Goal: Task Accomplishment & Management: Manage account settings

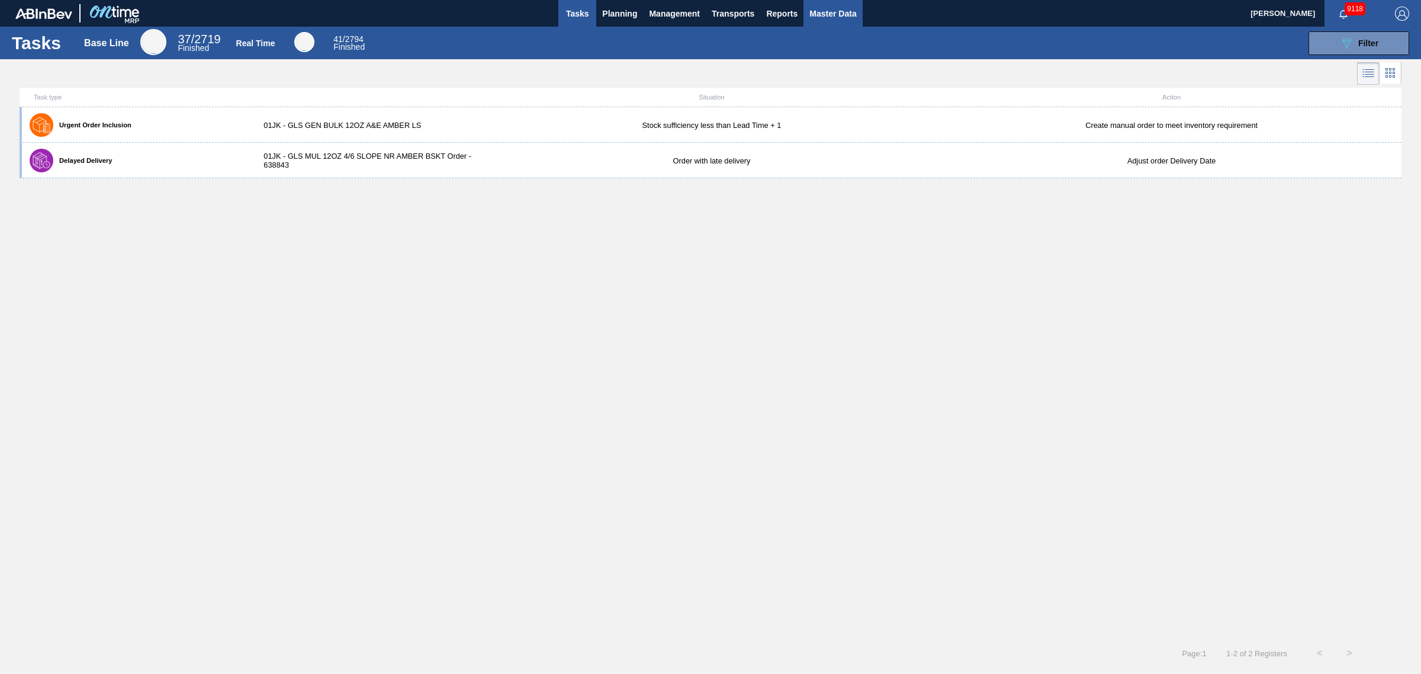
click at [815, 1] on button "Master Data" at bounding box center [832, 13] width 59 height 27
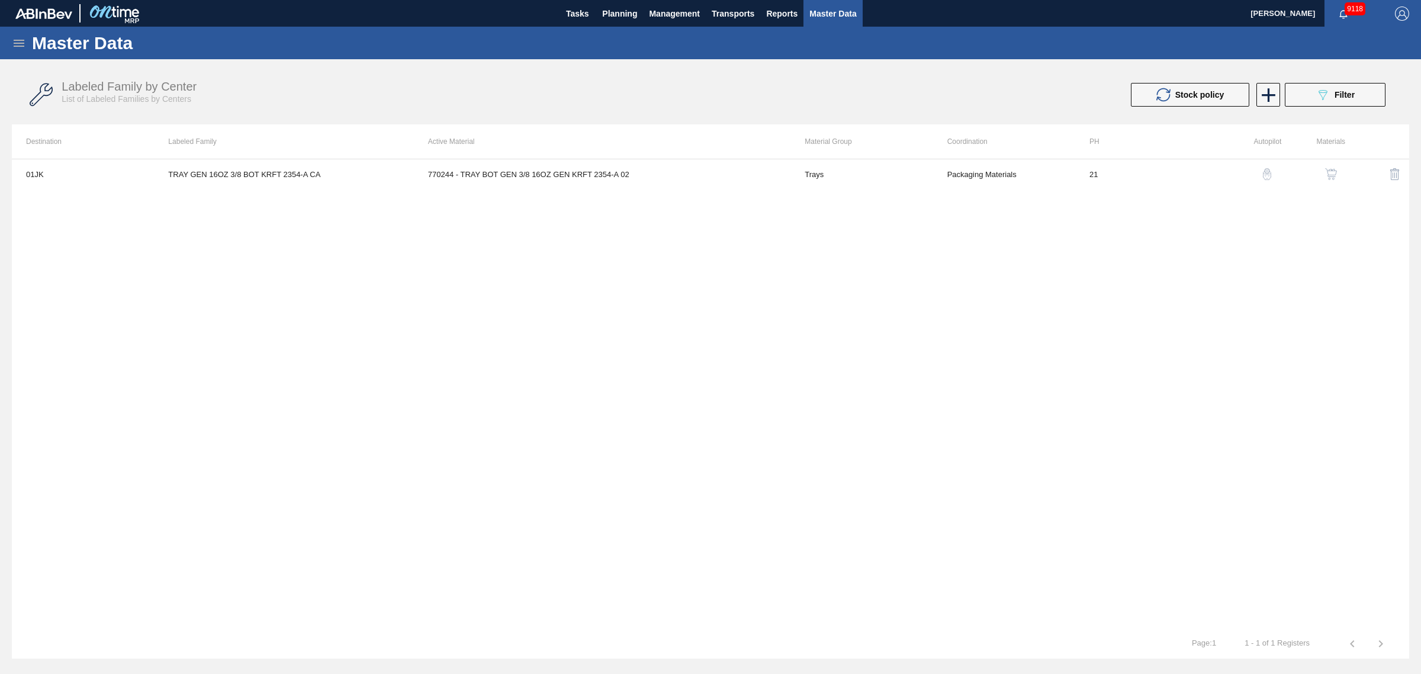
click at [15, 37] on icon at bounding box center [19, 43] width 14 height 14
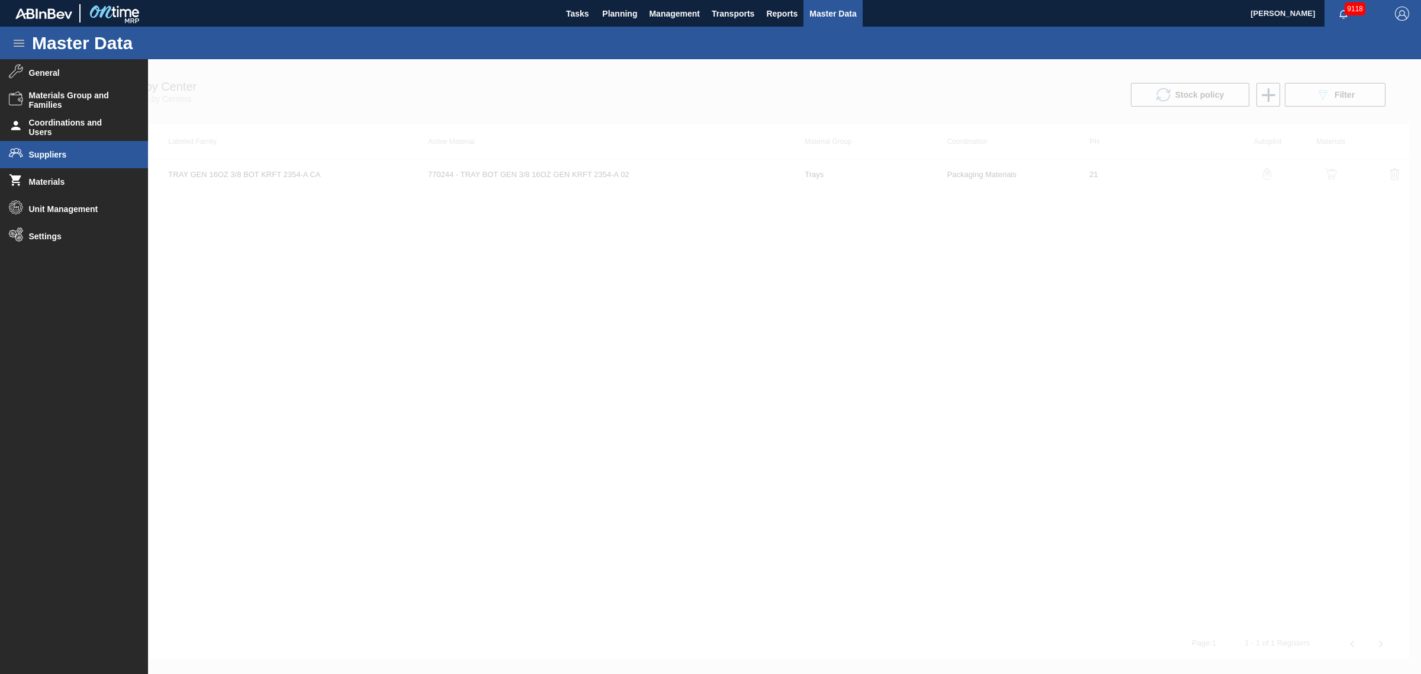
click at [95, 160] on li "Suppliers" at bounding box center [74, 154] width 148 height 27
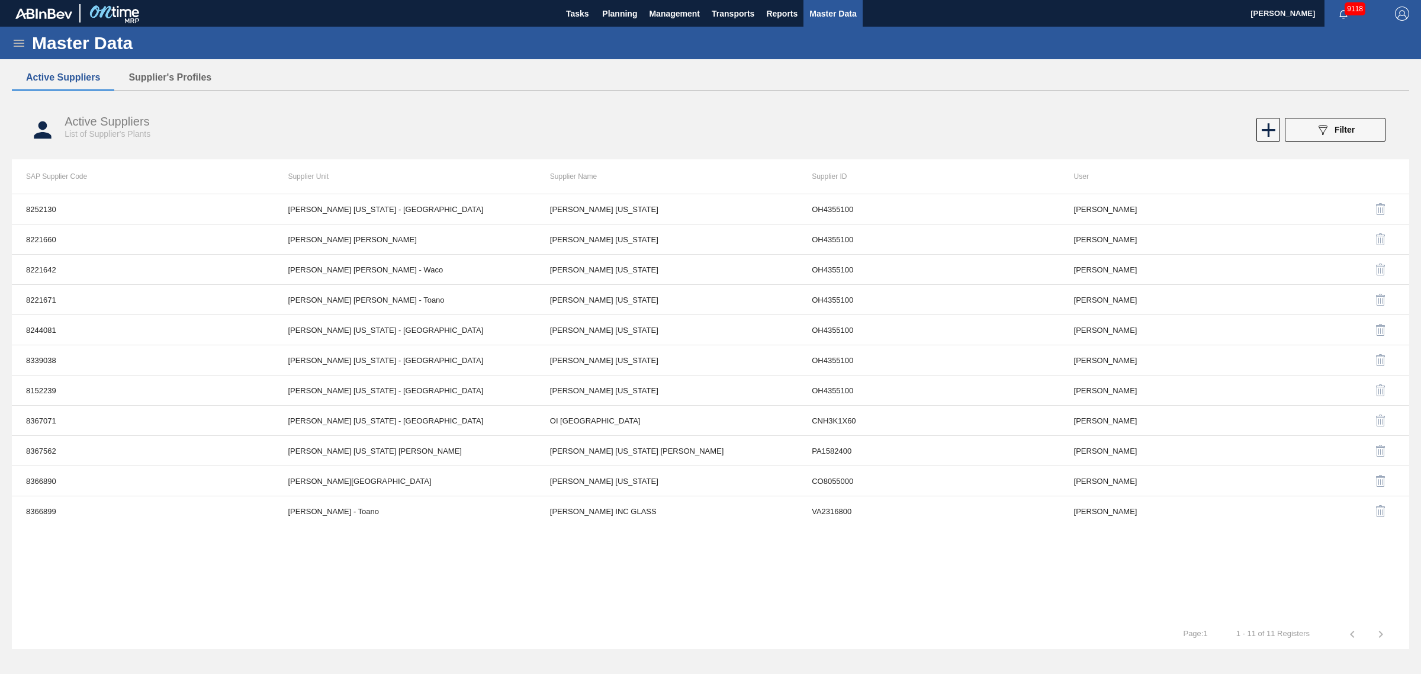
click at [1336, 145] on div "Active Suppliers List of Supplier's Plants 089F7B8B-B2A5-4AFE-B5C0-19BA573D28AC…" at bounding box center [710, 130] width 1397 height 44
click at [1337, 134] on div "089F7B8B-B2A5-4AFE-B5C0-19BA573D28AC Filter" at bounding box center [1335, 130] width 39 height 14
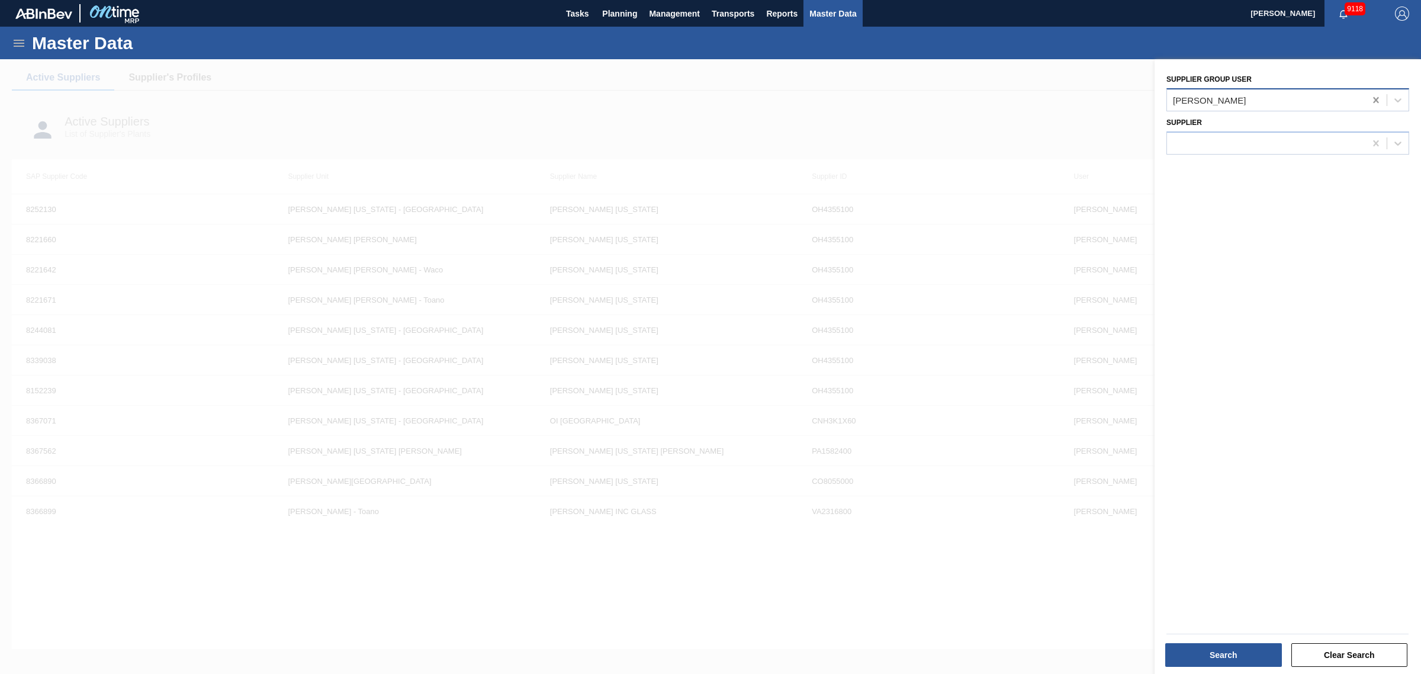
click at [1373, 97] on icon at bounding box center [1375, 100] width 5 height 6
click at [1300, 97] on div at bounding box center [1266, 99] width 198 height 17
type user "arg"
click at [1271, 122] on div "Arglass" at bounding box center [1287, 129] width 243 height 22
click at [1224, 650] on button "Search" at bounding box center [1223, 655] width 117 height 24
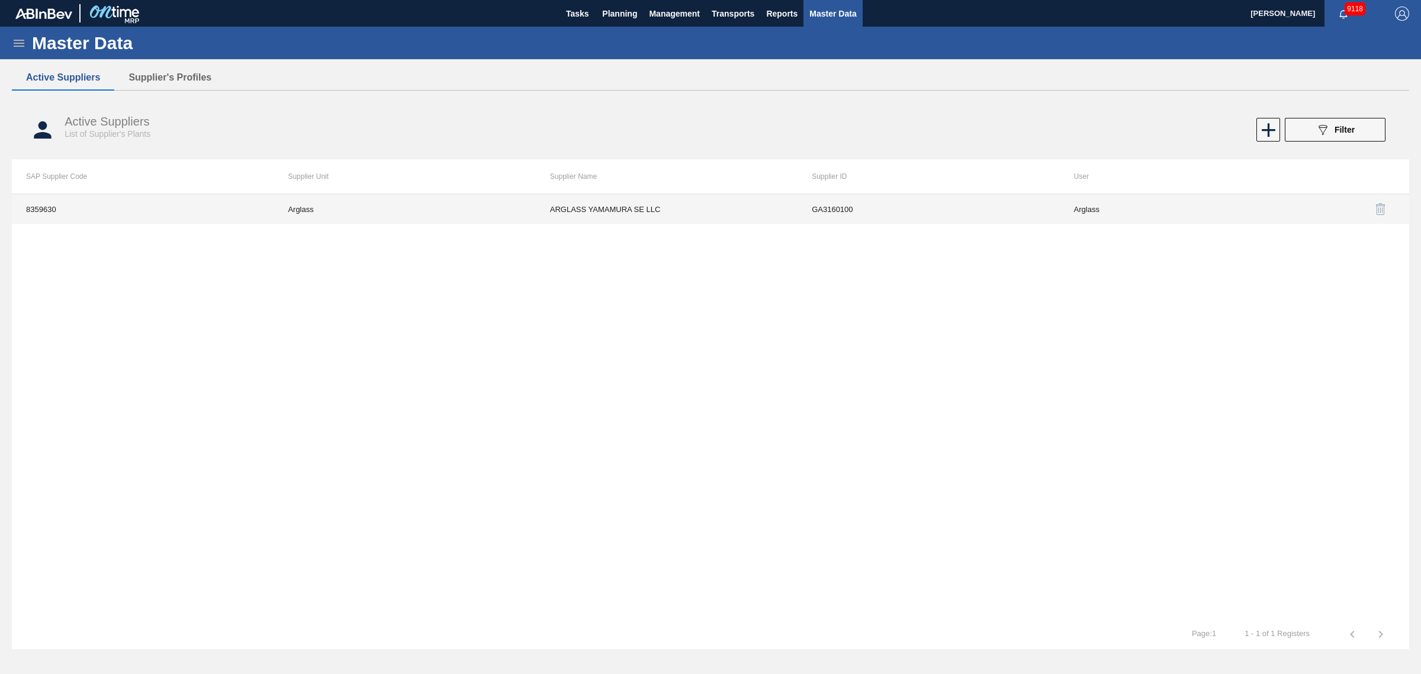
click at [983, 205] on td "GA3160100" at bounding box center [929, 209] width 262 height 30
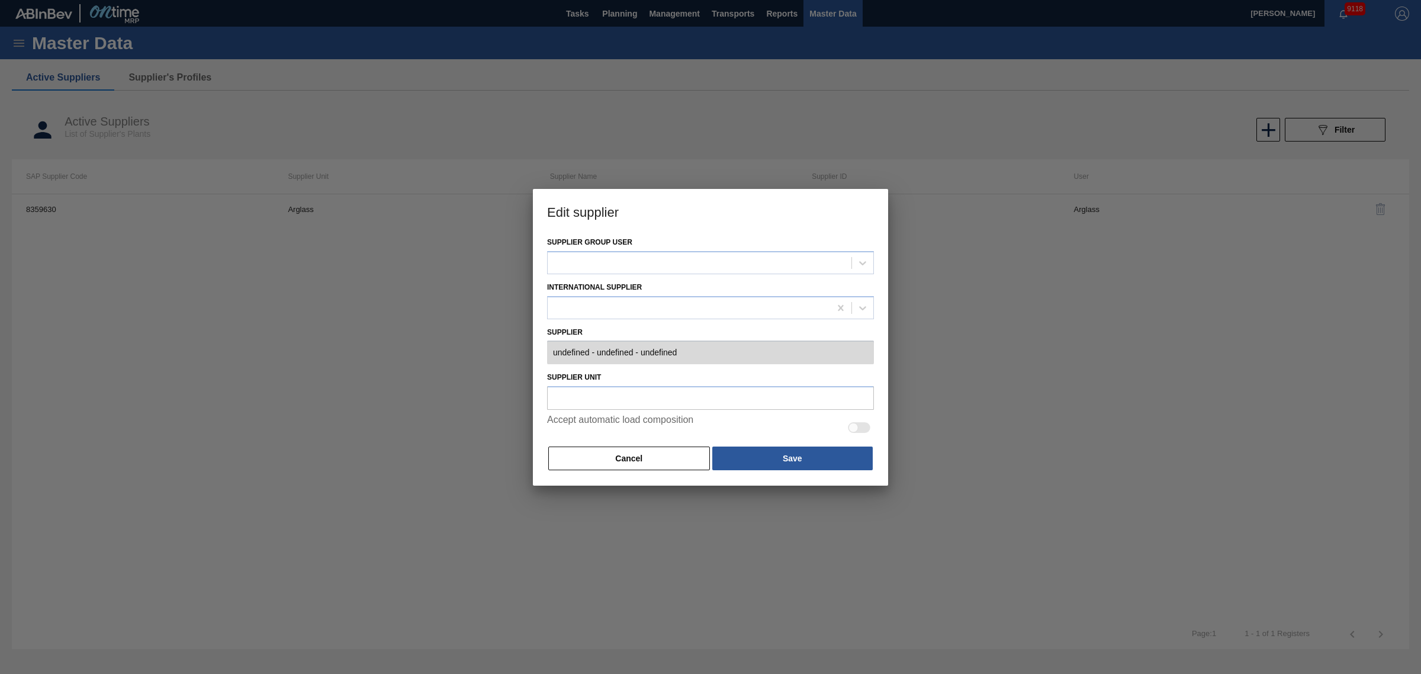
type input "0008359630 - [PERSON_NAME] LLC - GA3160100"
type input "Arglass"
click at [670, 447] on button "Cancel" at bounding box center [629, 458] width 162 height 24
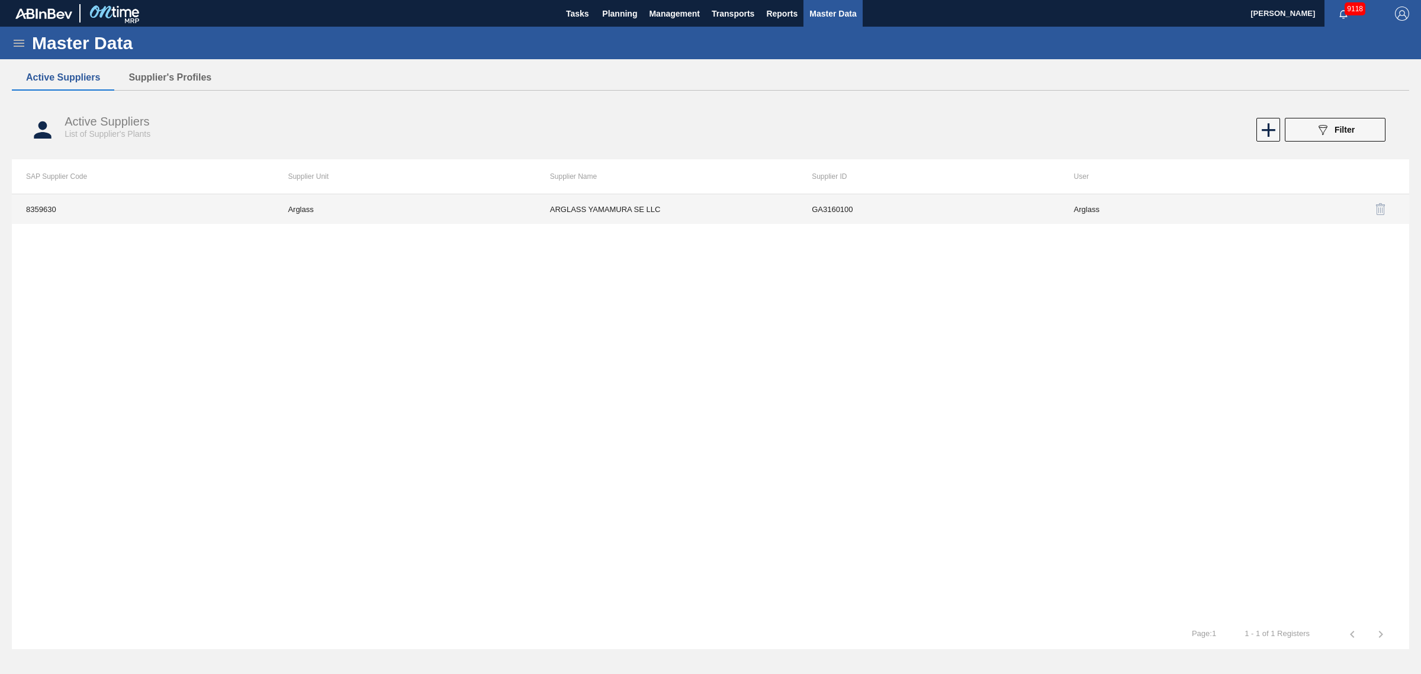
click at [635, 212] on td "ARGLASS YAMAMURA SE LLC" at bounding box center [667, 209] width 262 height 30
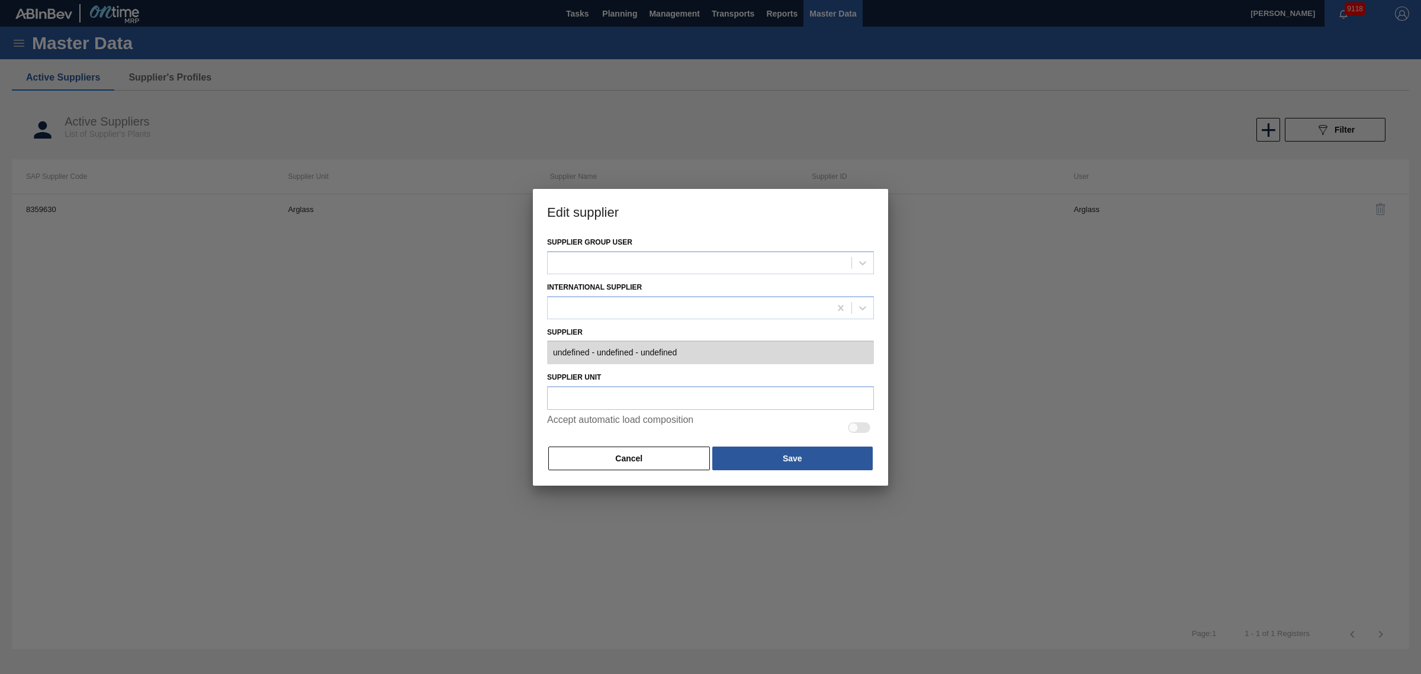
type input "0008359630 - ARGLASS YAMAMURA SE LLC - GA3160100"
type input "Arglass"
click at [661, 454] on button "Cancel" at bounding box center [629, 458] width 162 height 24
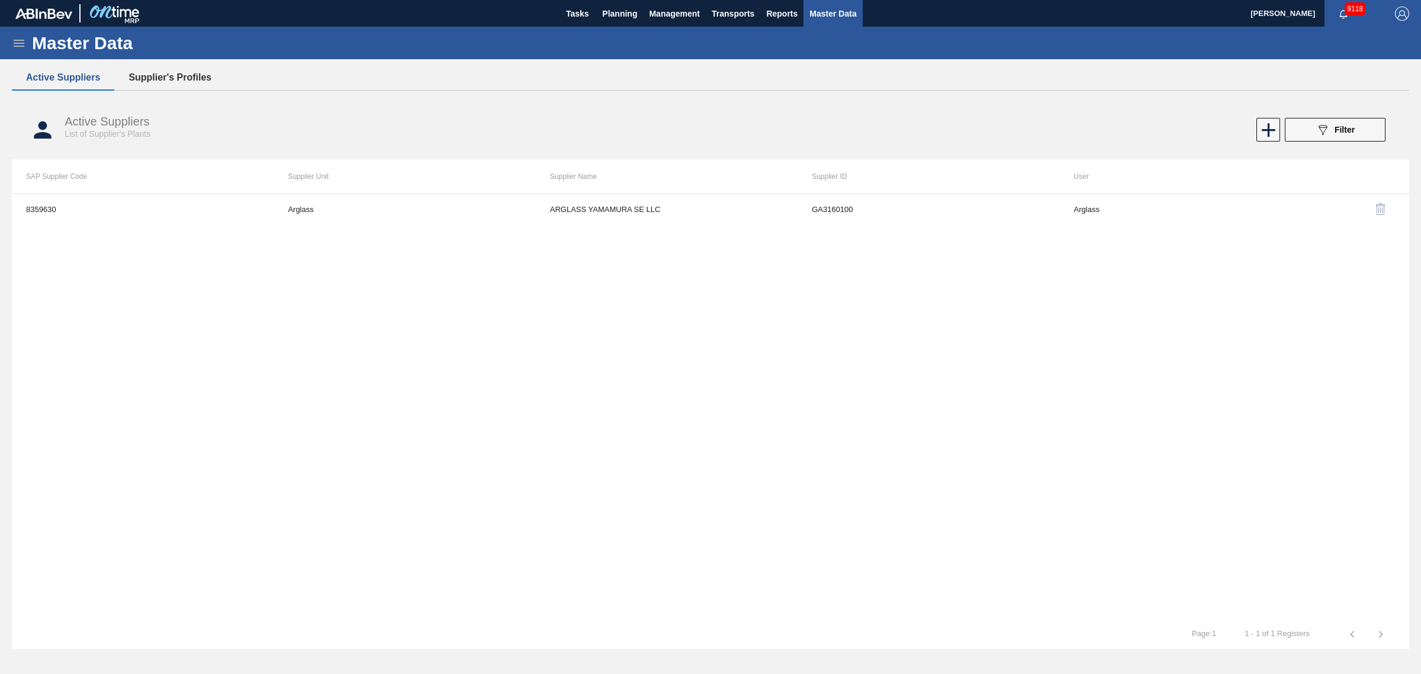
click at [185, 84] on button "Supplier's Profiles" at bounding box center [169, 77] width 111 height 25
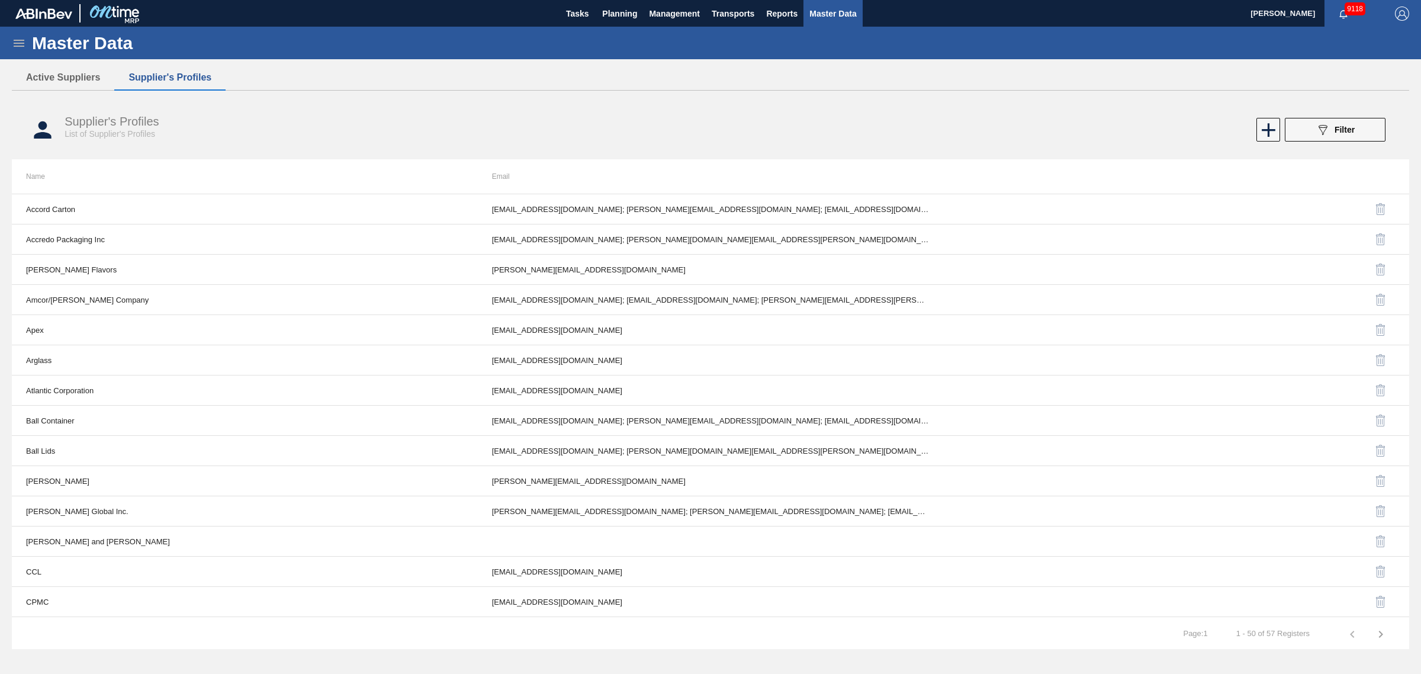
click at [14, 43] on icon at bounding box center [19, 43] width 14 height 14
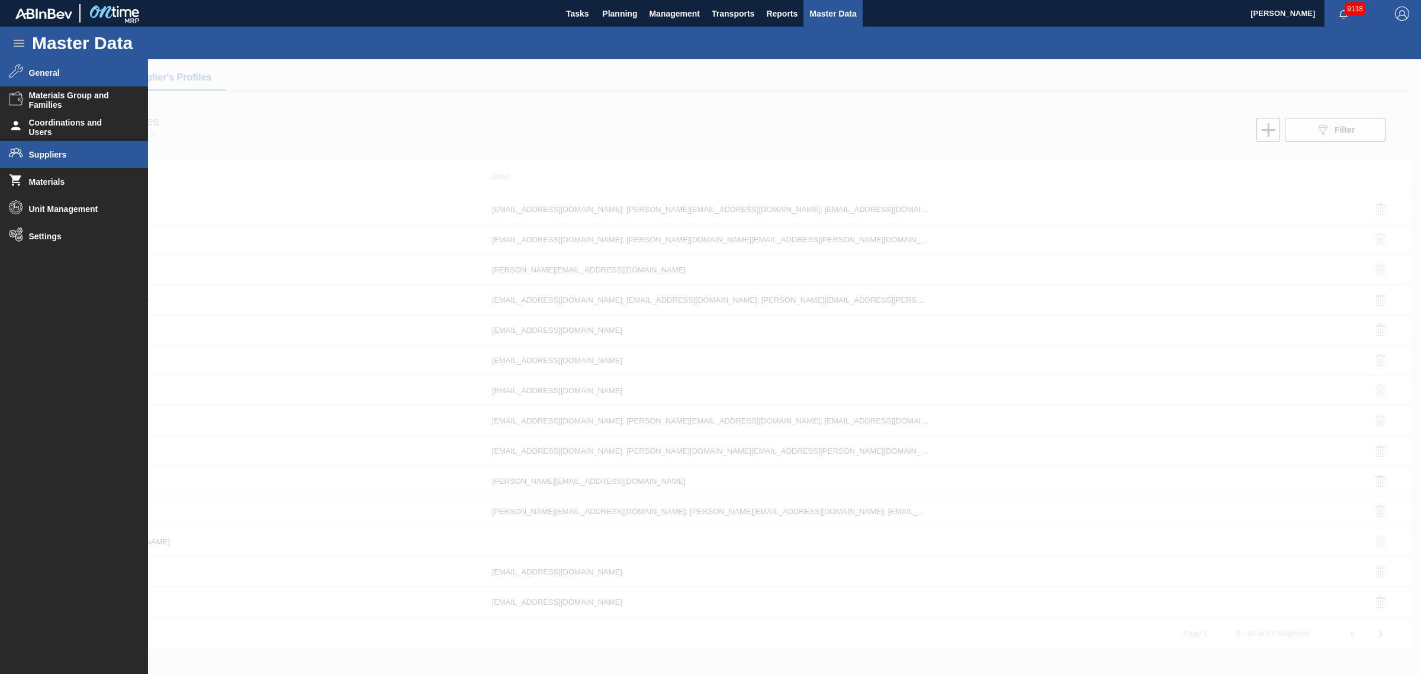
click at [72, 79] on li "General" at bounding box center [74, 72] width 148 height 27
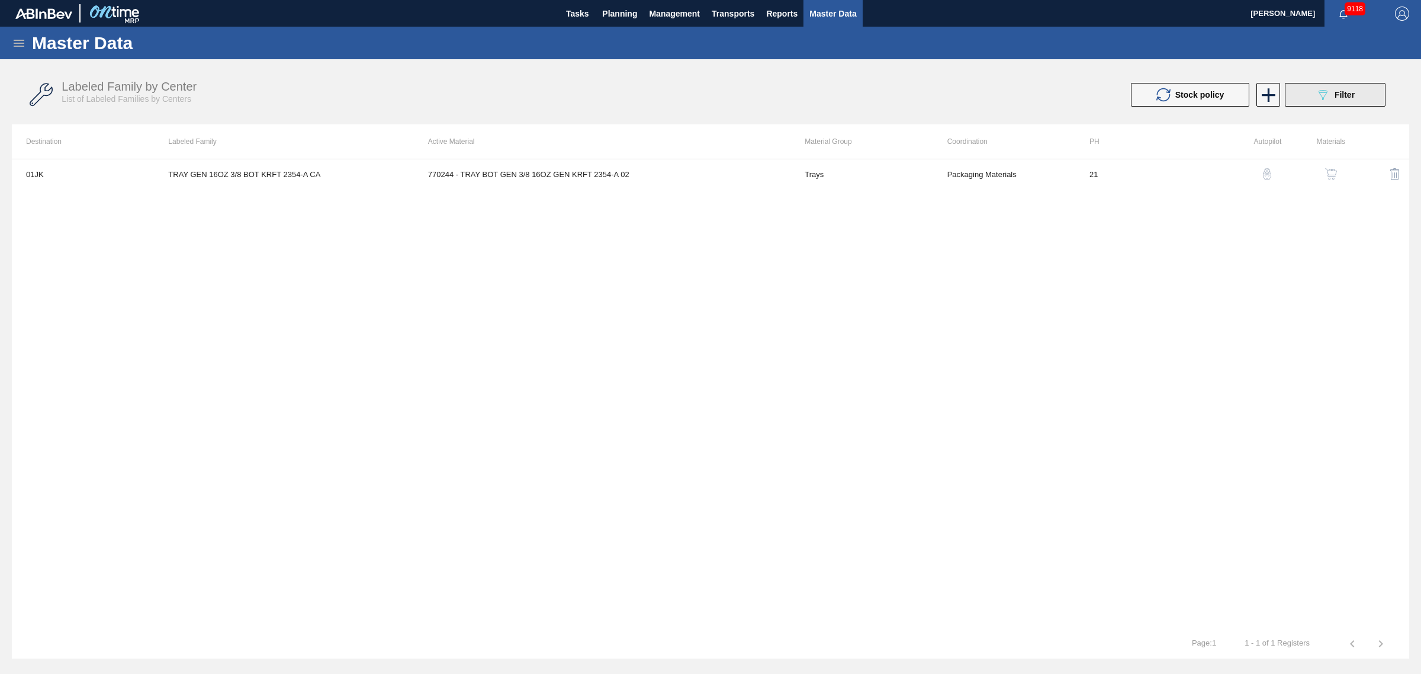
click at [1307, 88] on button "089F7B8B-B2A5-4AFE-B5C0-19BA573D28AC Filter" at bounding box center [1335, 95] width 101 height 24
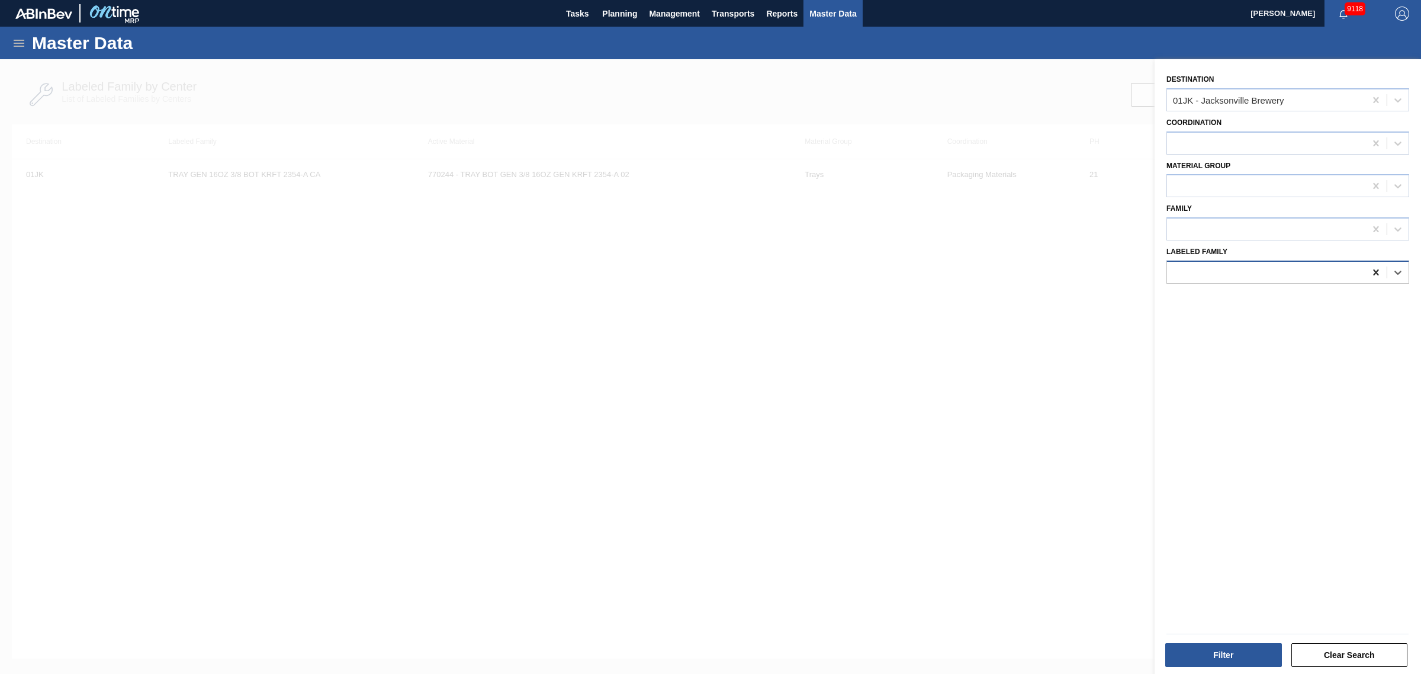
click at [1370, 271] on icon at bounding box center [1376, 272] width 12 height 12
click at [1211, 226] on div at bounding box center [1266, 229] width 198 height 17
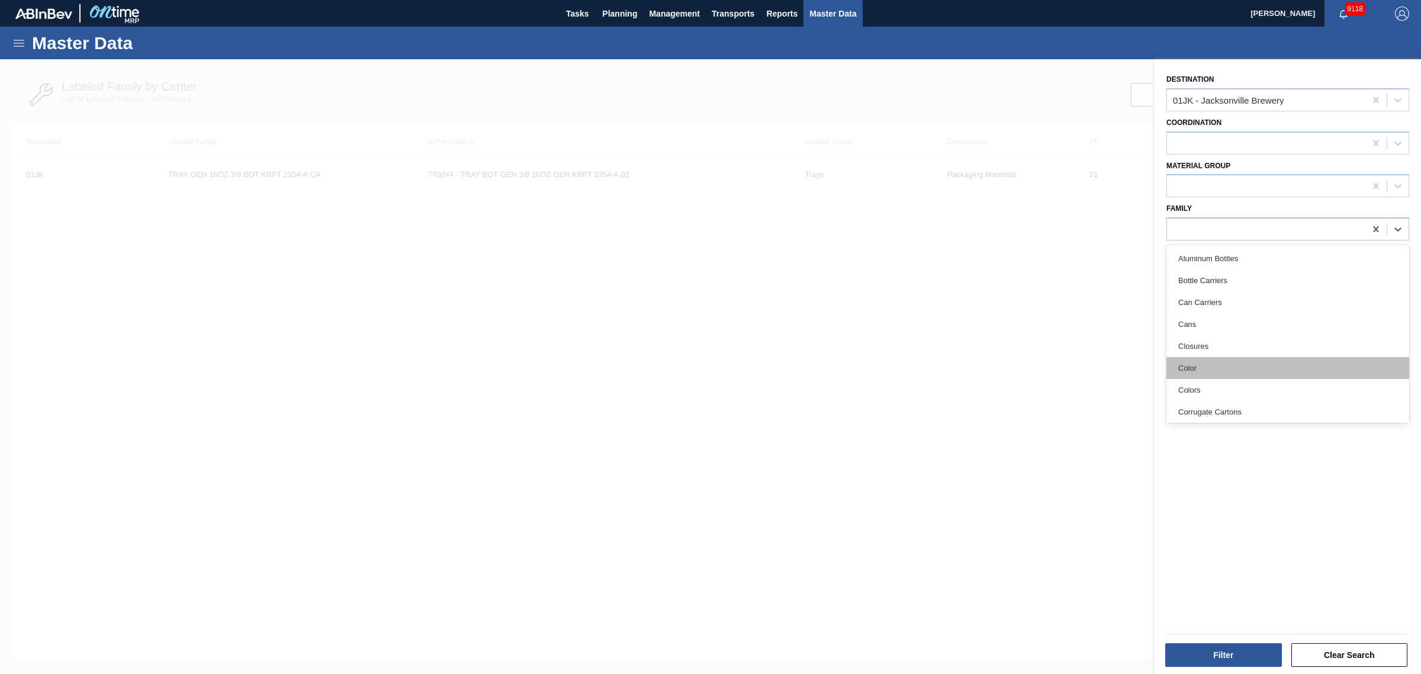
scroll to position [222, 0]
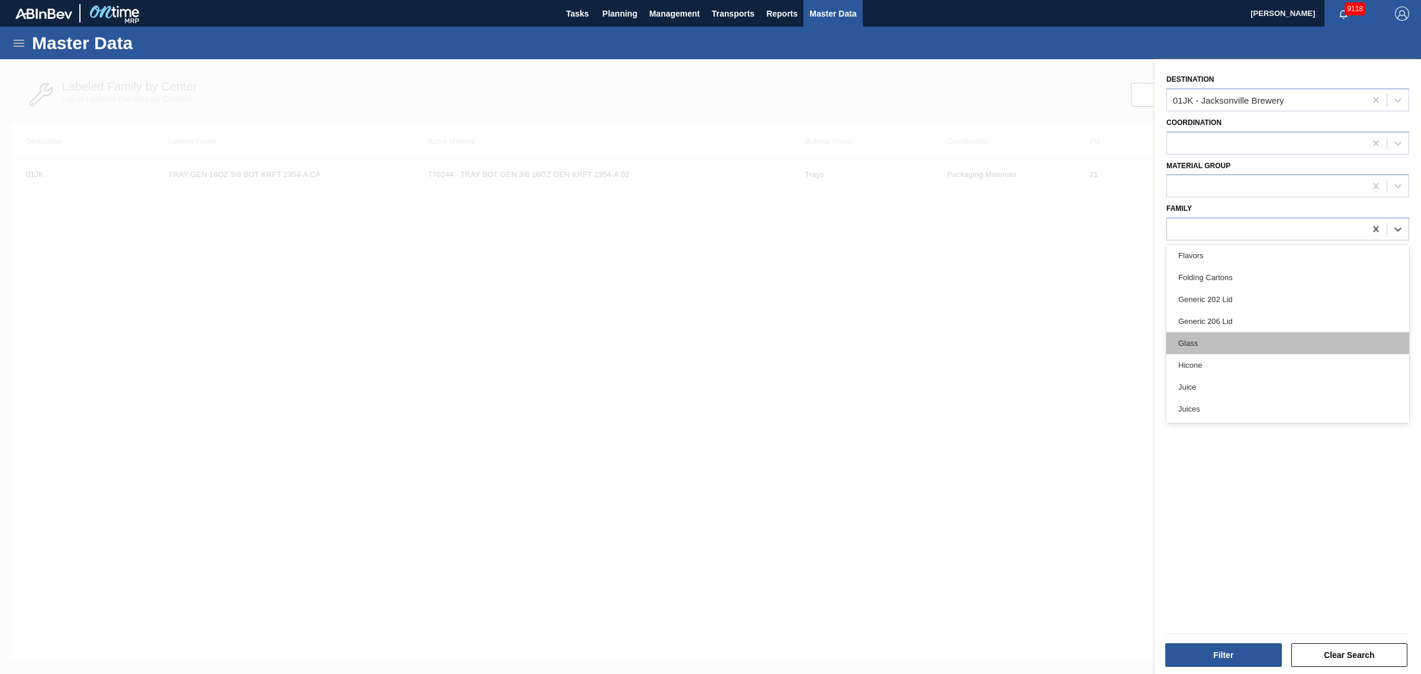
click at [1213, 347] on div "Glass" at bounding box center [1287, 343] width 243 height 22
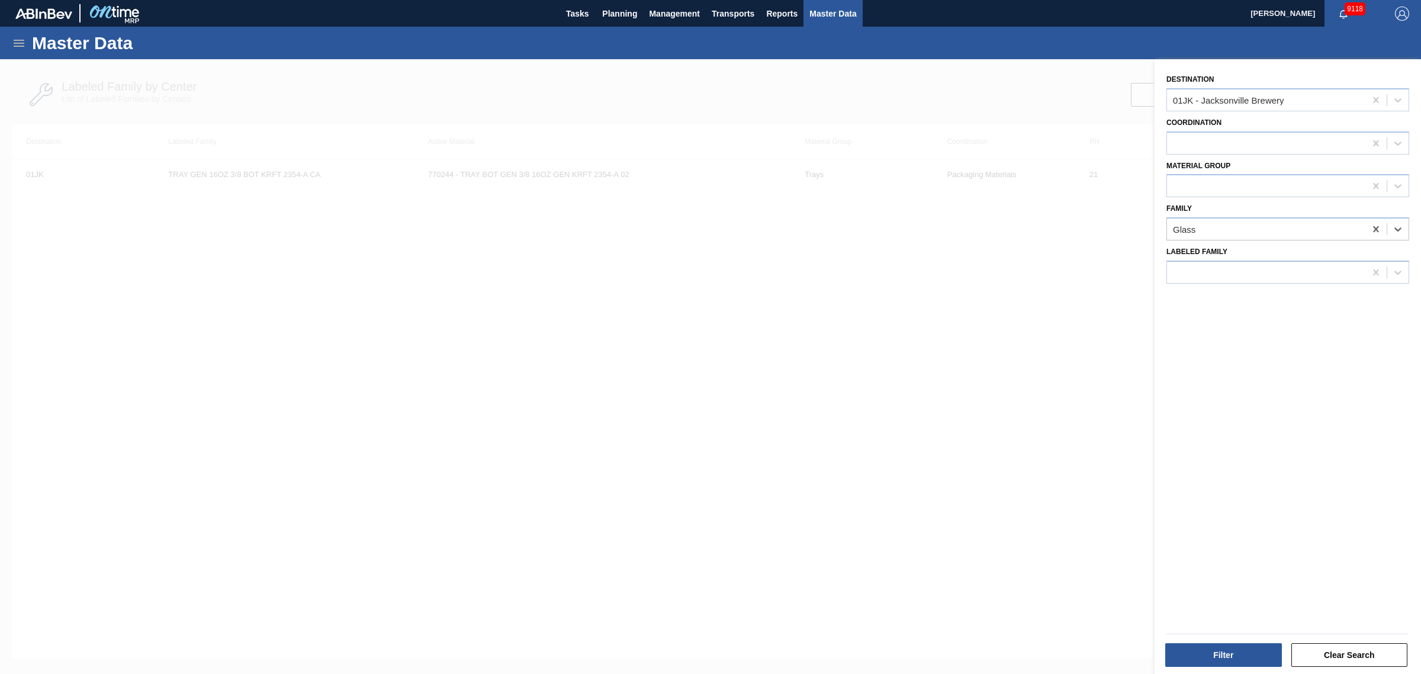
click at [1234, 459] on div "Destination 01JK - Jacksonville Brewery Coordination Material Group Family opti…" at bounding box center [1288, 368] width 266 height 618
click at [1256, 664] on button "Filter" at bounding box center [1223, 655] width 117 height 24
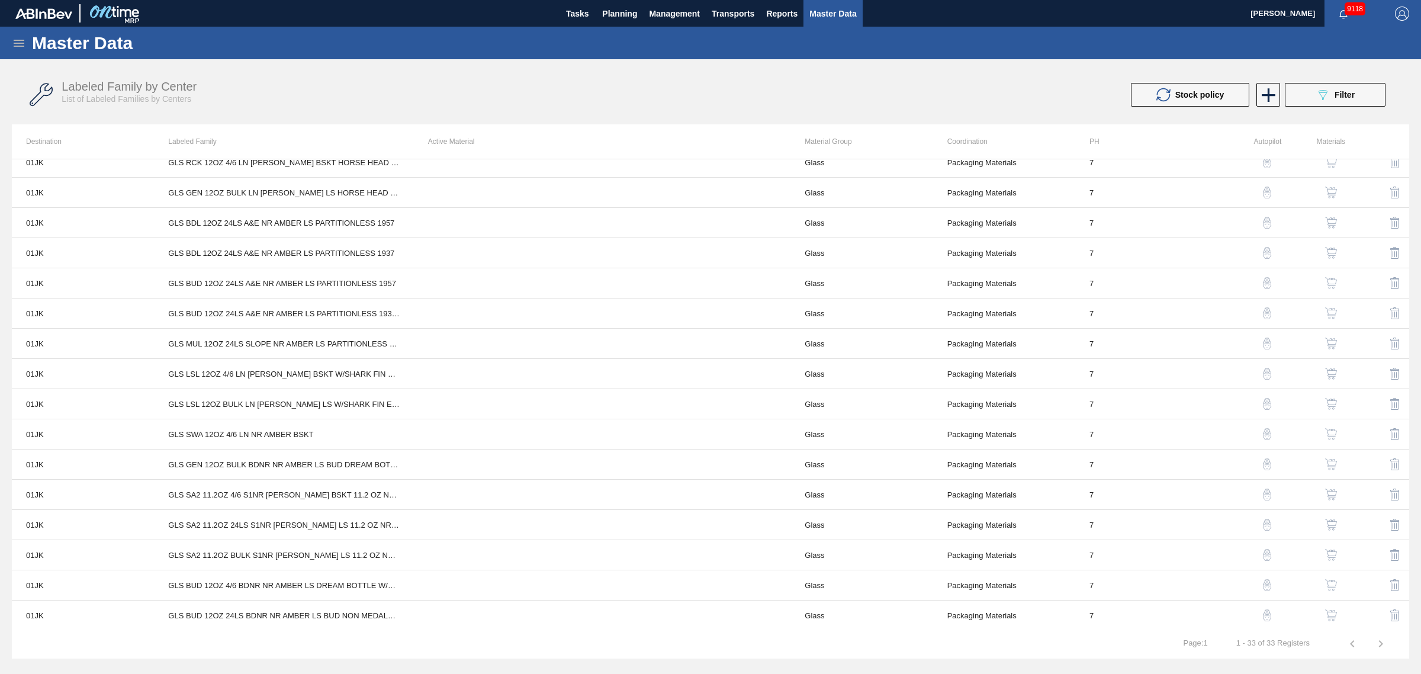
scroll to position [444, 0]
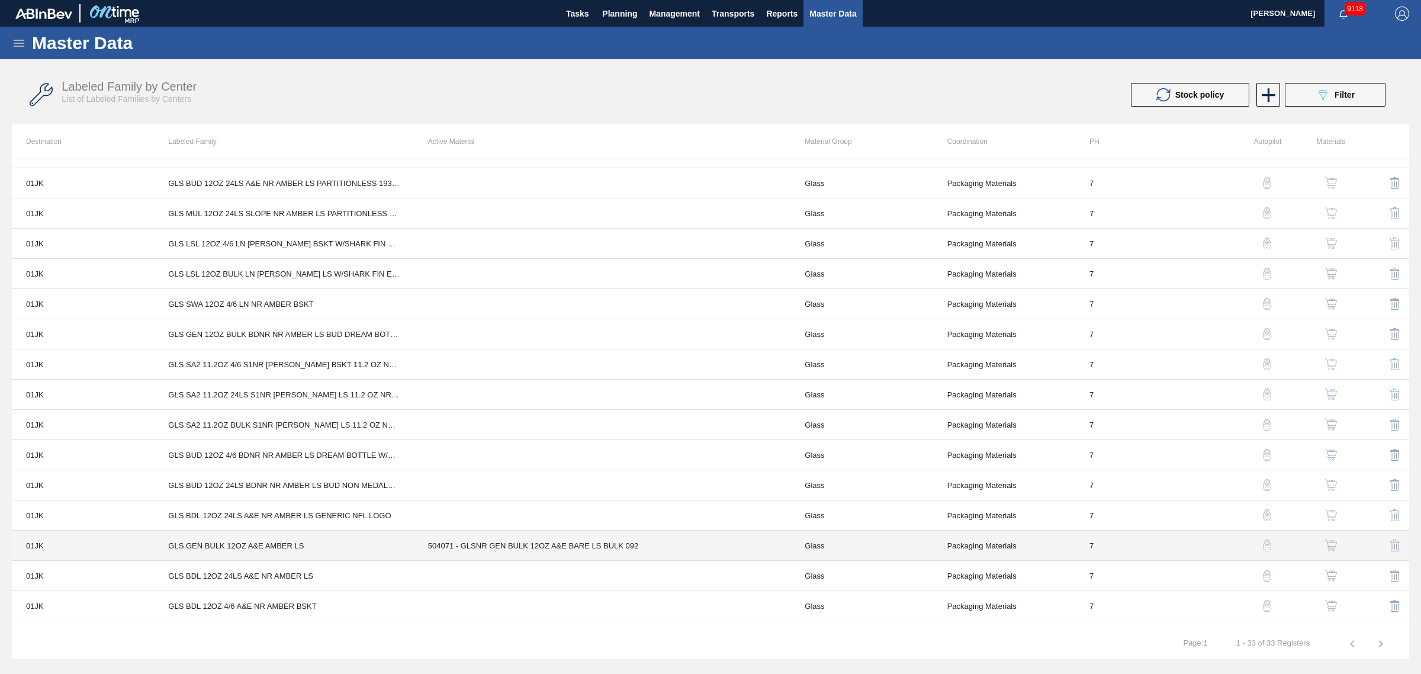
click at [524, 542] on td "504071 - GLSNR GEN BULK 12OZ A&E BARE LS BULK 092" at bounding box center [602, 546] width 377 height 30
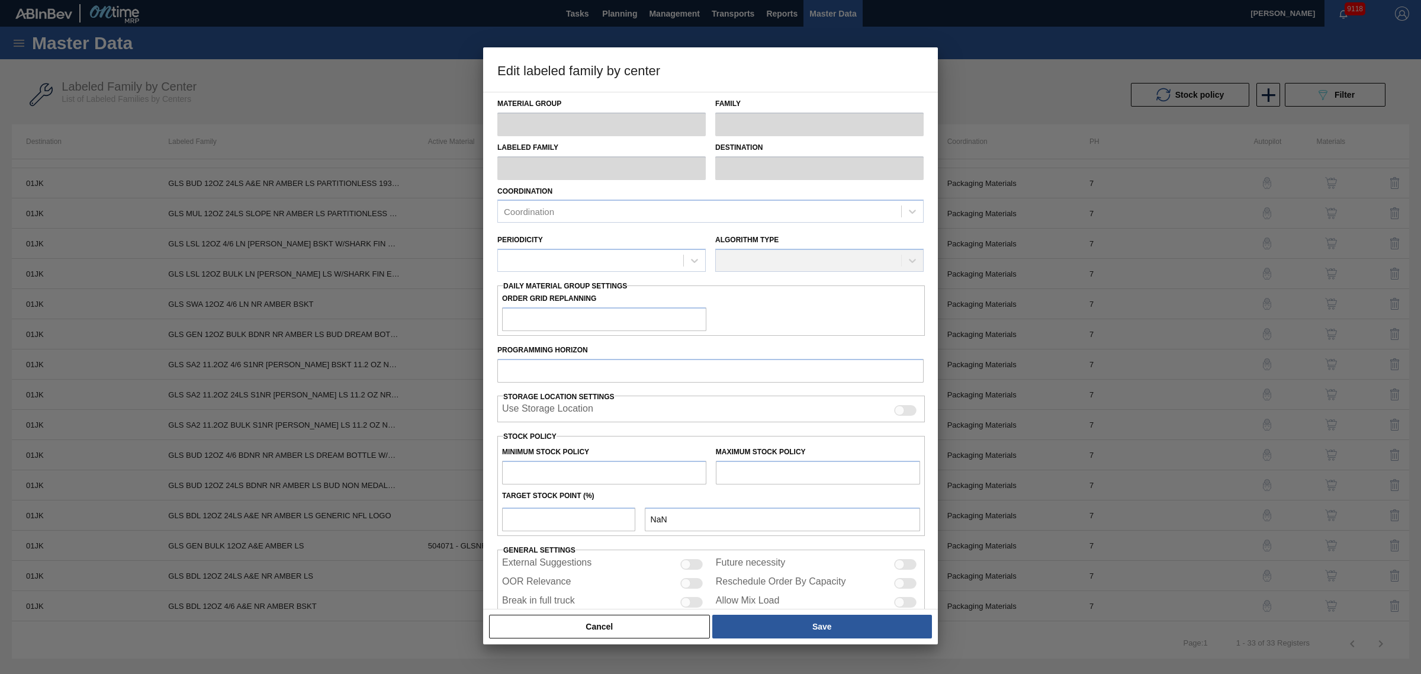
type input "Glass"
type input "GLS GEN BULK 12OZ A&E AMBER LS"
type input "01JK - Jacksonville Brewery"
type input "7"
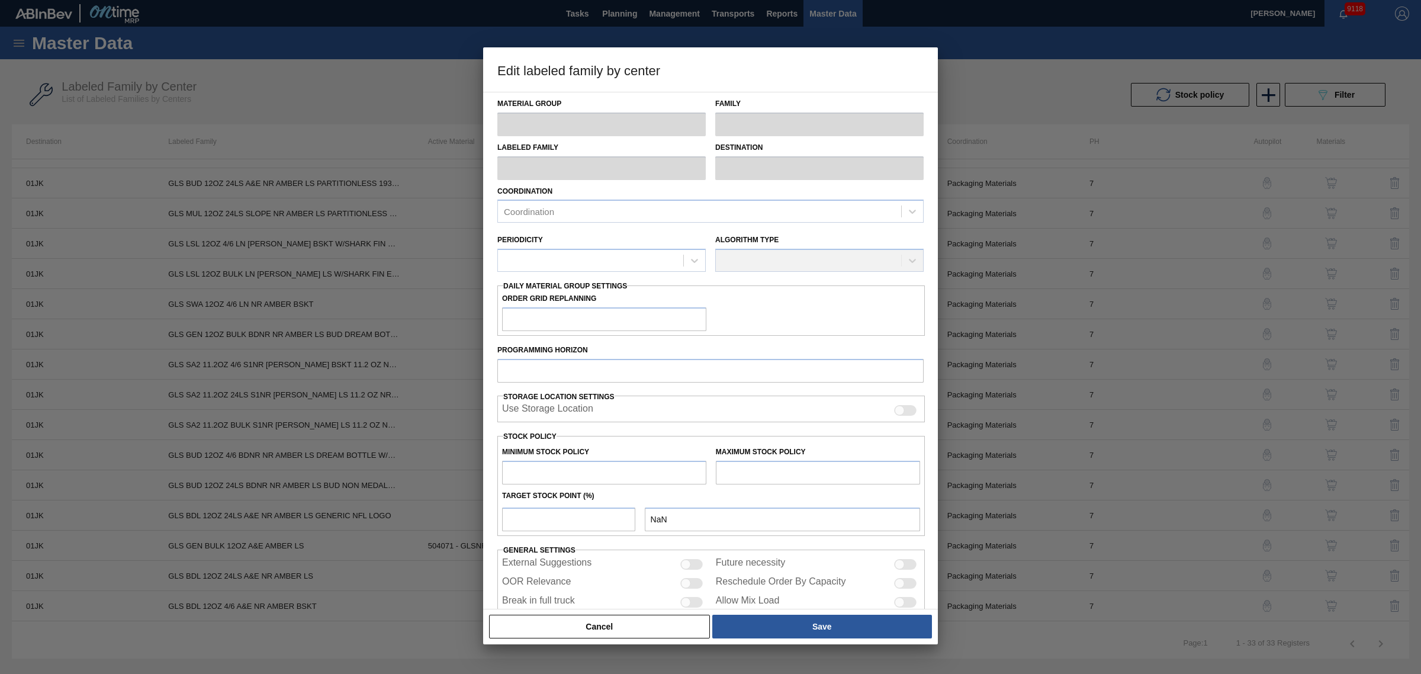
type input "0"
type input "7,263,860"
type input "0"
checkbox input "true"
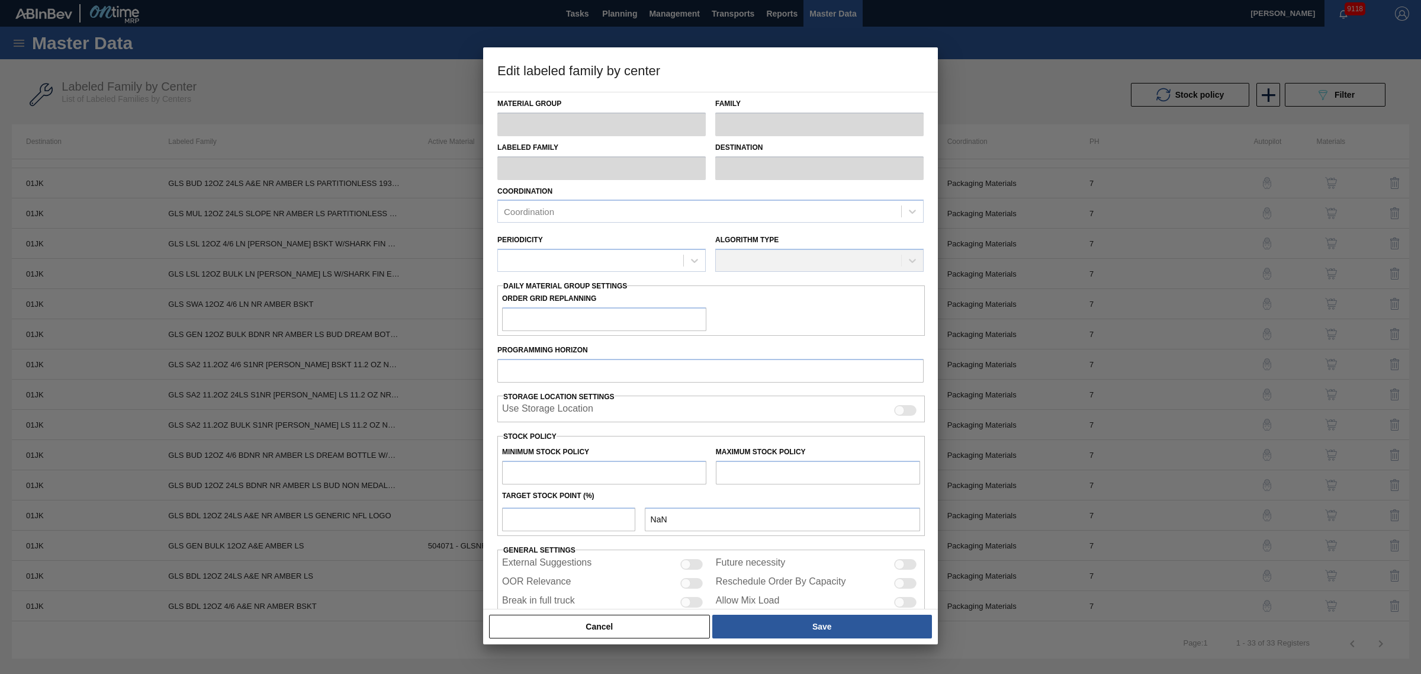
checkbox input "true"
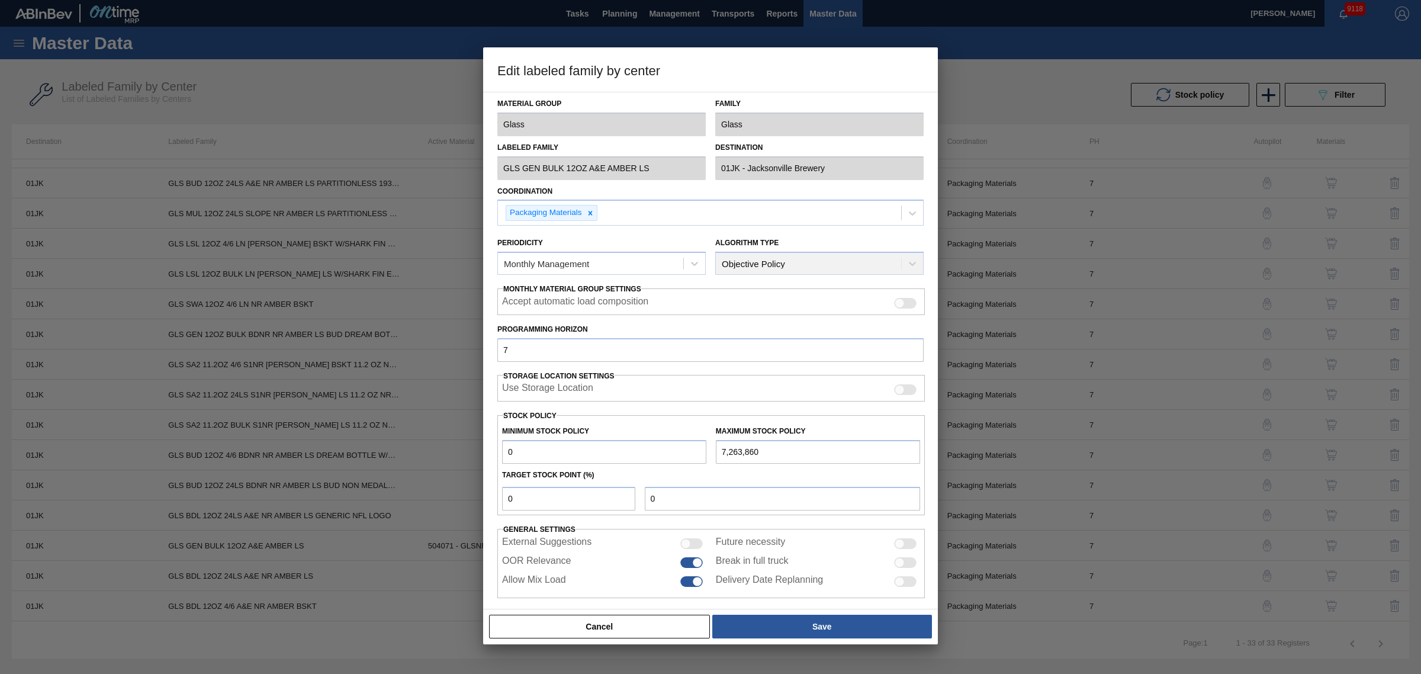
drag, startPoint x: 622, startPoint y: 613, endPoint x: 618, endPoint y: 623, distance: 11.4
click at [620, 615] on div "Cancel Save" at bounding box center [710, 626] width 445 height 26
click at [618, 626] on button "Cancel" at bounding box center [599, 627] width 221 height 24
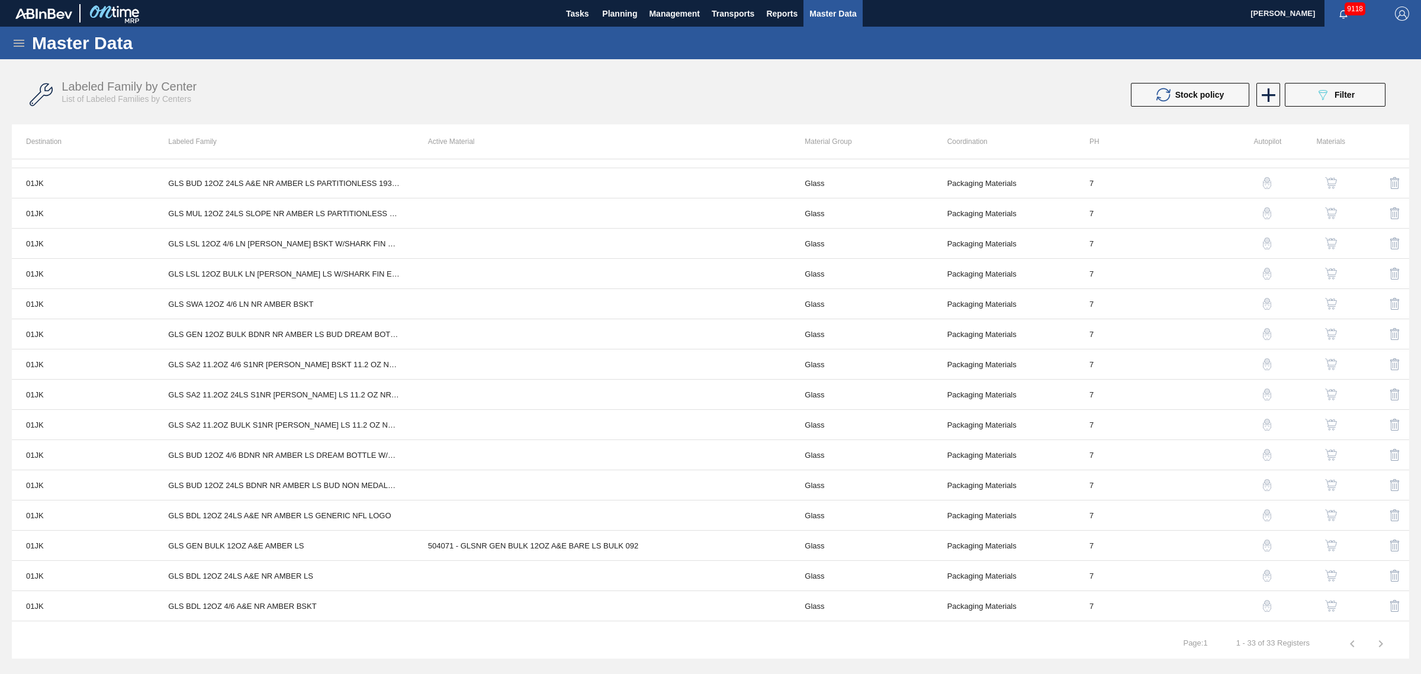
click at [1327, 551] on img "button" at bounding box center [1331, 545] width 12 height 12
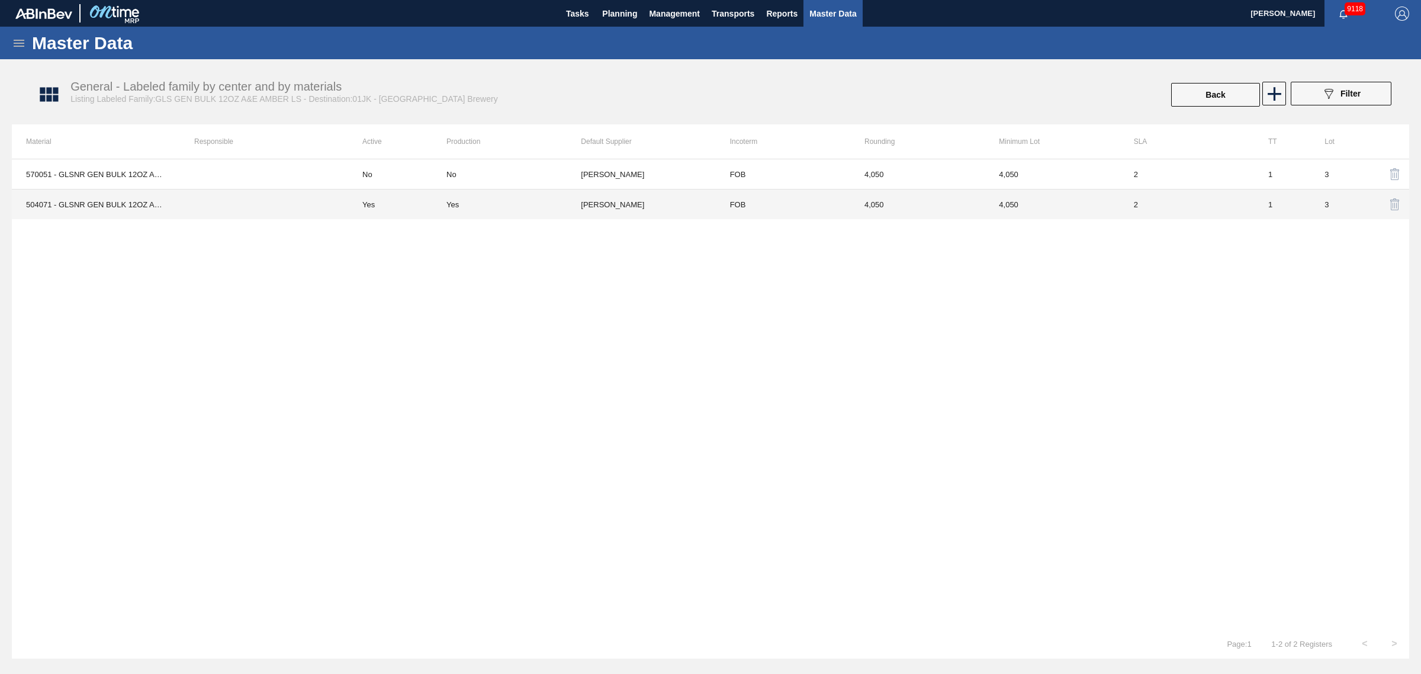
click at [587, 193] on td "Ardagh - Wilson" at bounding box center [648, 204] width 134 height 30
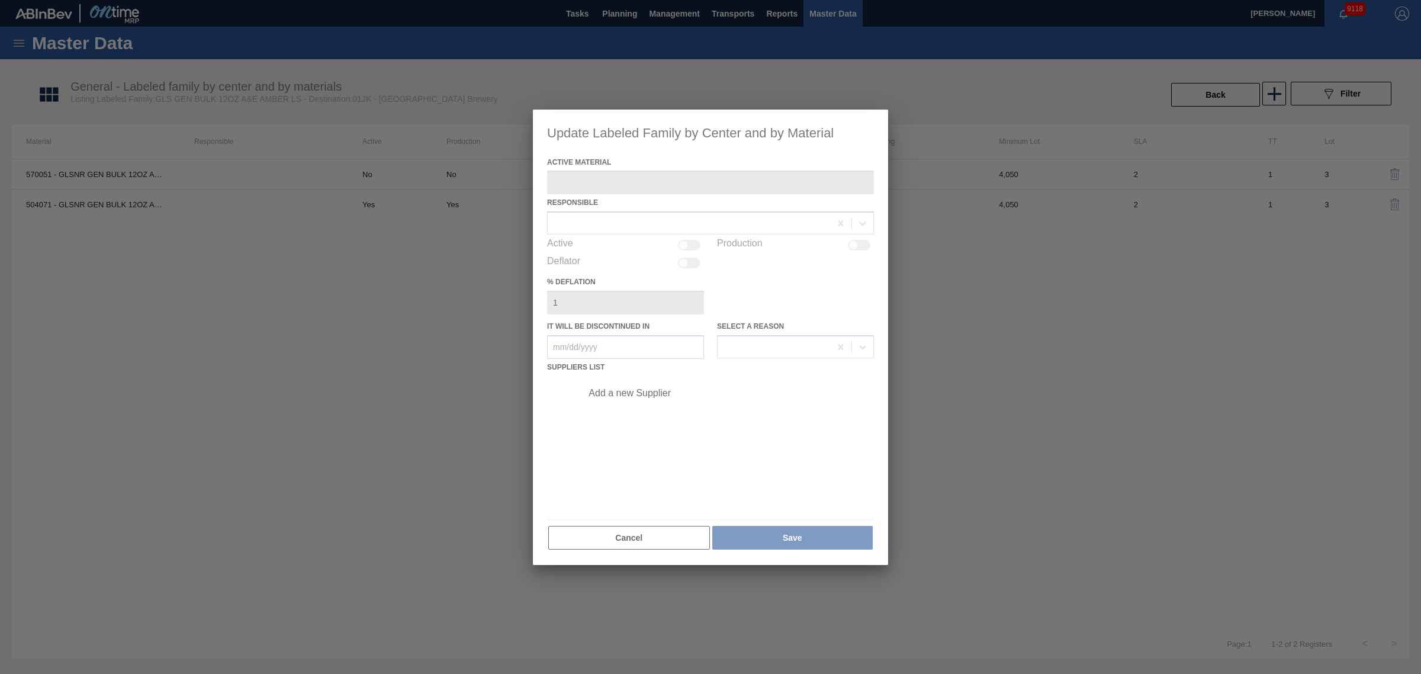
type Material "504071 - GLSNR GEN BULK 12OZ A&E BARE LS BULK 092"
checkbox input "true"
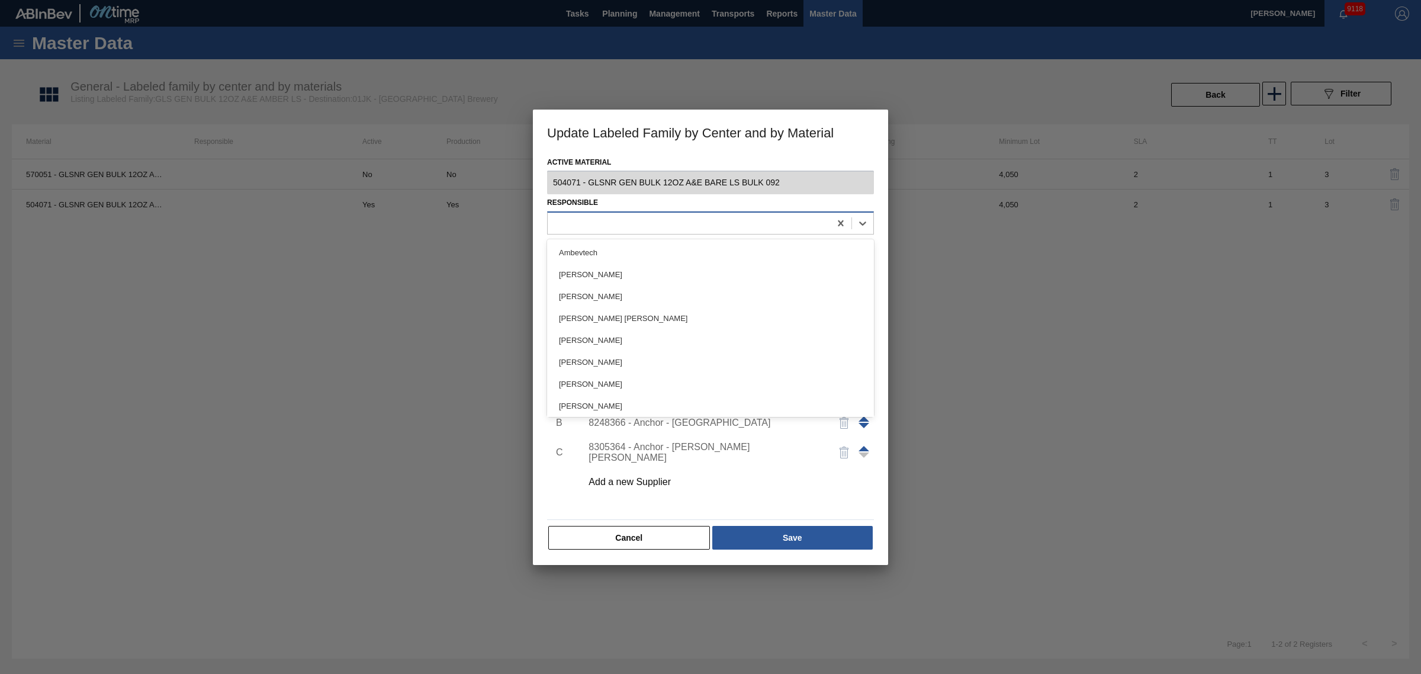
click at [675, 226] on div at bounding box center [689, 223] width 282 height 17
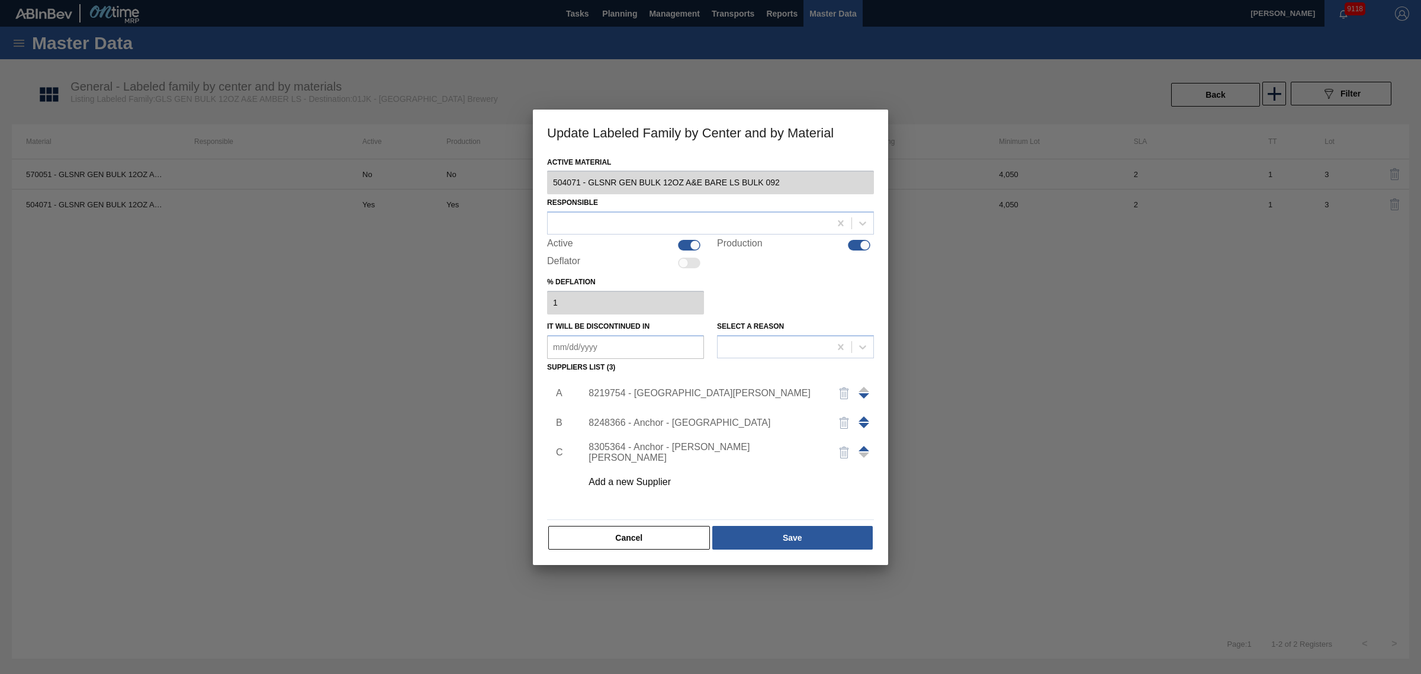
drag, startPoint x: 1055, startPoint y: 259, endPoint x: 800, endPoint y: 442, distance: 313.5
click at [1043, 269] on div at bounding box center [710, 337] width 1421 height 674
click at [638, 483] on div "Add a new Supplier" at bounding box center [705, 482] width 232 height 11
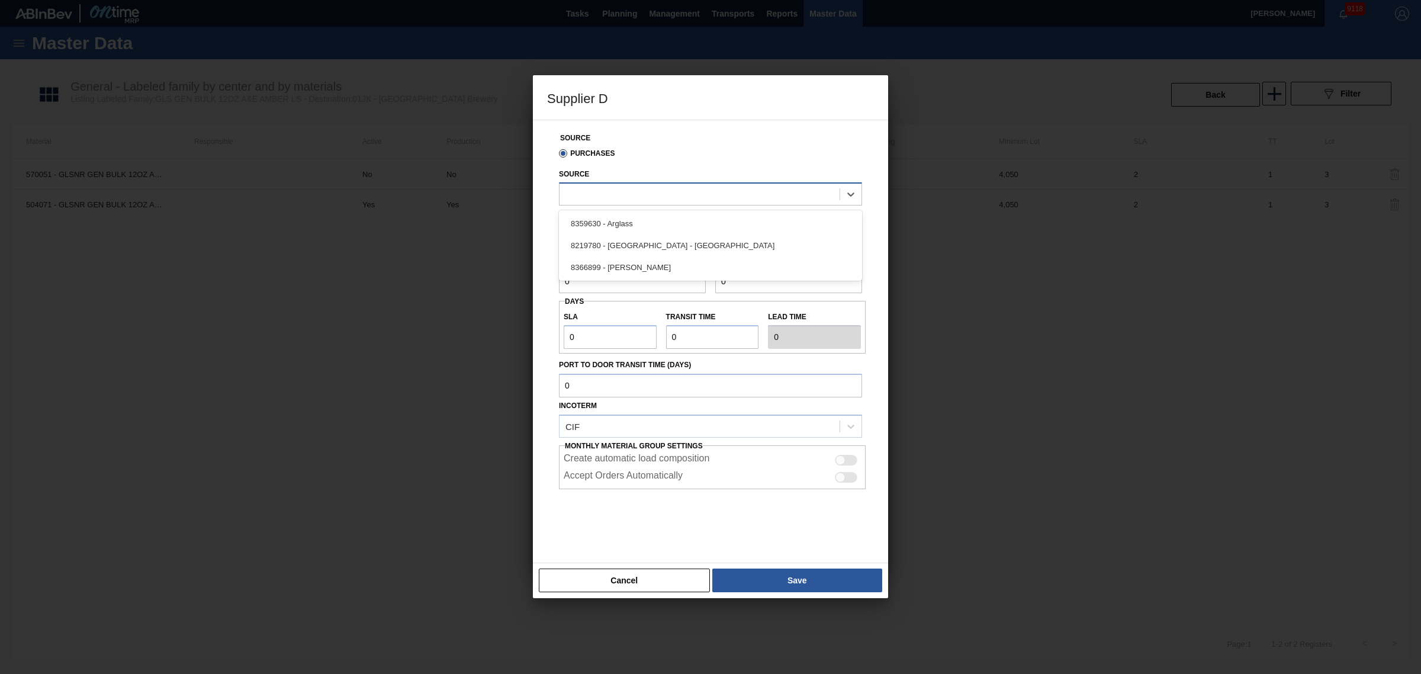
click at [593, 194] on div at bounding box center [700, 194] width 280 height 17
click at [619, 224] on div "8359630 - Arglass" at bounding box center [710, 224] width 303 height 22
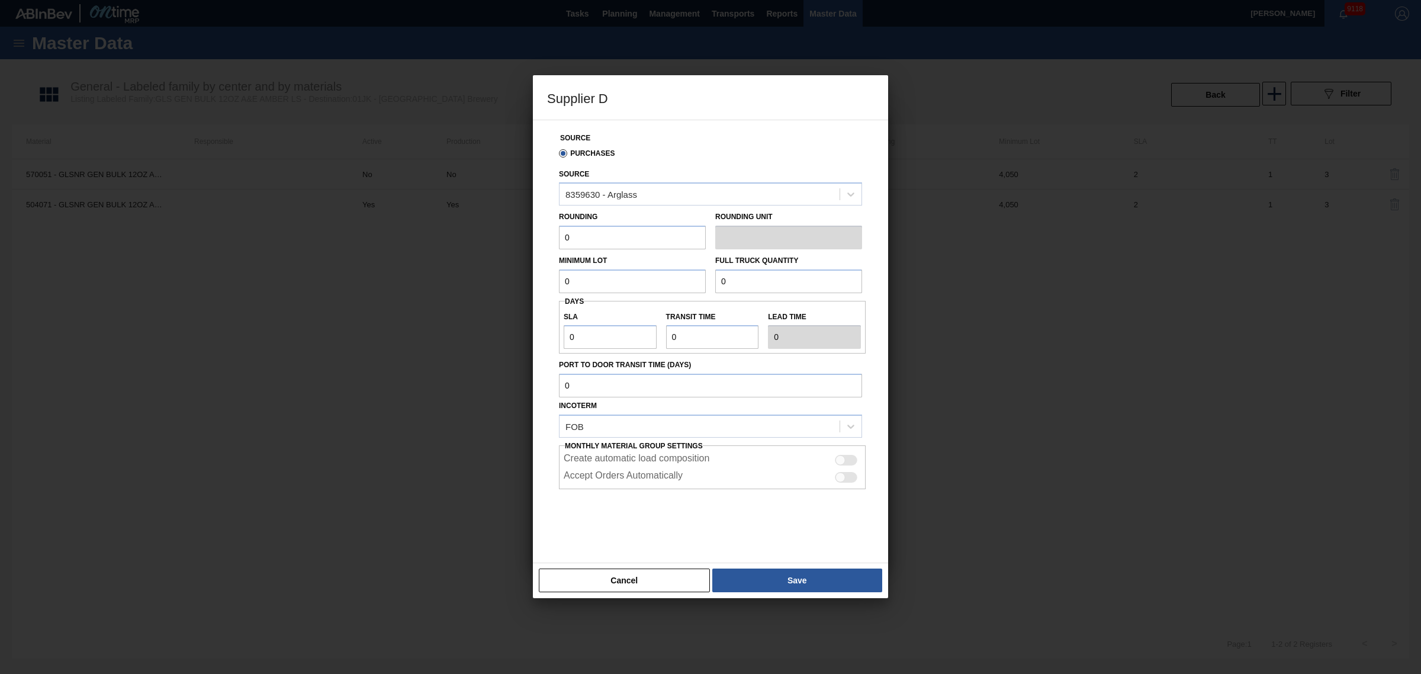
drag, startPoint x: 619, startPoint y: 242, endPoint x: 268, endPoint y: 215, distance: 352.1
click at [268, 215] on div "Supplier D Source Purchases Source 8359630 - Arglass Rounding 0 Rounding Unit M…" at bounding box center [710, 337] width 1421 height 674
click at [578, 535] on div at bounding box center [710, 518] width 303 height 59
drag, startPoint x: 856, startPoint y: 583, endPoint x: 843, endPoint y: 589, distance: 14.3
click at [854, 584] on button "Save" at bounding box center [797, 580] width 170 height 24
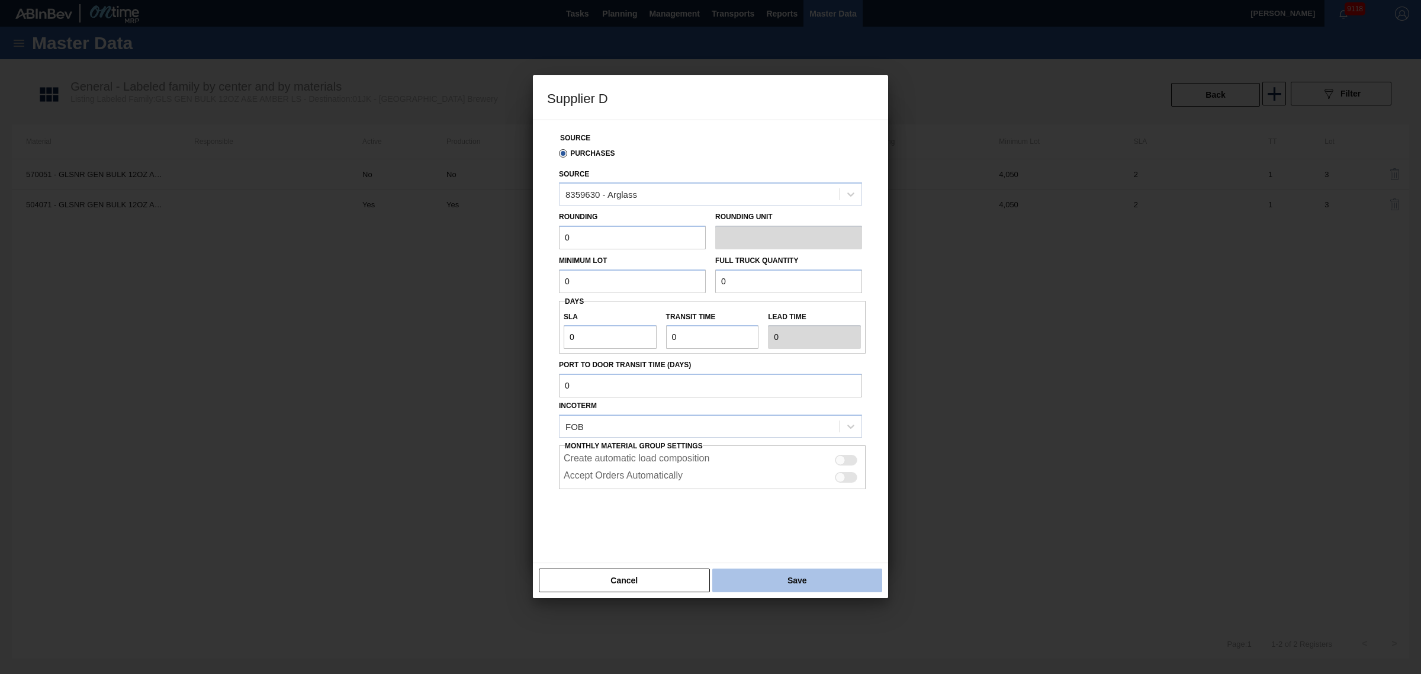
type input "MD-EA"
click at [756, 582] on button "Save" at bounding box center [797, 580] width 170 height 24
drag, startPoint x: 623, startPoint y: 243, endPoint x: 306, endPoint y: 229, distance: 318.3
click at [308, 229] on div "Supplier D Source Purchases Source 8359630 - Arglass Rounding 0 Rounding Unit M…" at bounding box center [710, 337] width 1421 height 674
type input "4,050"
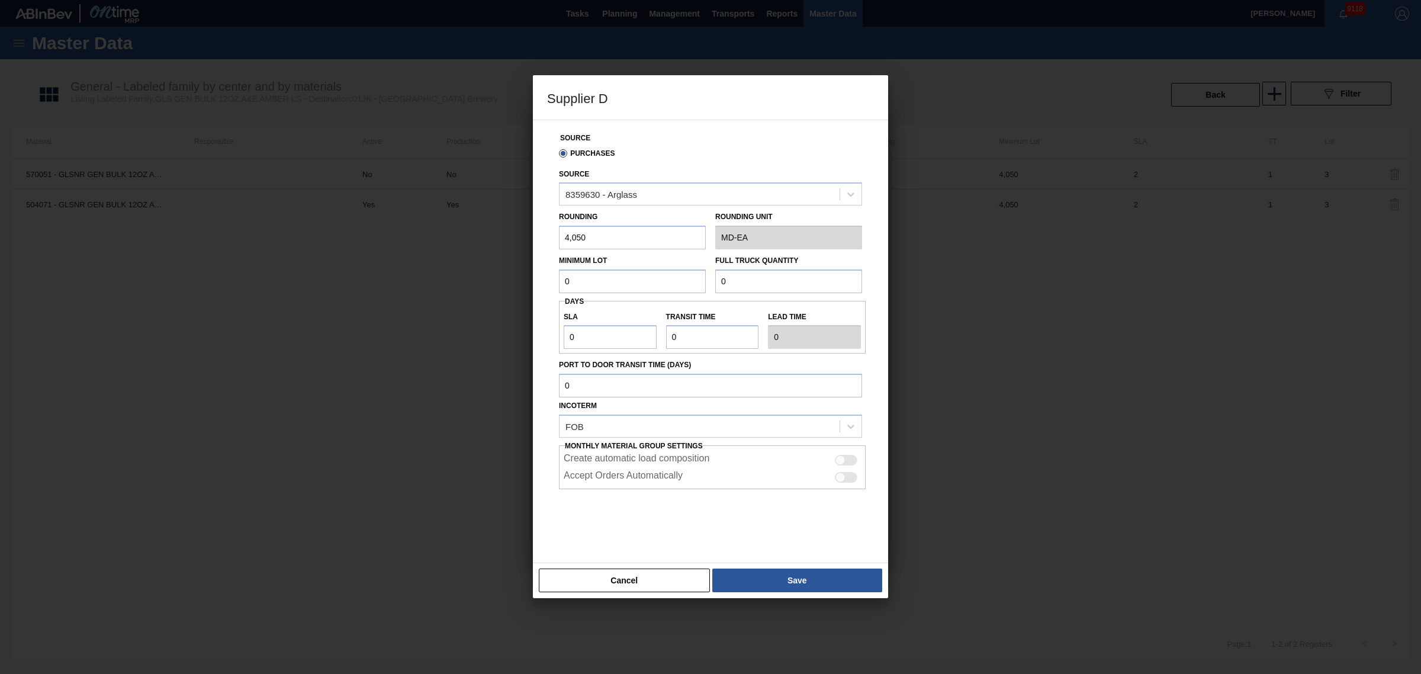
drag, startPoint x: 763, startPoint y: 280, endPoint x: 514, endPoint y: 261, distance: 249.4
click at [514, 261] on div "Supplier D Source Purchases Source 8359630 - Arglass Rounding 4,050 Rounding Un…" at bounding box center [710, 337] width 1421 height 674
type input "22"
click at [579, 285] on input "0" at bounding box center [632, 281] width 147 height 24
drag, startPoint x: 776, startPoint y: 282, endPoint x: 539, endPoint y: 268, distance: 237.9
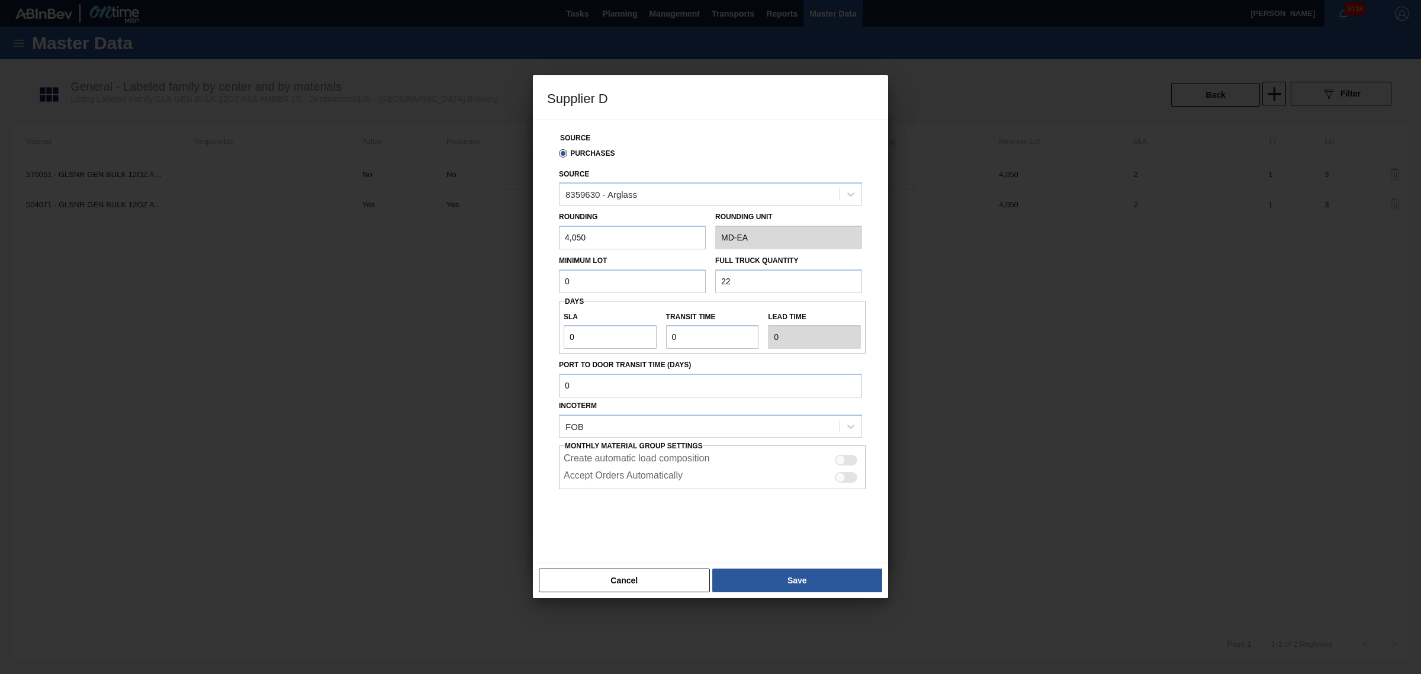
click at [539, 268] on div "Source Purchases Source 8359630 - Arglass Rounding 4,050 Rounding Unit MD-EA Mi…" at bounding box center [710, 341] width 355 height 443
type input "89,100"
click at [783, 581] on button "Save" at bounding box center [797, 580] width 170 height 24
drag, startPoint x: 650, startPoint y: 288, endPoint x: 387, endPoint y: 243, distance: 267.3
click at [387, 243] on div "Supplier D Source Purchases Source 8359630 - Arglass Rounding 4,050 Rounding Un…" at bounding box center [710, 337] width 1421 height 674
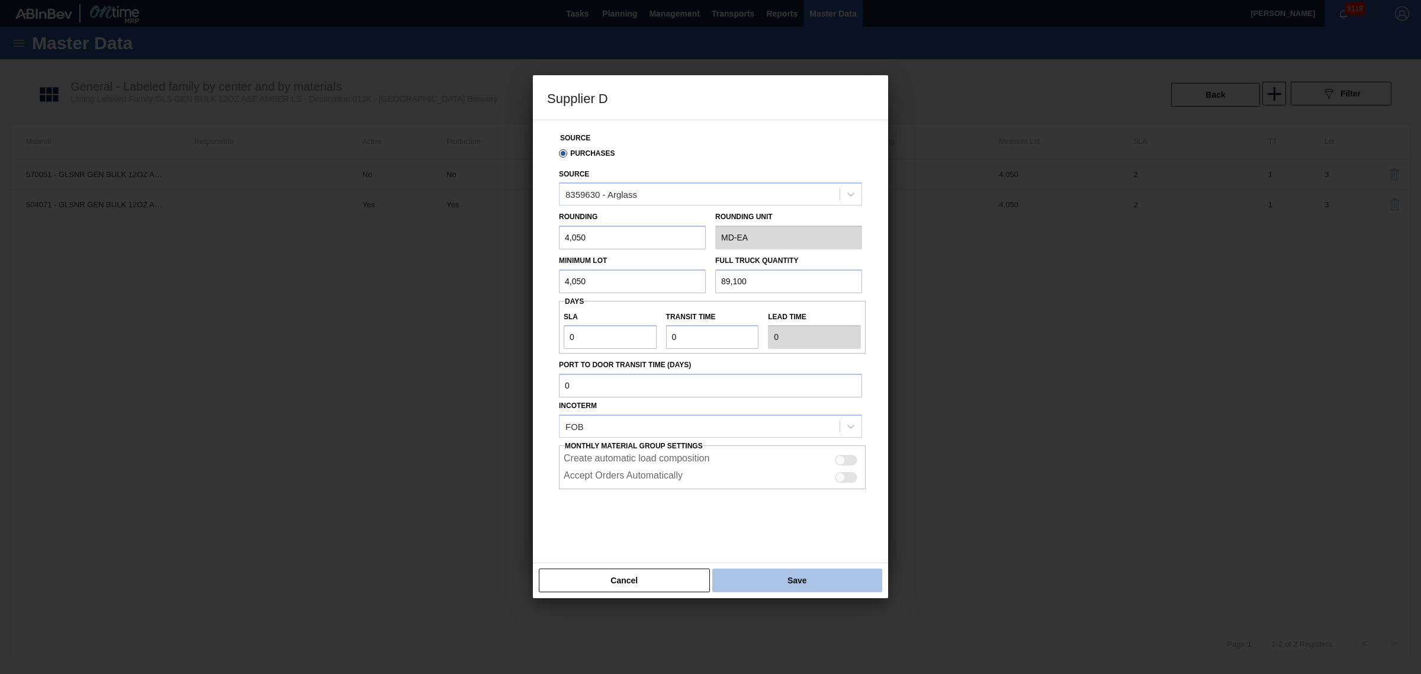
type input "4,050"
click at [824, 581] on button "Save" at bounding box center [797, 580] width 170 height 24
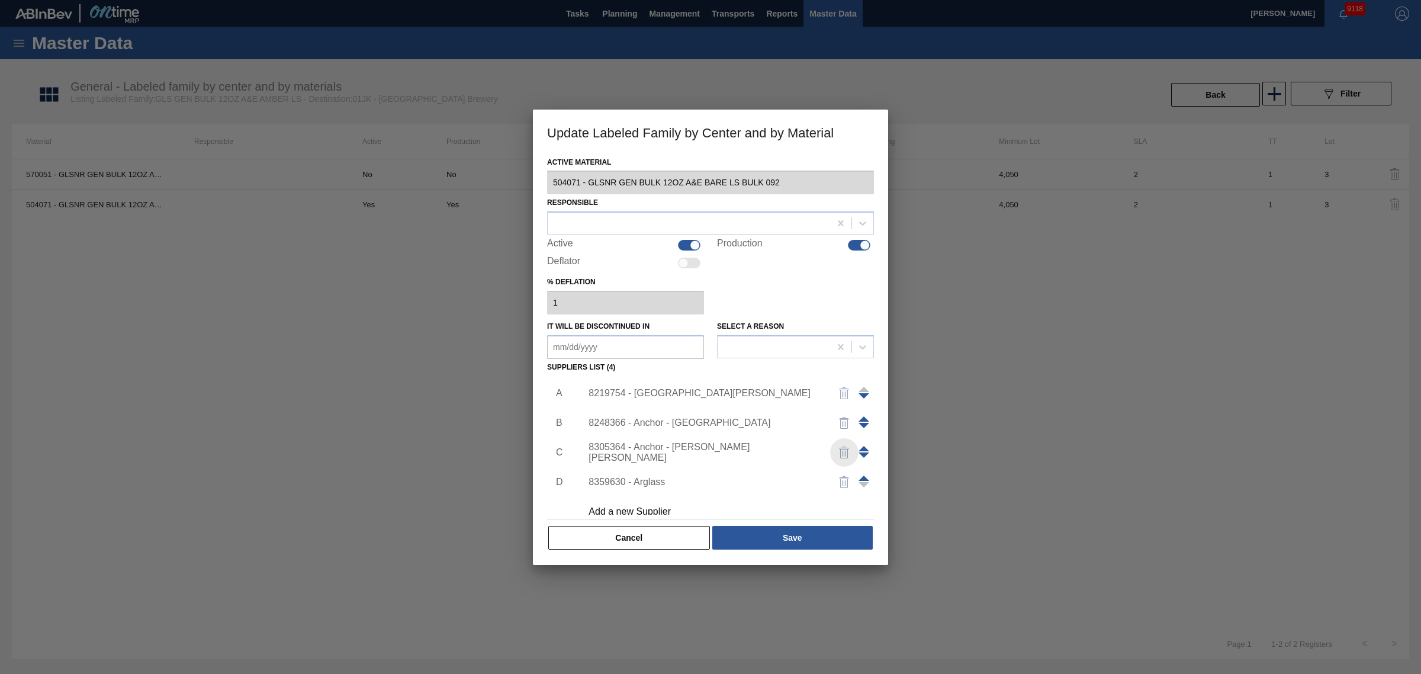
click at [845, 451] on img "button" at bounding box center [844, 452] width 14 height 14
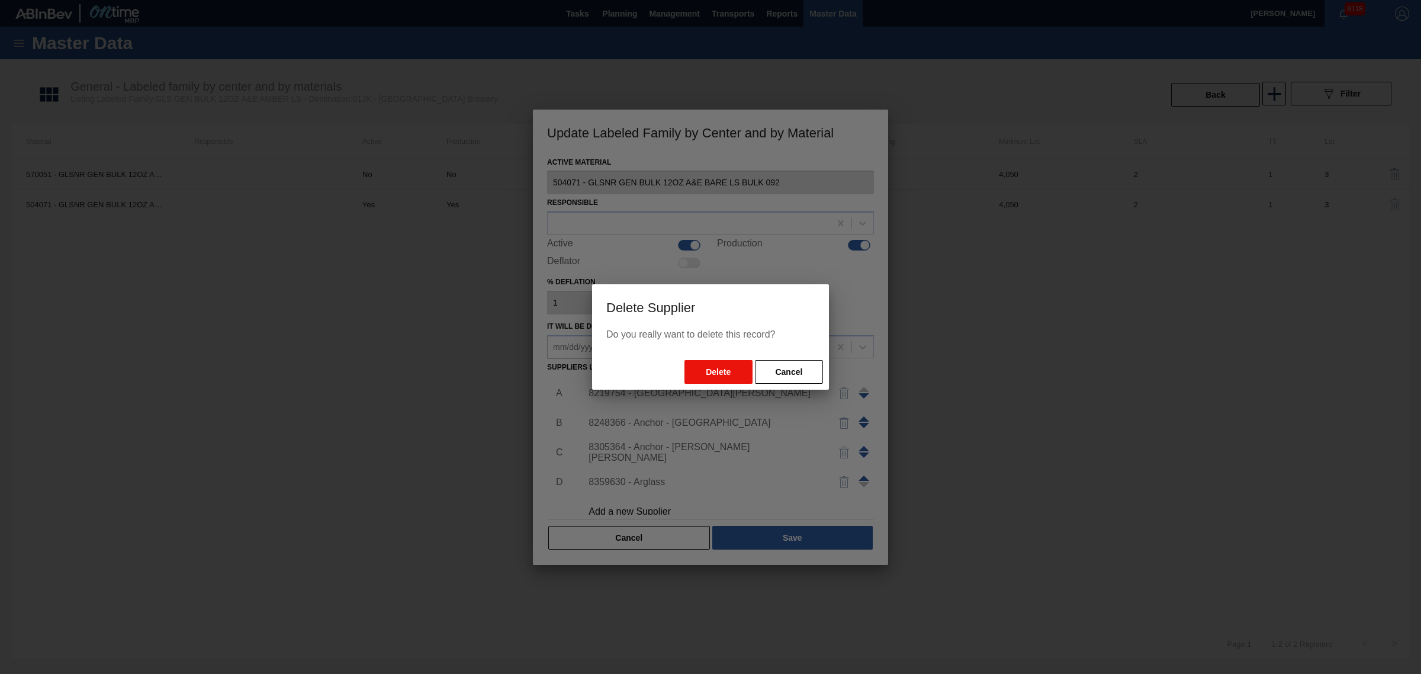
click at [715, 368] on button "Delete" at bounding box center [718, 372] width 68 height 24
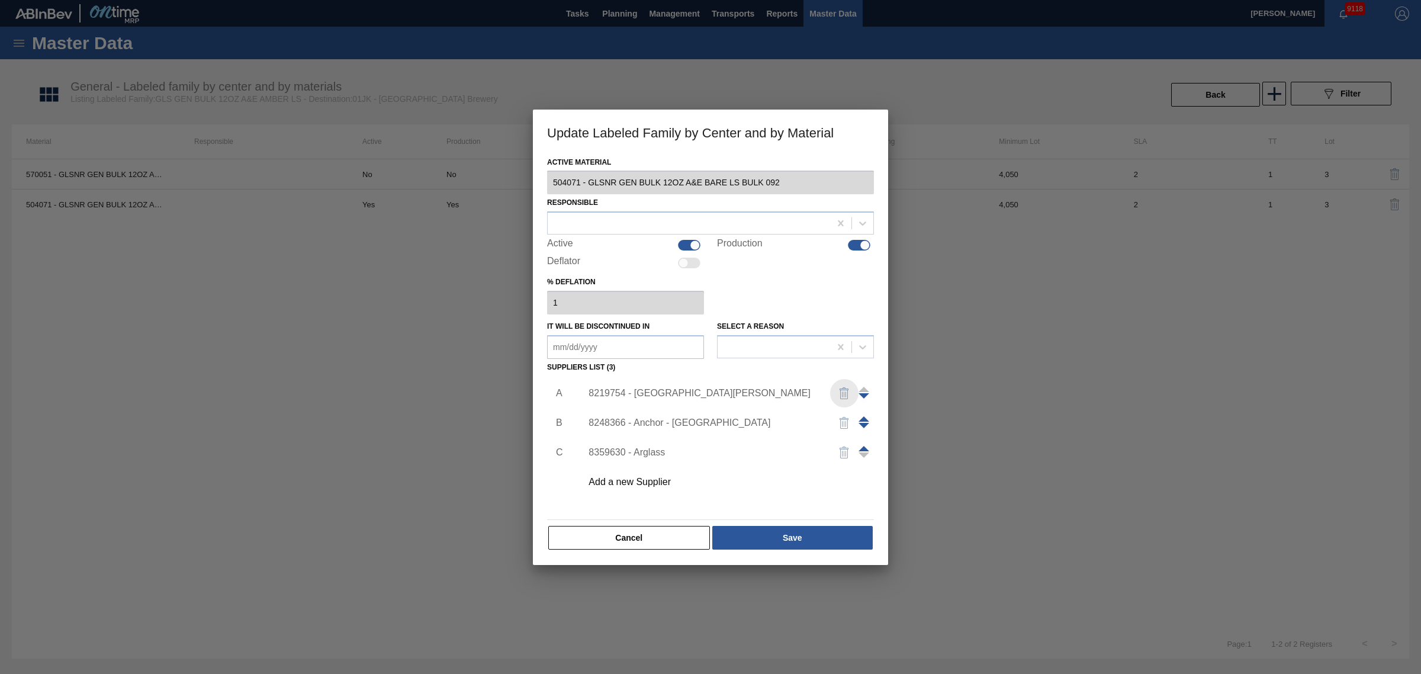
click at [844, 387] on img "button" at bounding box center [844, 393] width 14 height 14
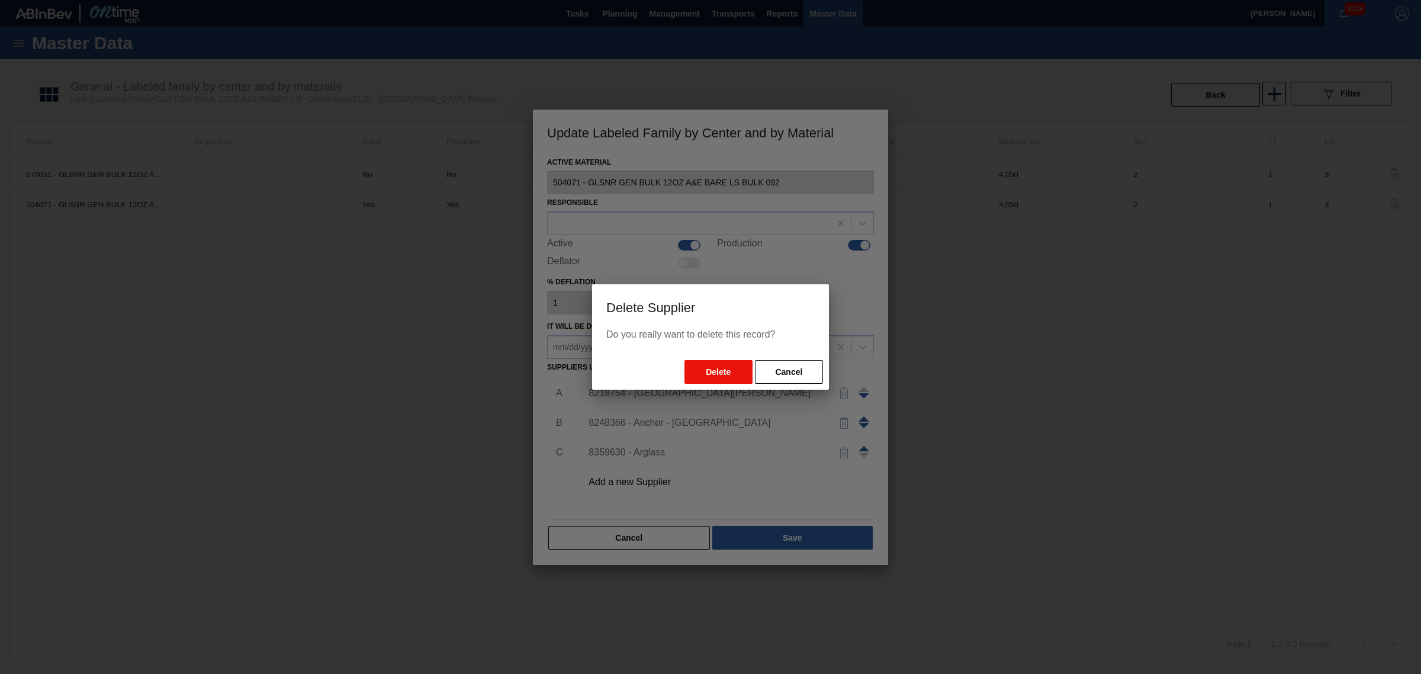
click at [738, 374] on button "Delete" at bounding box center [718, 372] width 68 height 24
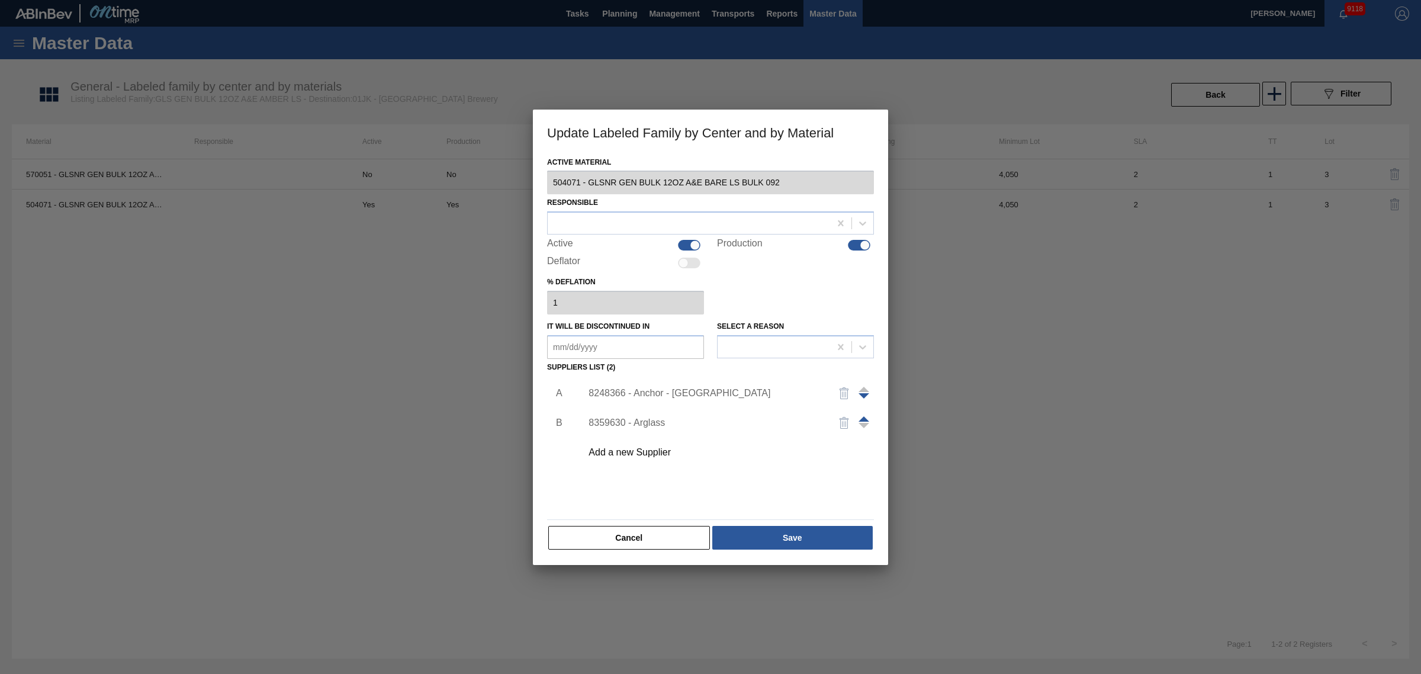
click at [865, 414] on div at bounding box center [864, 423] width 11 height 28
drag, startPoint x: 761, startPoint y: 429, endPoint x: 771, endPoint y: 398, distance: 32.4
click at [771, 398] on div "8248366 - Anchor - Jacksonville 8359630 - Arglass Add a new Supplier" at bounding box center [724, 422] width 308 height 89
click at [862, 388] on span at bounding box center [864, 389] width 11 height 5
drag, startPoint x: 796, startPoint y: 422, endPoint x: 767, endPoint y: 401, distance: 35.3
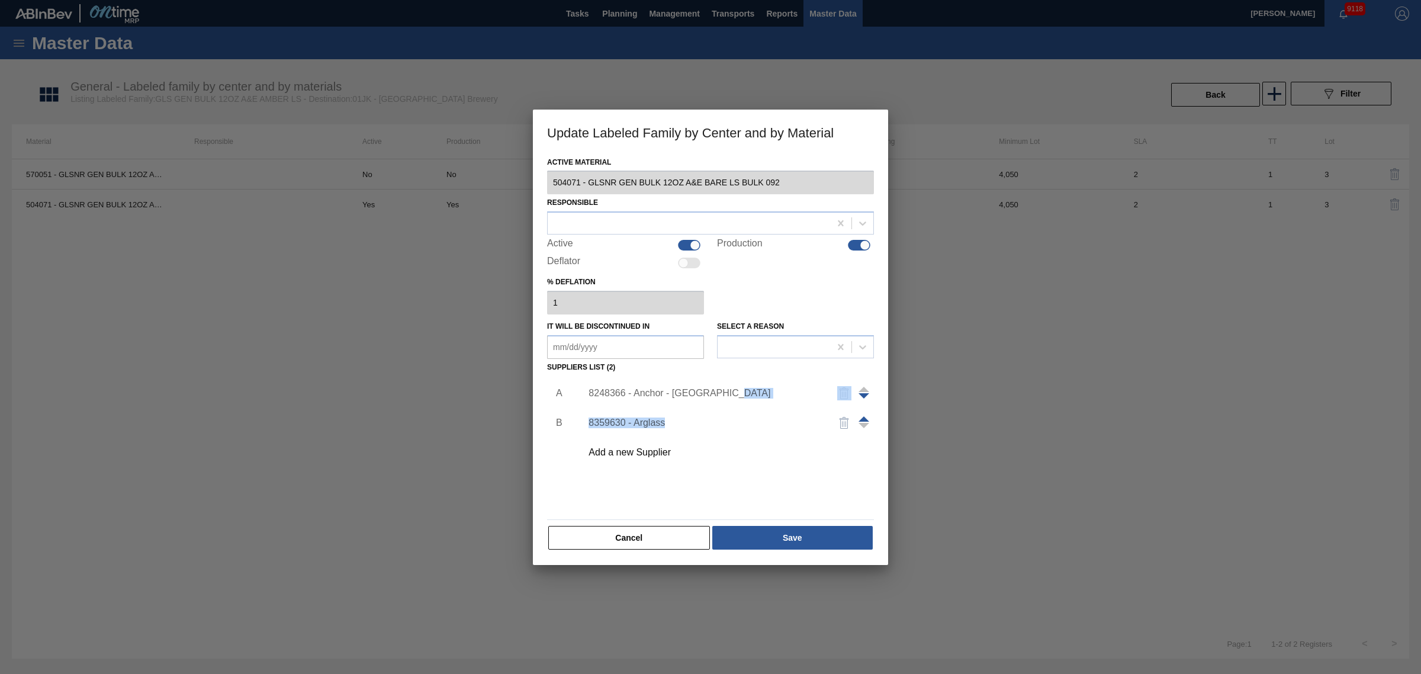
click at [792, 388] on div "8248366 - Anchor - Jacksonville 8359630 - Arglass Add a new Supplier" at bounding box center [724, 422] width 308 height 89
drag, startPoint x: 861, startPoint y: 424, endPoint x: 864, endPoint y: 391, distance: 33.3
click at [864, 391] on div "8248366 - Anchor - Jacksonville 8359630 - Arglass Add a new Supplier" at bounding box center [724, 422] width 308 height 89
click at [860, 423] on span at bounding box center [864, 425] width 11 height 5
click at [862, 416] on span at bounding box center [864, 418] width 11 height 5
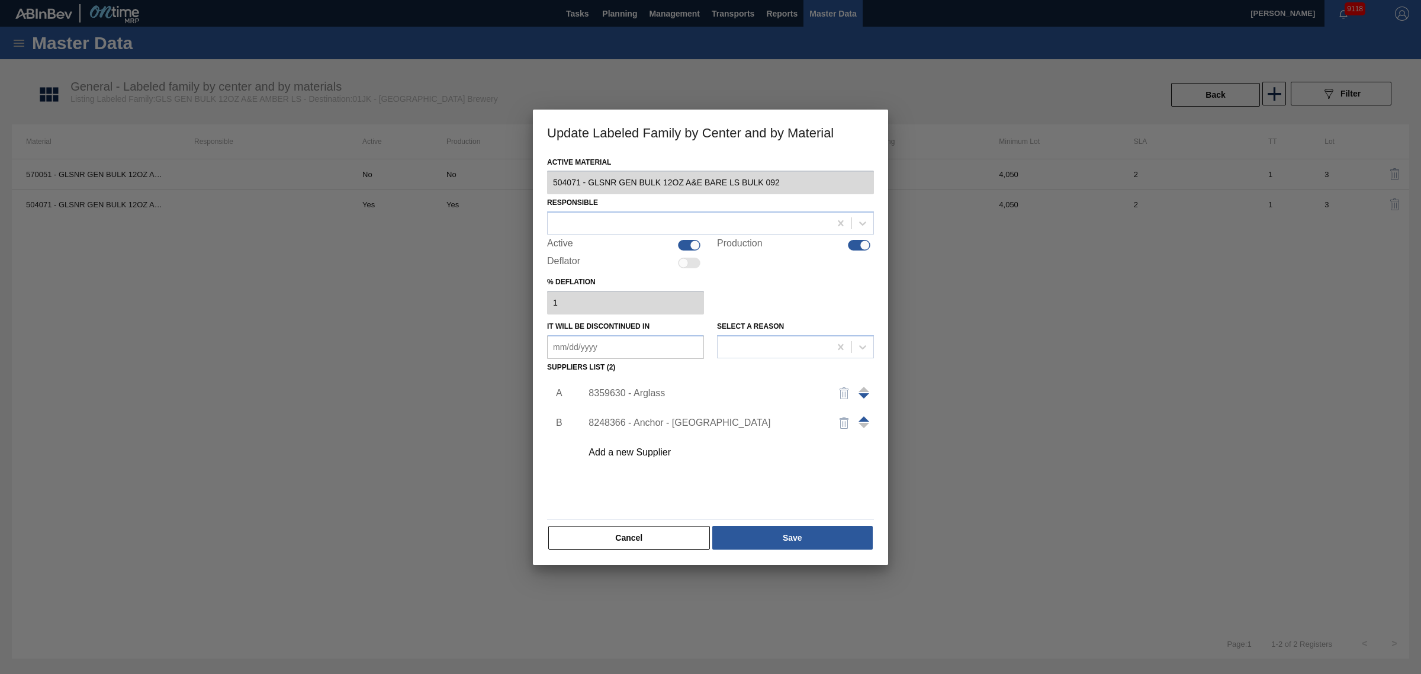
click at [844, 425] on img "button" at bounding box center [844, 423] width 14 height 14
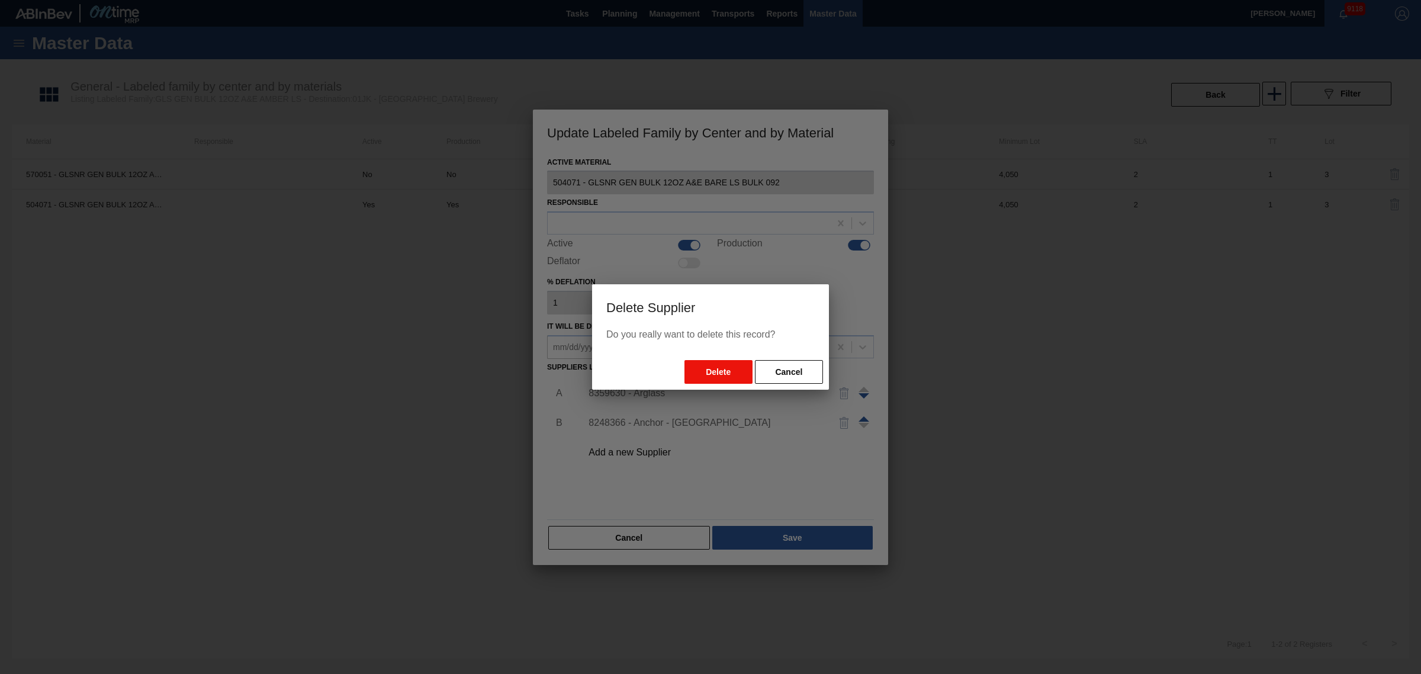
click at [732, 372] on button "Delete" at bounding box center [718, 372] width 68 height 24
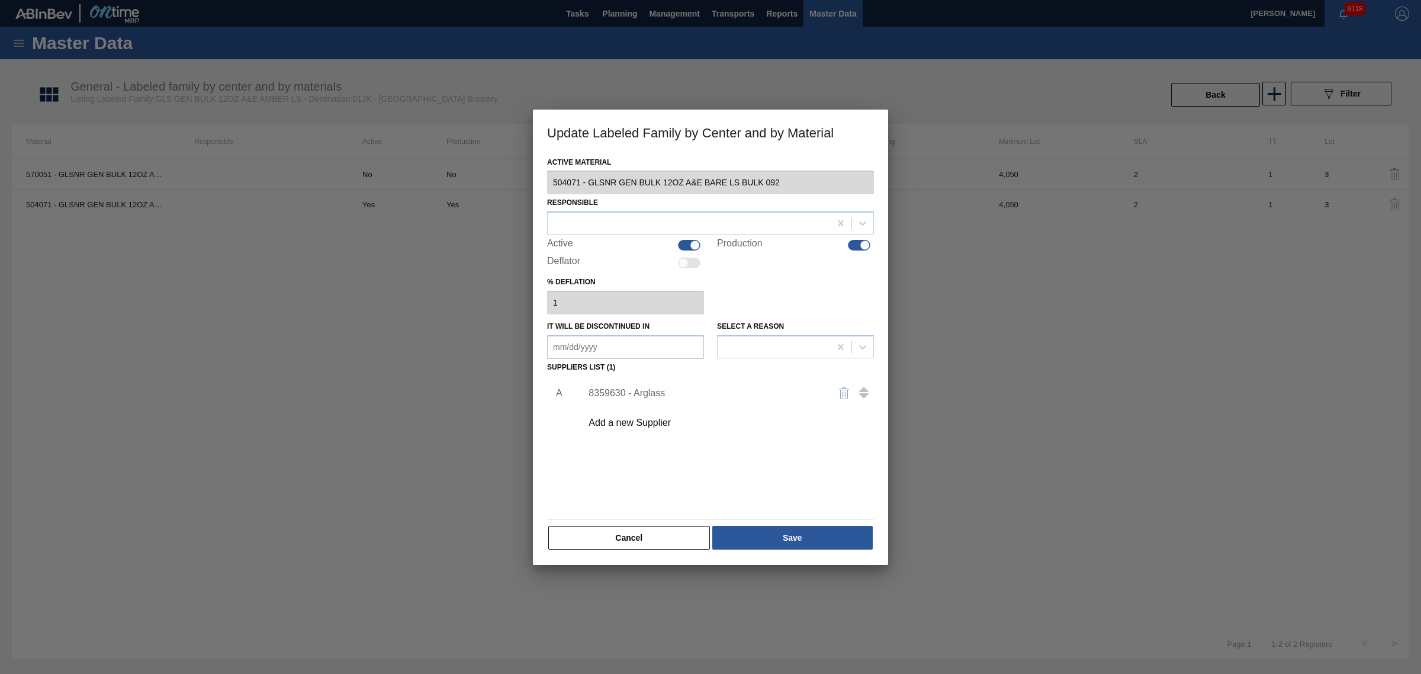
click at [673, 414] on div "Add a new Supplier" at bounding box center [724, 423] width 299 height 30
click at [667, 429] on div "Add a new Supplier" at bounding box center [724, 423] width 299 height 30
click at [636, 425] on div "Add a new Supplier" at bounding box center [705, 422] width 232 height 11
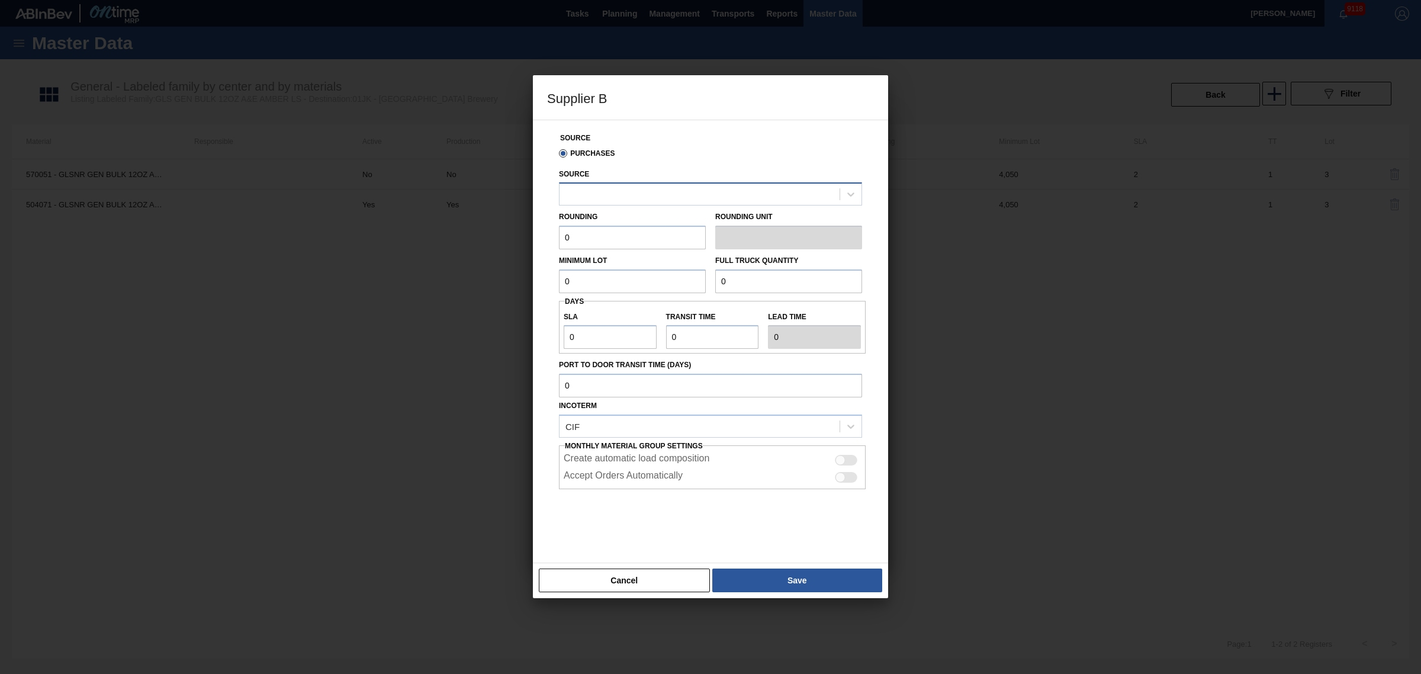
click at [652, 196] on div at bounding box center [700, 194] width 280 height 17
click at [706, 153] on div "Purchases" at bounding box center [710, 153] width 313 height 20
click at [631, 193] on div at bounding box center [700, 194] width 280 height 17
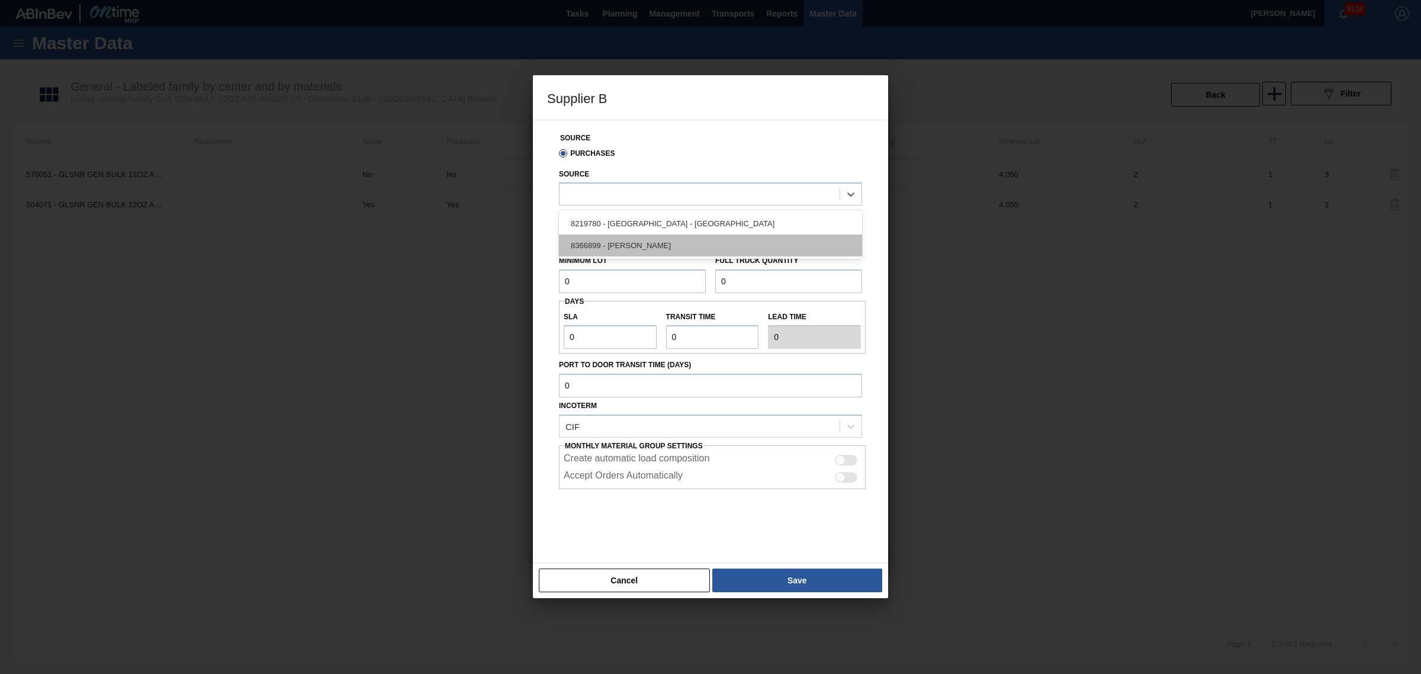
click at [650, 238] on div "8366899 - Owens - Toano" at bounding box center [710, 245] width 303 height 22
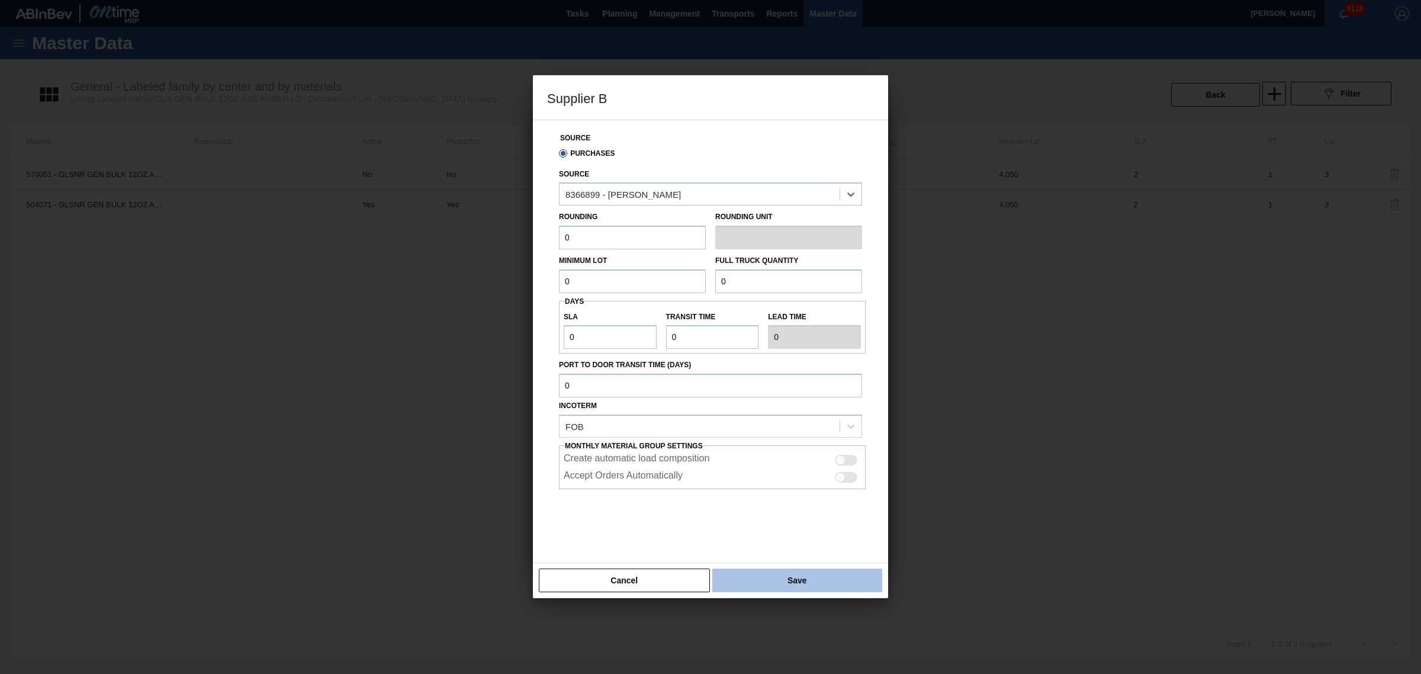
click at [756, 573] on button "Save" at bounding box center [797, 580] width 170 height 24
type input "MD-EA"
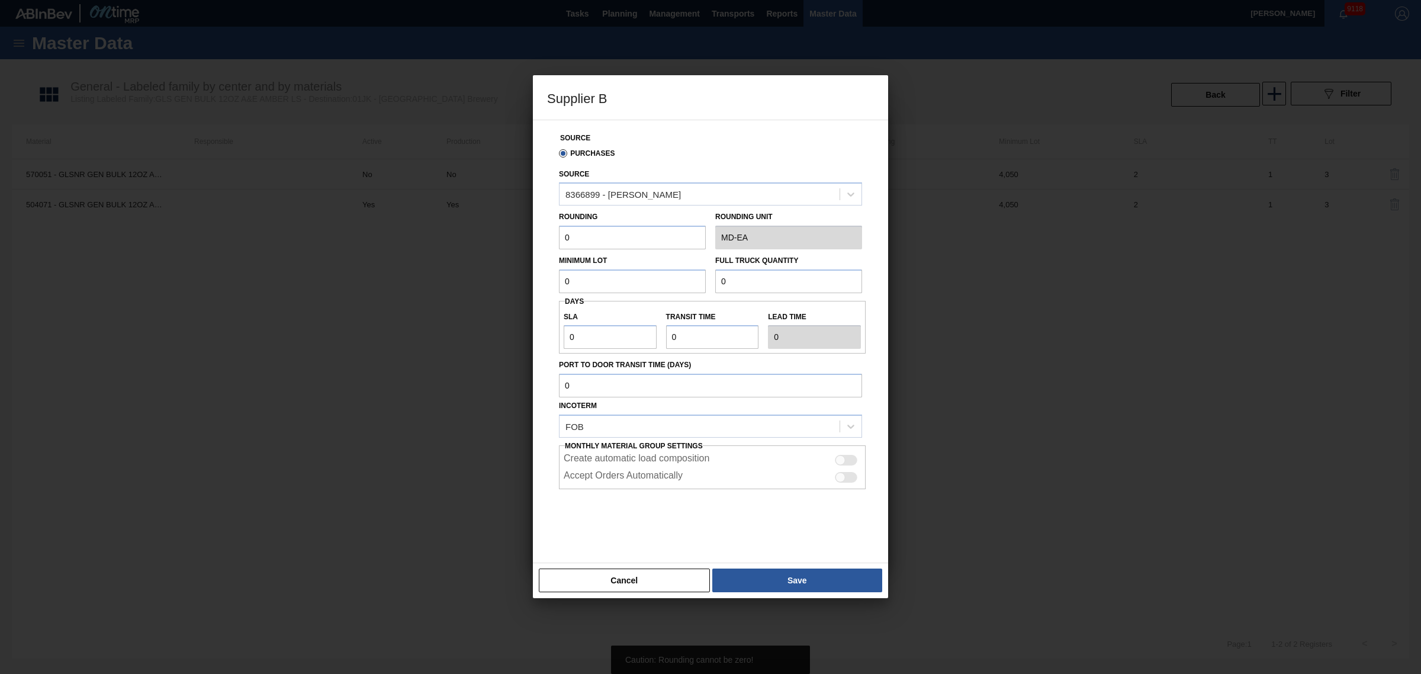
drag, startPoint x: 602, startPoint y: 232, endPoint x: 539, endPoint y: 227, distance: 62.4
click at [539, 227] on div "Source Purchases Source 8366899 - Owens - Toano Rounding 0 Rounding Unit MD-EA …" at bounding box center [710, 341] width 355 height 443
type input "4,050"
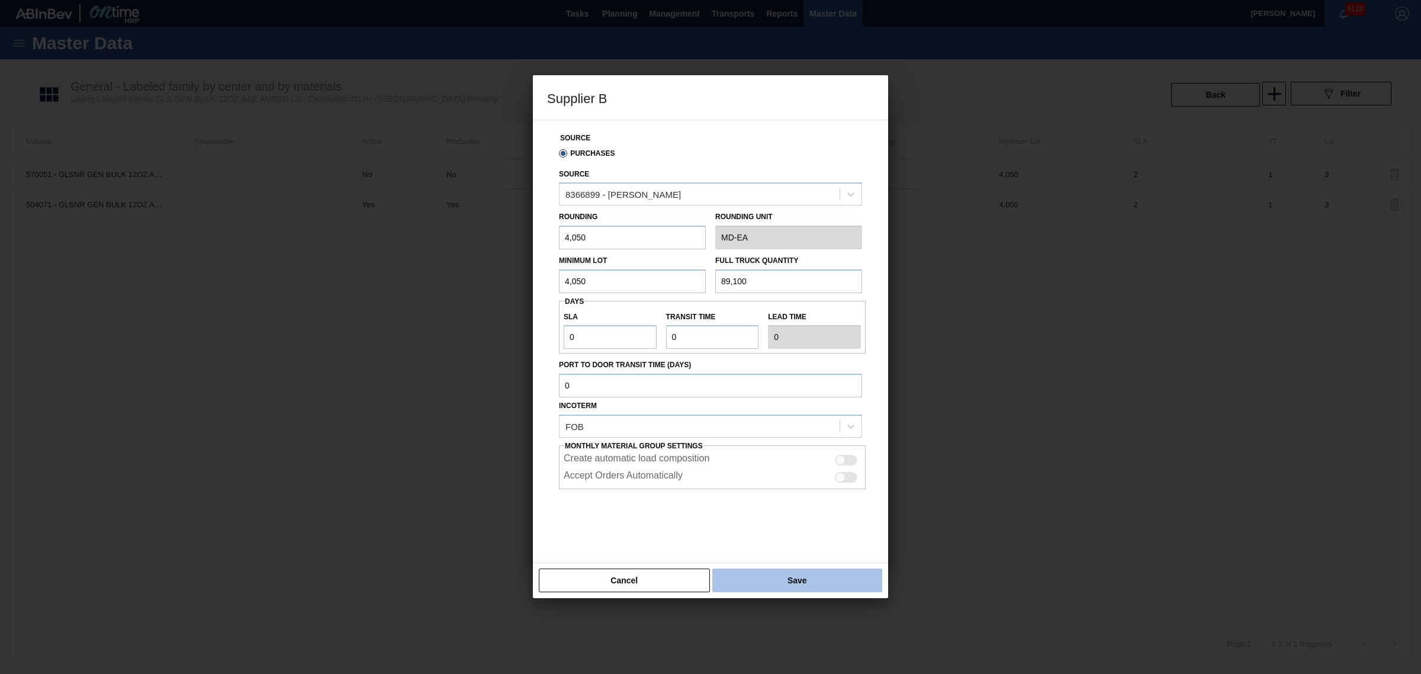
type input "89,100"
click at [822, 571] on button "Save" at bounding box center [797, 580] width 170 height 24
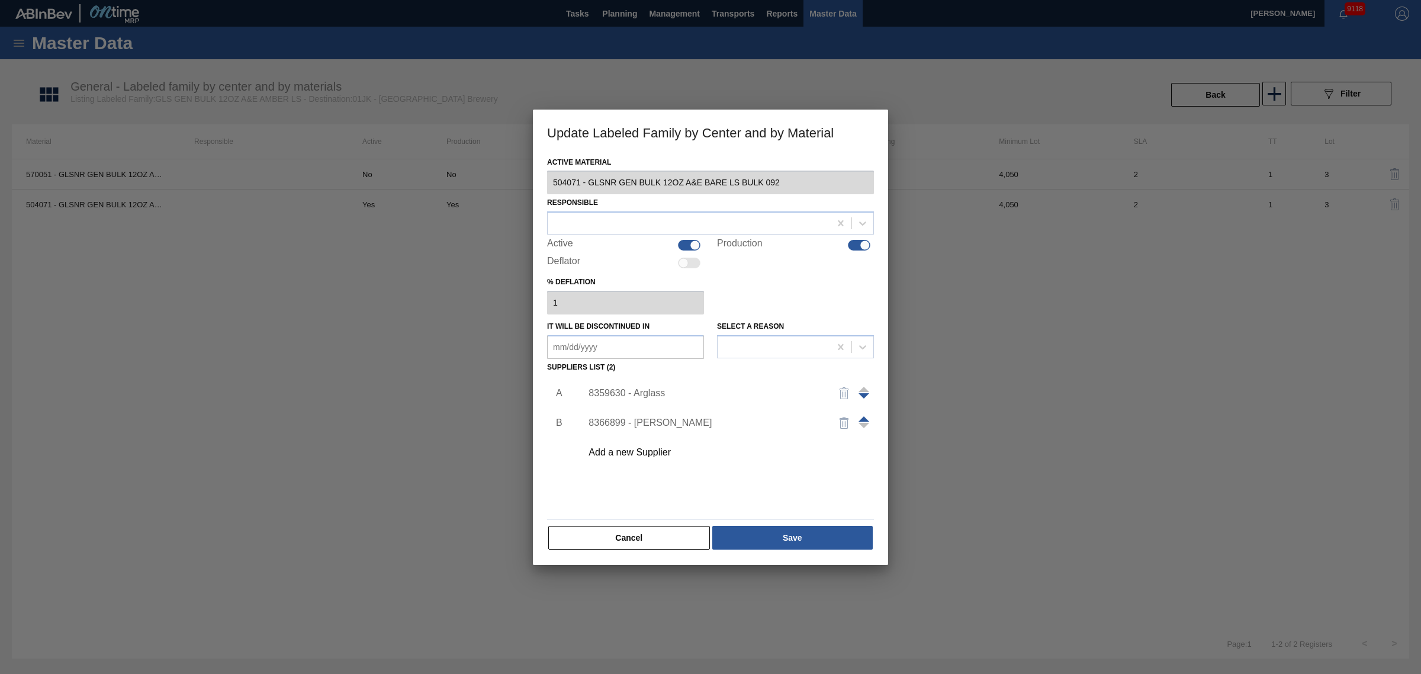
click at [656, 453] on div "Add a new Supplier" at bounding box center [705, 452] width 232 height 11
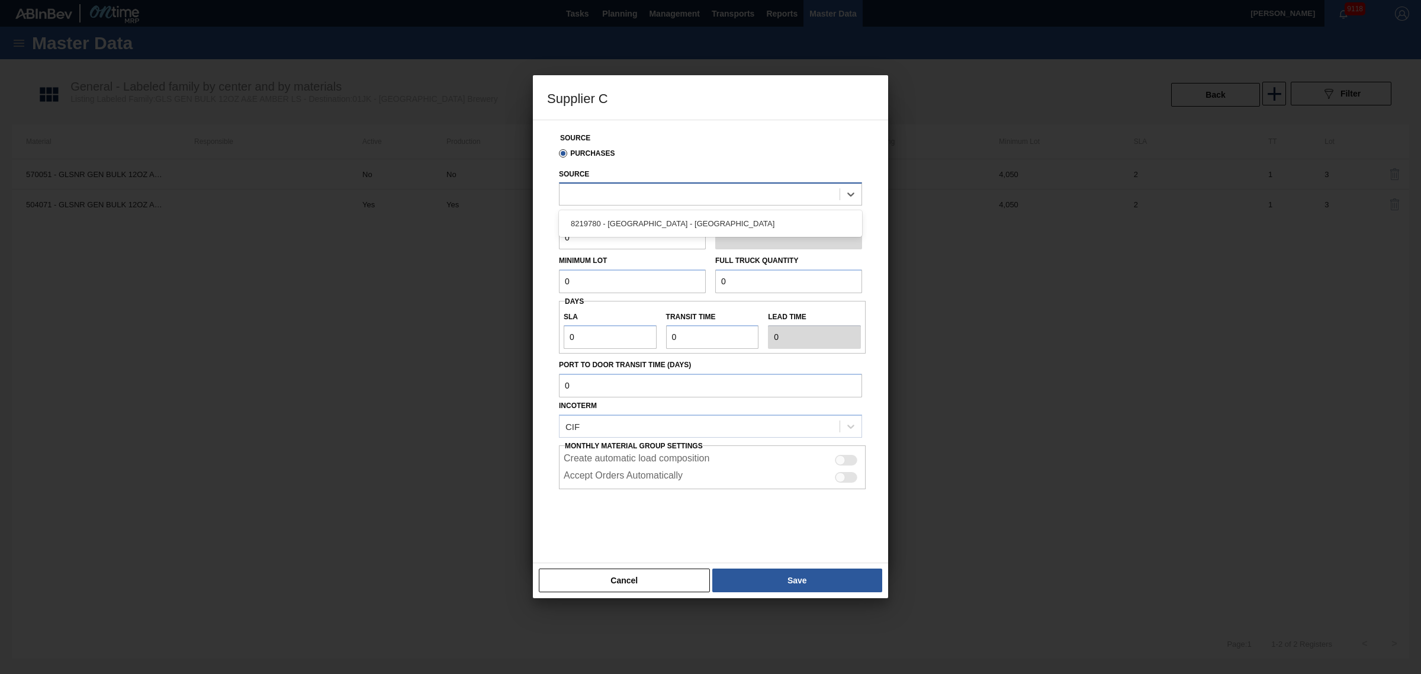
click at [702, 191] on div at bounding box center [700, 194] width 280 height 17
click at [693, 217] on div "8219780 - Ardagh - Dunkirk" at bounding box center [710, 224] width 303 height 22
drag, startPoint x: 582, startPoint y: 232, endPoint x: 432, endPoint y: 208, distance: 151.6
click at [435, 207] on div "Supplier C Source Purchases Source 8219780 - Ardagh - Dunkirk Rounding 0 Roundi…" at bounding box center [710, 337] width 1421 height 674
type input "4,050"
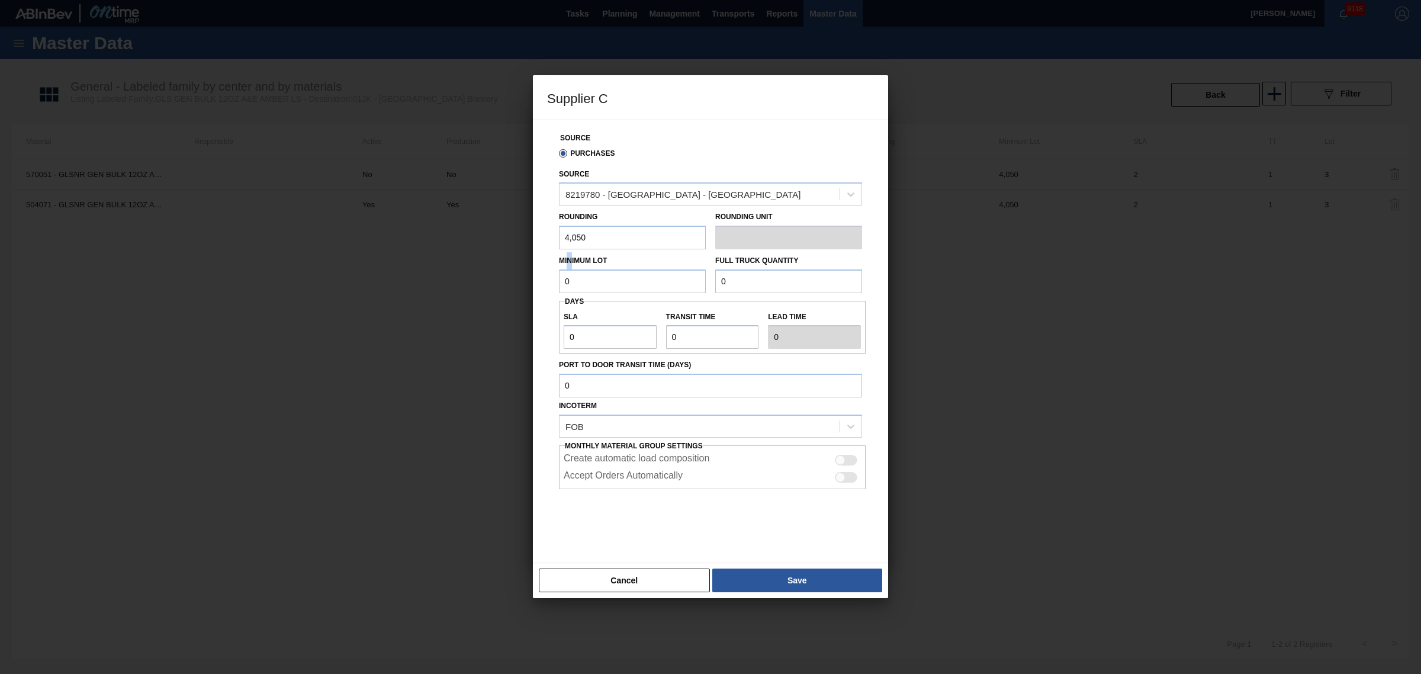
click at [570, 266] on div "Minimum Lot 0" at bounding box center [632, 272] width 147 height 41
drag, startPoint x: 581, startPoint y: 272, endPoint x: 601, endPoint y: 278, distance: 20.4
click at [591, 275] on input "0" at bounding box center [632, 281] width 147 height 24
drag, startPoint x: 595, startPoint y: 280, endPoint x: 282, endPoint y: 252, distance: 313.9
click at [284, 255] on div "Supplier C Source Purchases Source 8219780 - Ardagh - Dunkirk Rounding 4,050 Ro…" at bounding box center [710, 337] width 1421 height 674
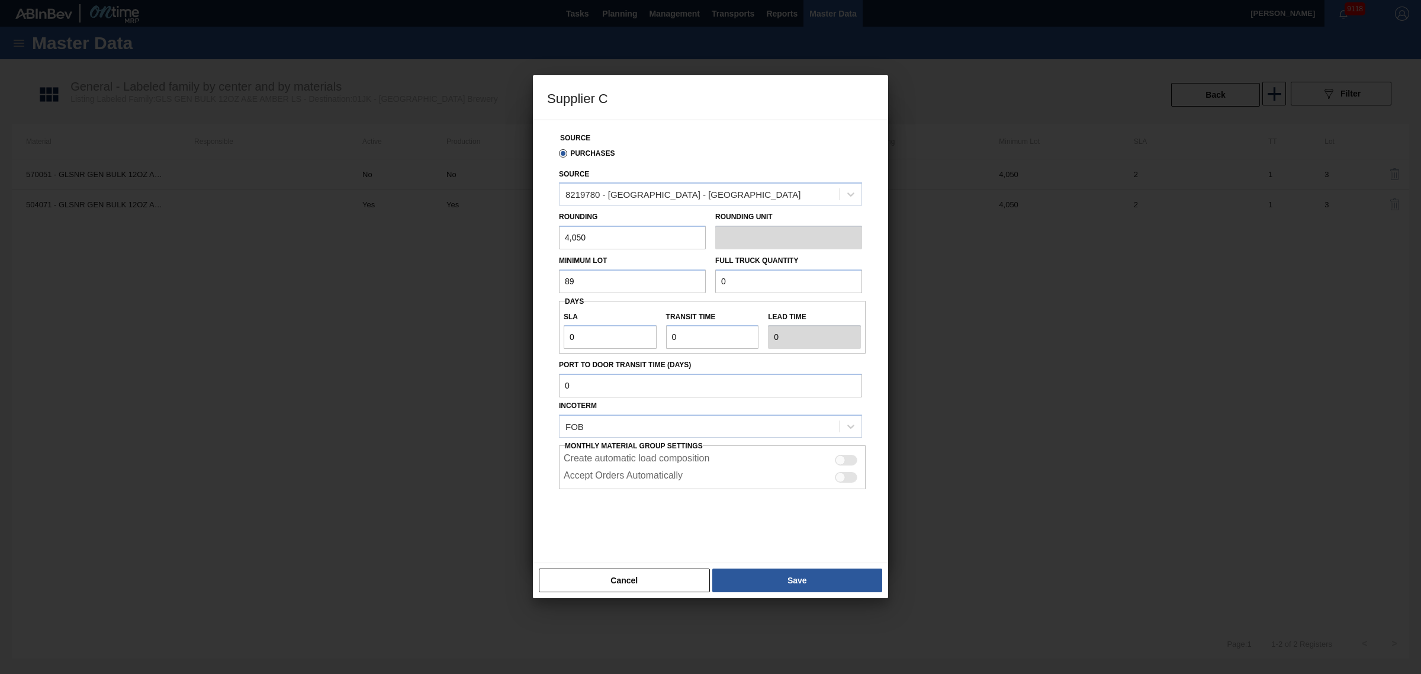
type input "8"
type input "4,050"
type input "89,100"
click at [804, 575] on button "Save" at bounding box center [797, 580] width 170 height 24
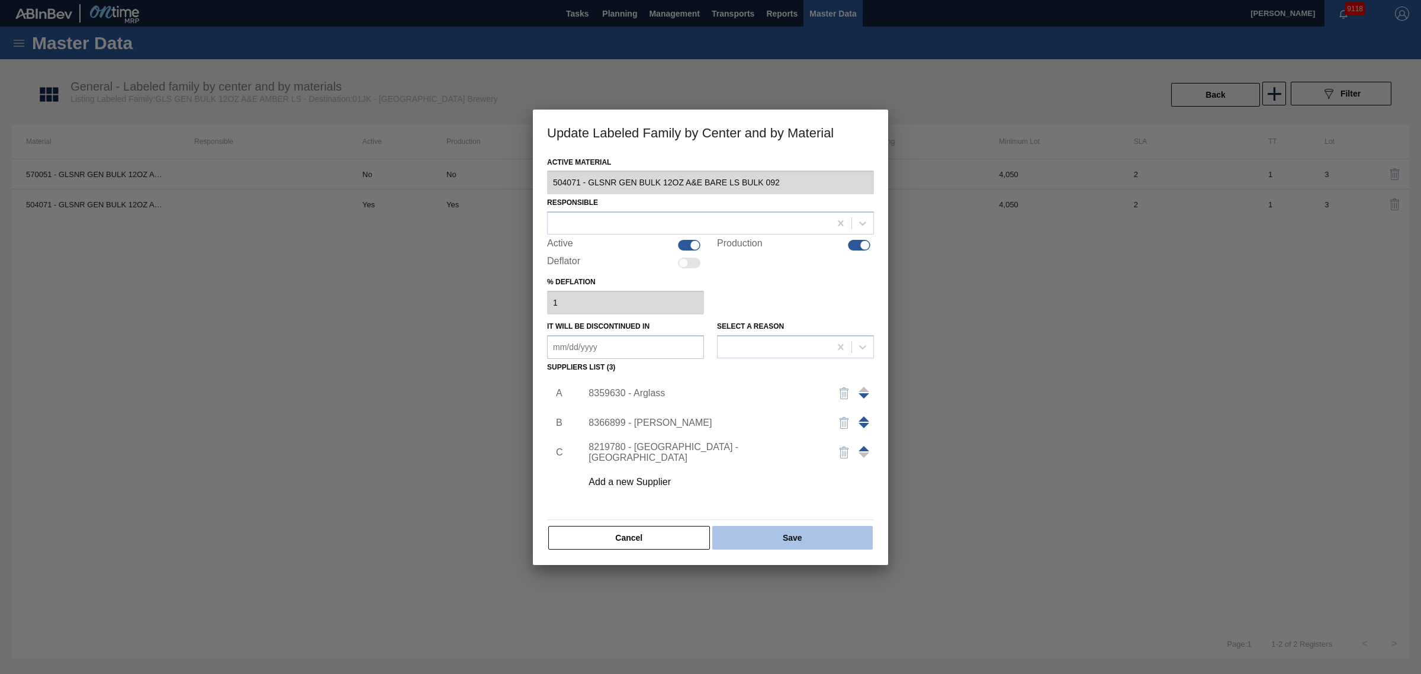
click at [804, 531] on button "Save" at bounding box center [792, 538] width 160 height 24
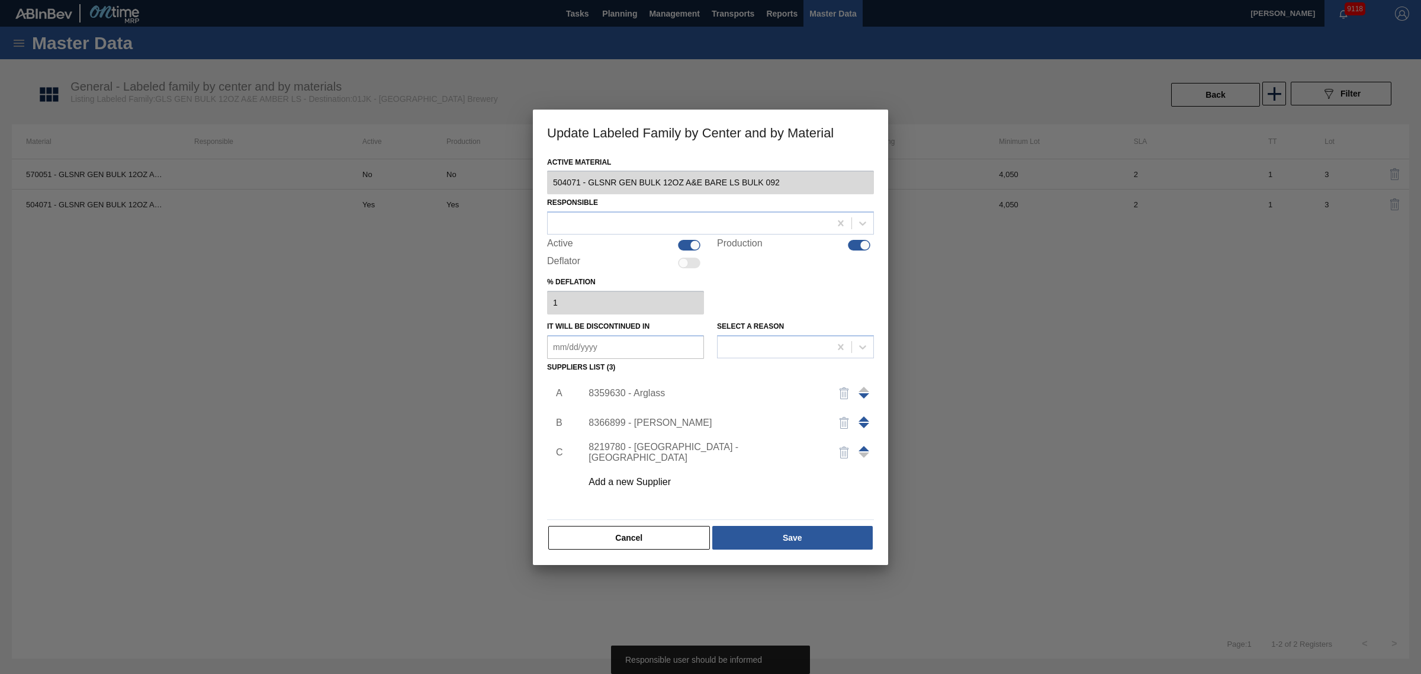
click at [313, 477] on div at bounding box center [710, 337] width 1421 height 674
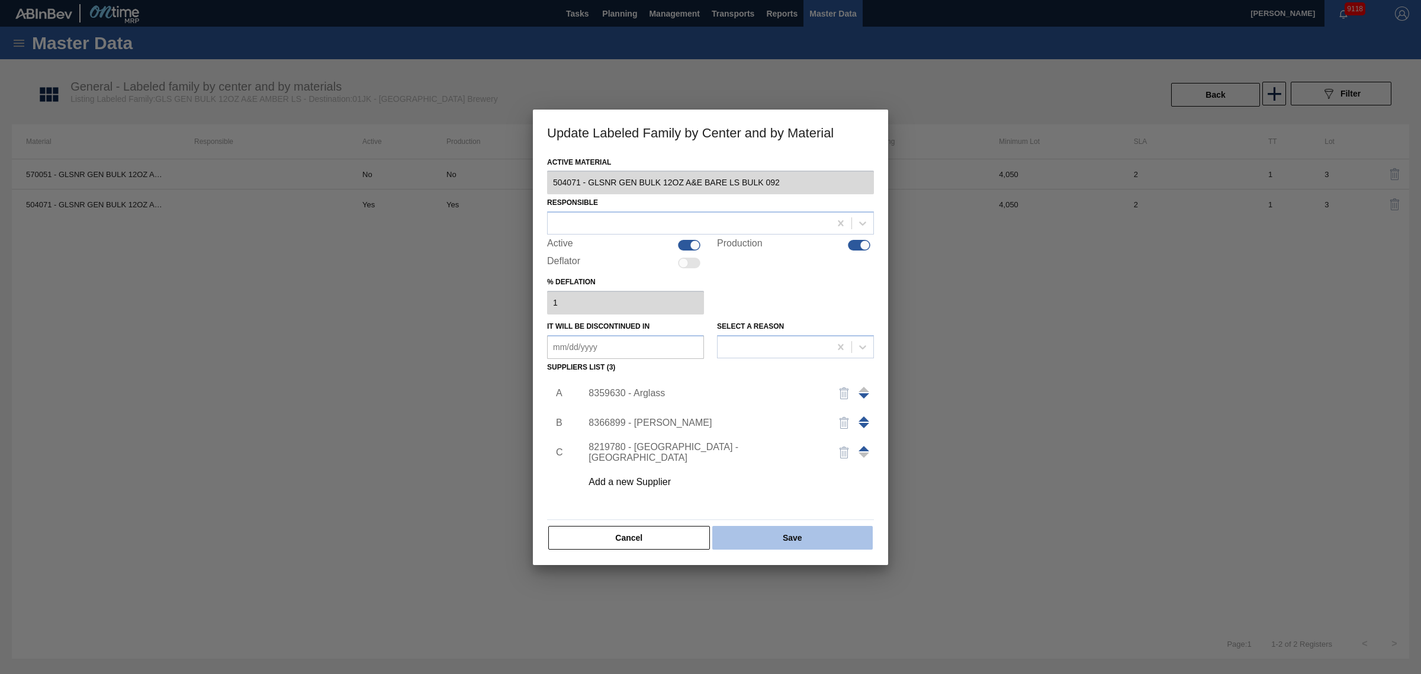
click at [777, 535] on button "Save" at bounding box center [792, 538] width 160 height 24
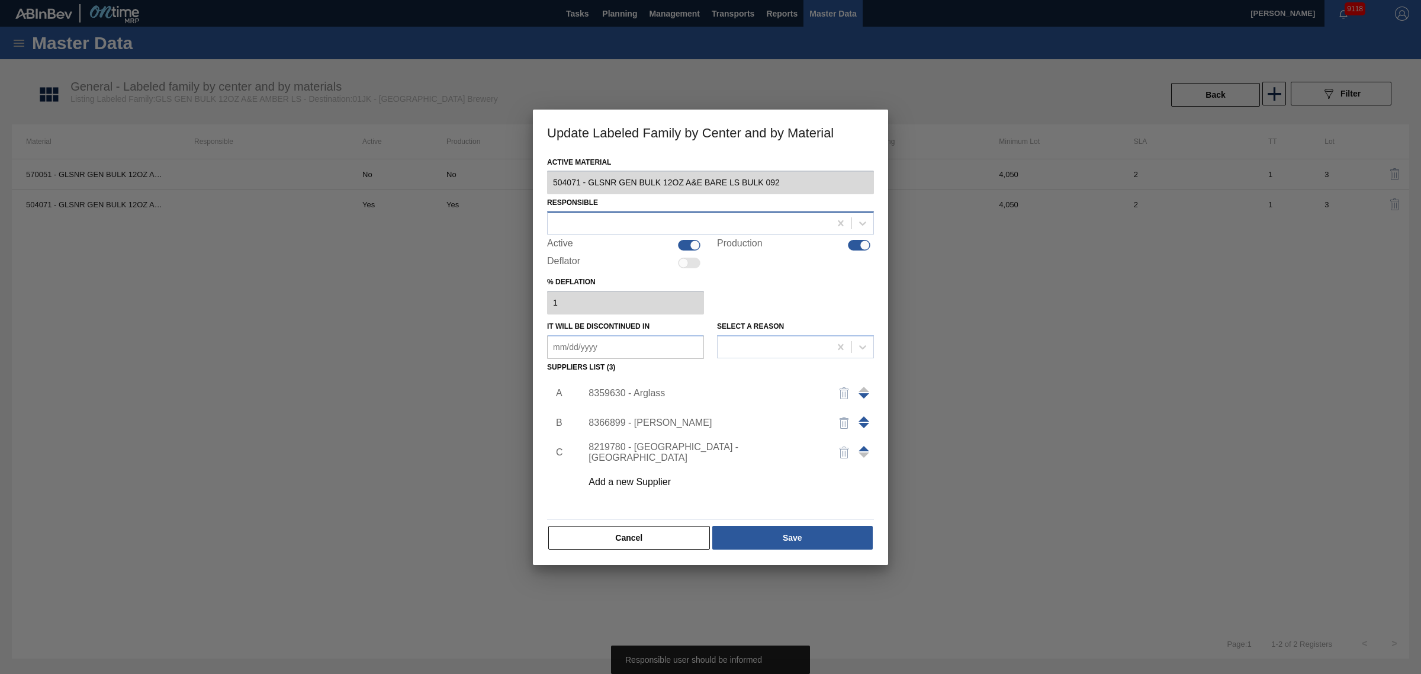
click at [631, 229] on div at bounding box center [689, 223] width 282 height 17
type input "scott"
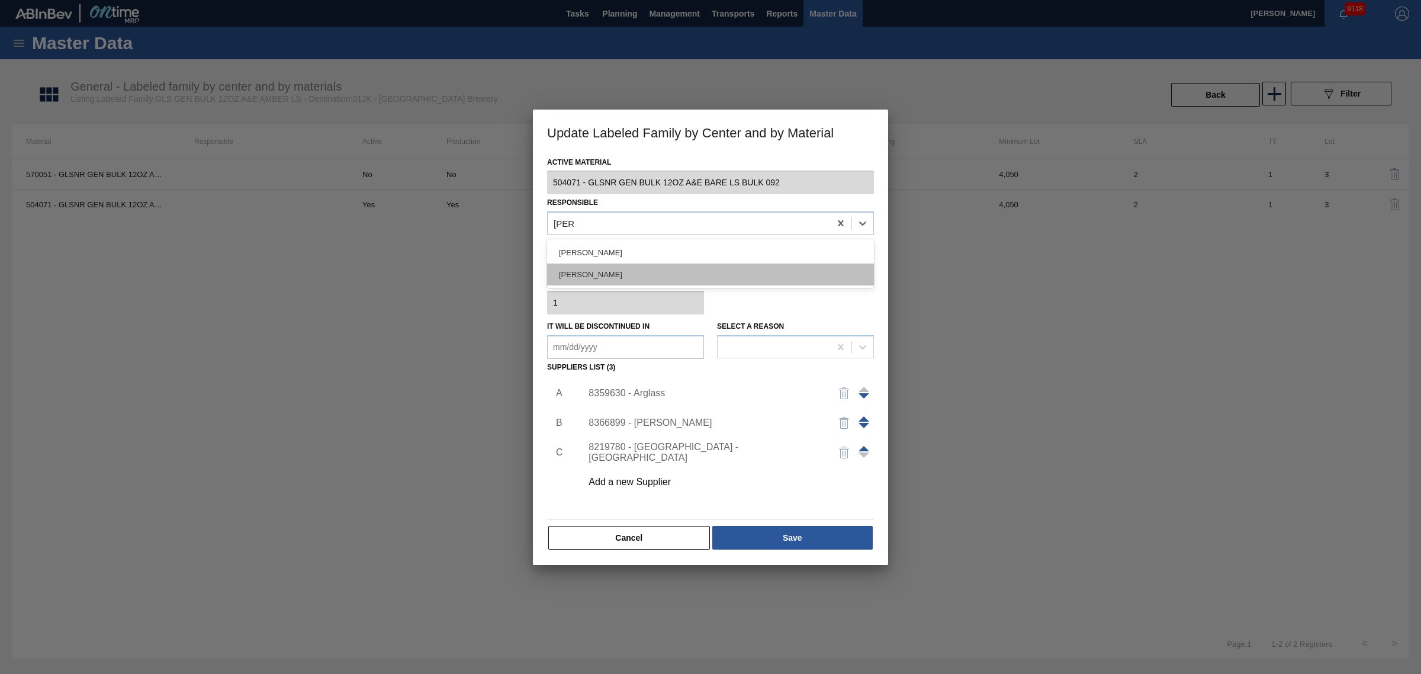
click at [629, 274] on div "[PERSON_NAME]" at bounding box center [710, 274] width 327 height 22
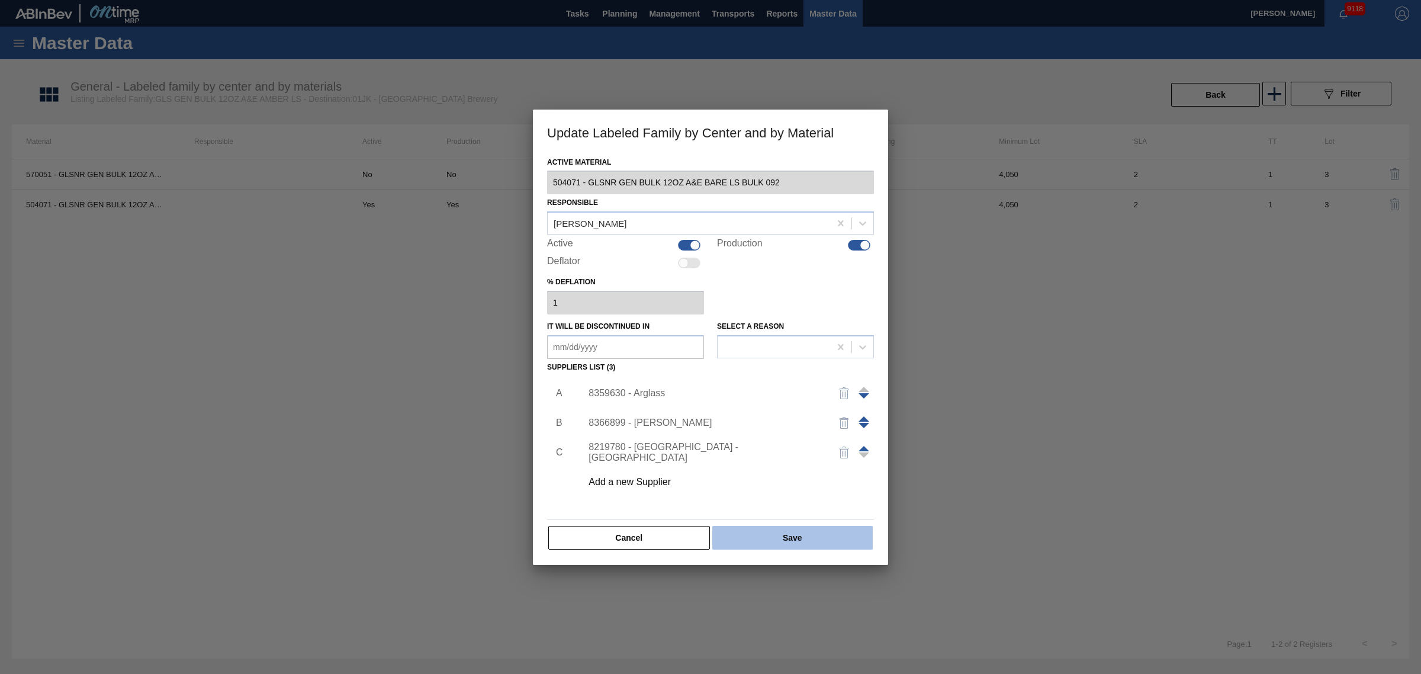
click at [827, 538] on button "Save" at bounding box center [792, 538] width 160 height 24
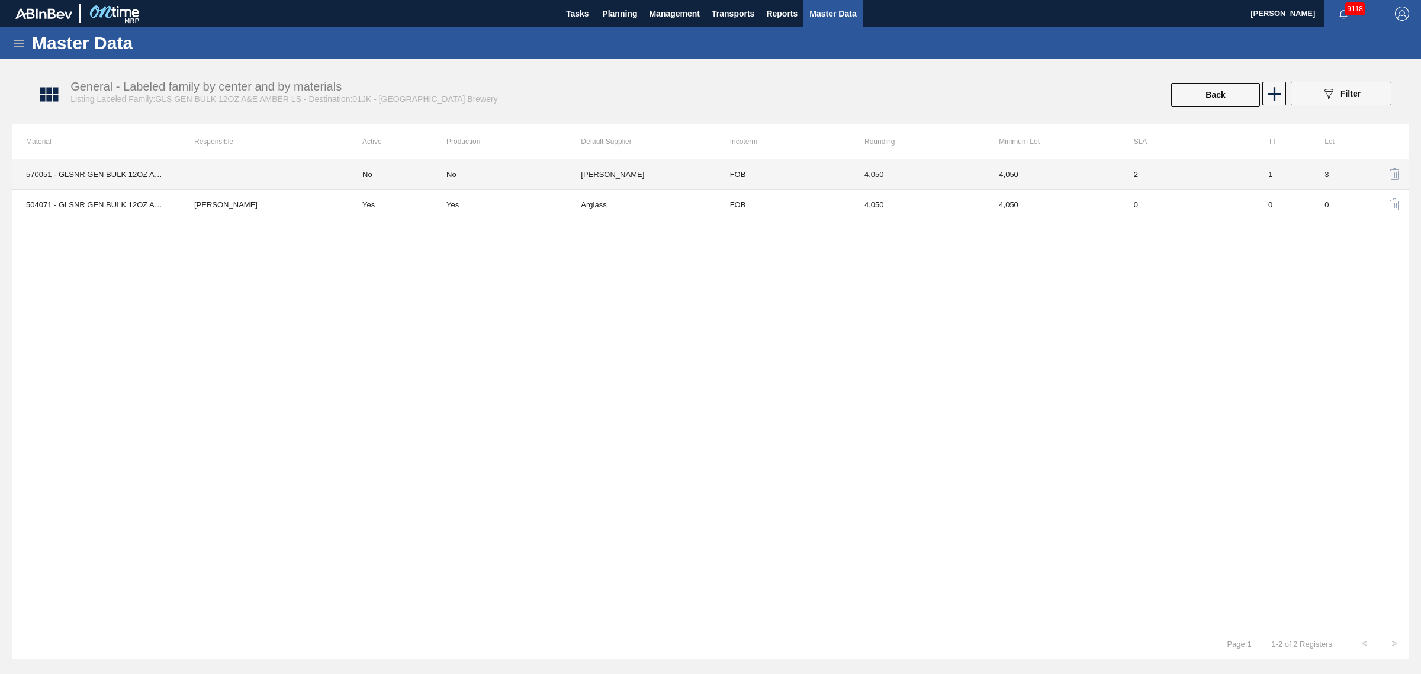
click at [640, 182] on td "Ardagh - Wilson" at bounding box center [648, 174] width 134 height 30
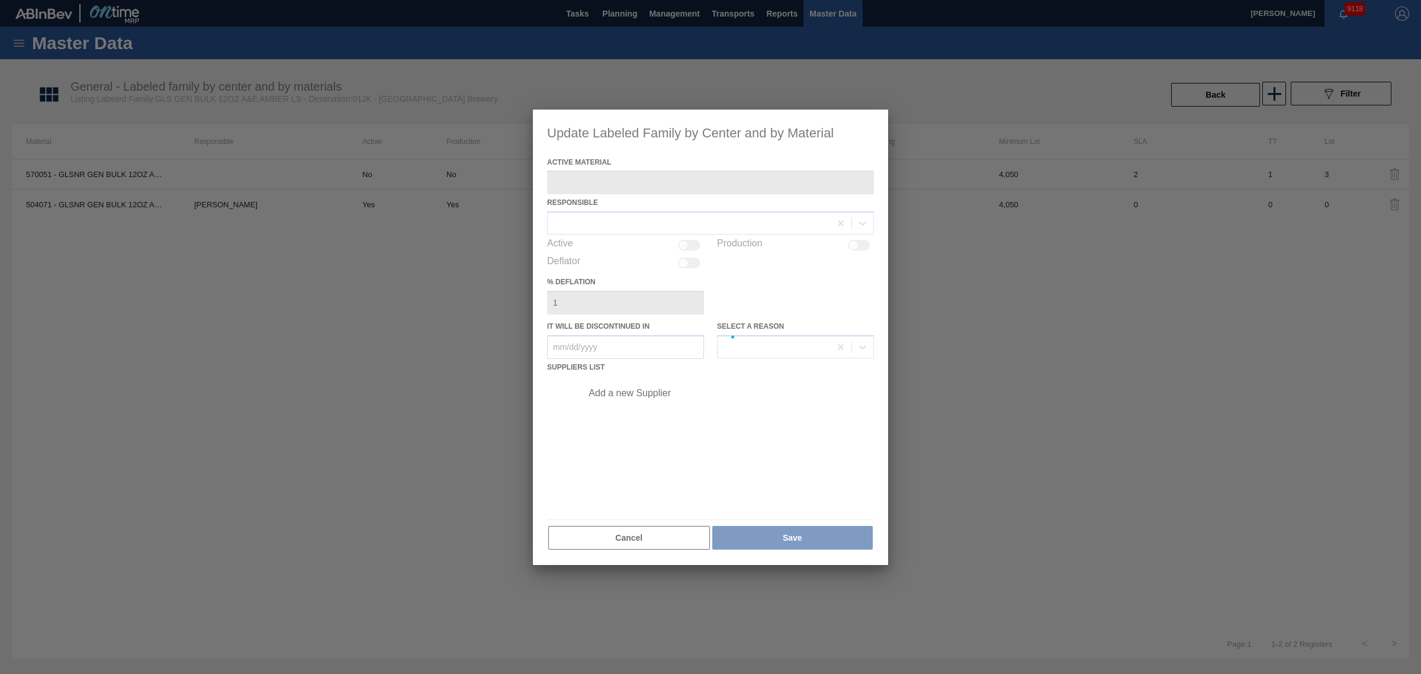
type Material "570051 - GLSNR GEN BULK 12OZ A&E BARE LS BULK 109"
type in "05/29/2025"
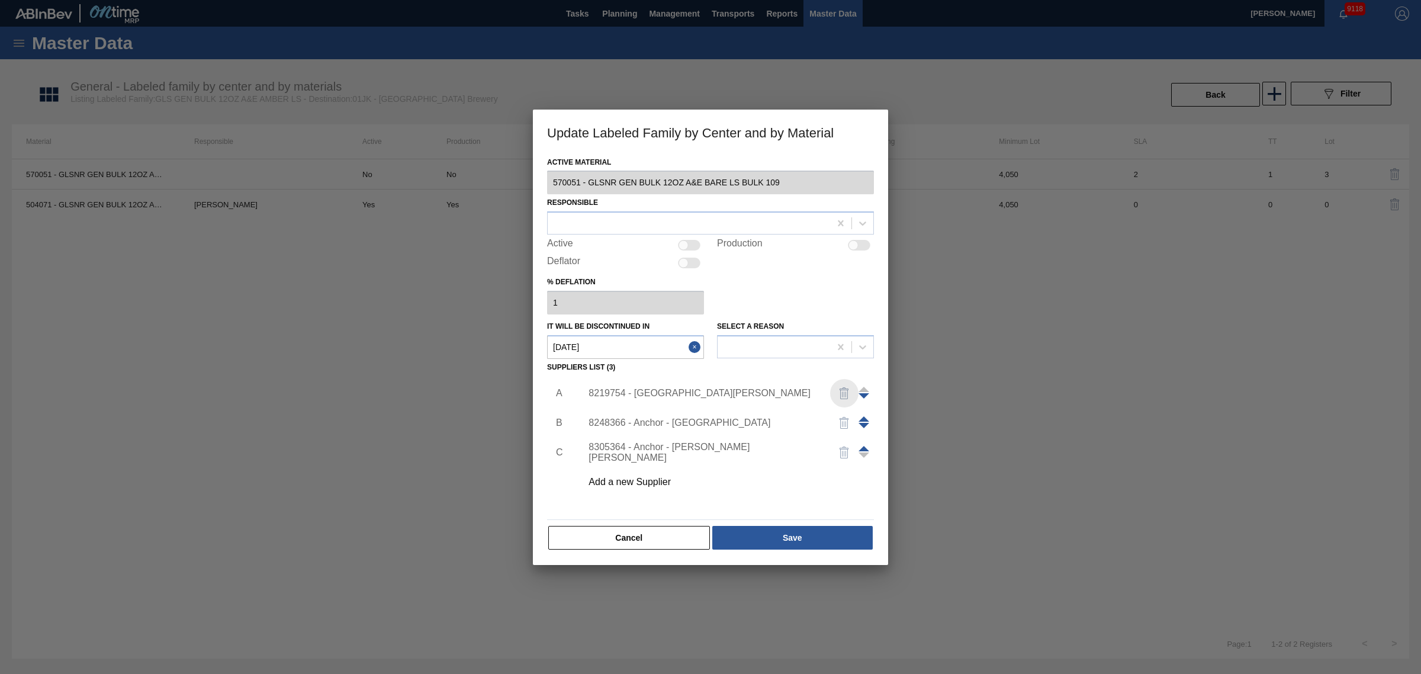
click at [845, 390] on img "button" at bounding box center [844, 393] width 14 height 14
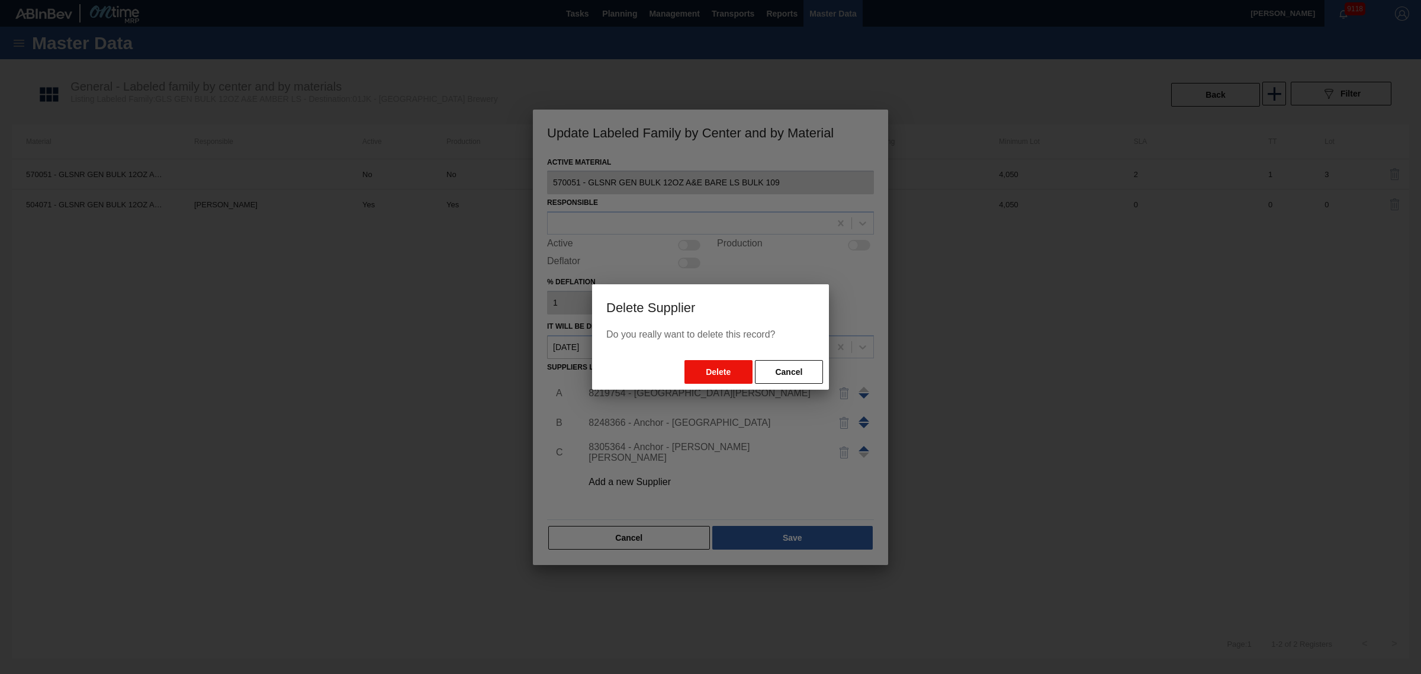
click at [730, 369] on button "Delete" at bounding box center [718, 372] width 68 height 24
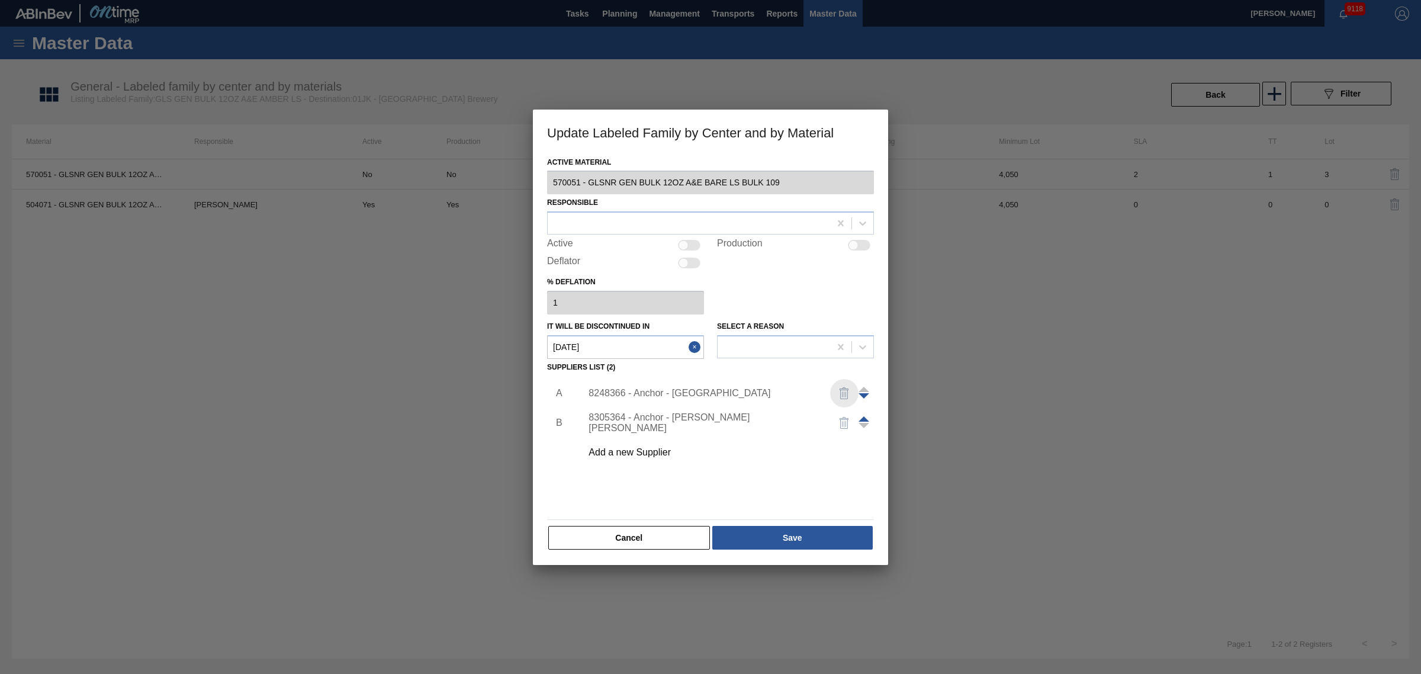
click at [848, 394] on img "button" at bounding box center [844, 393] width 14 height 14
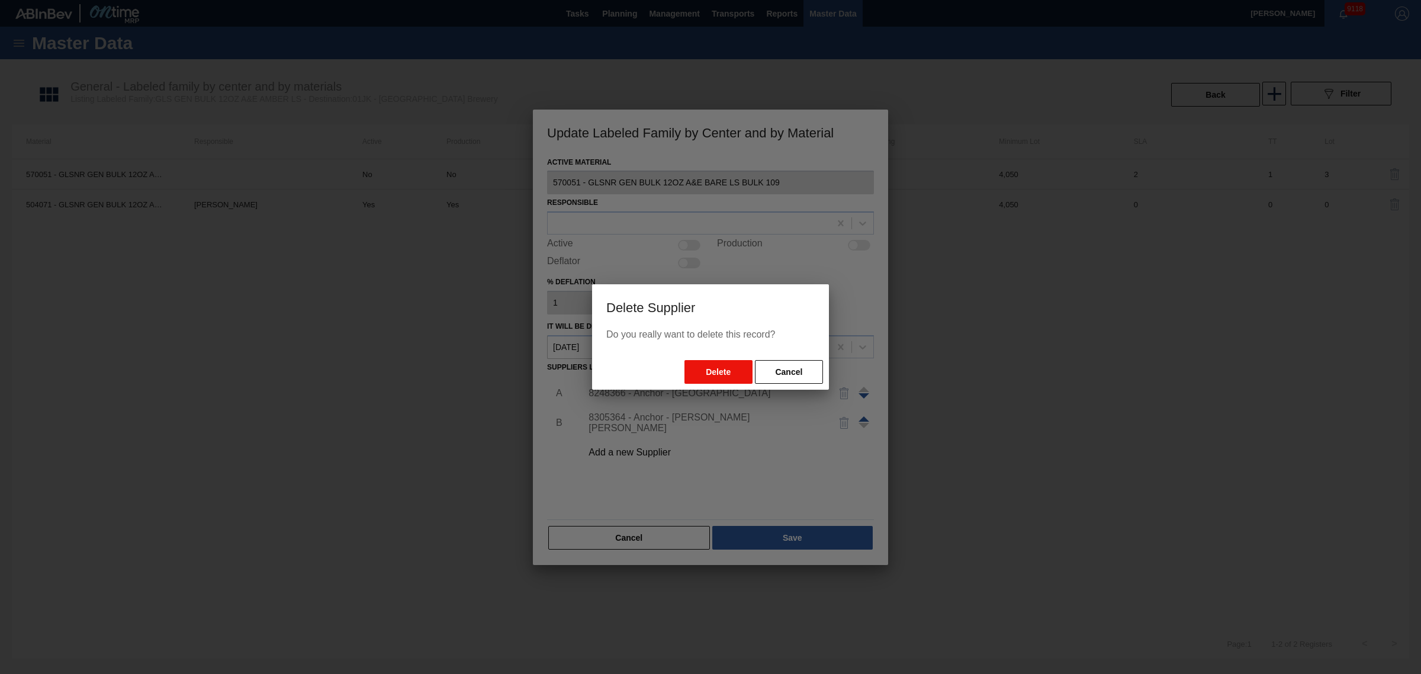
click at [733, 365] on button "Delete" at bounding box center [718, 372] width 68 height 24
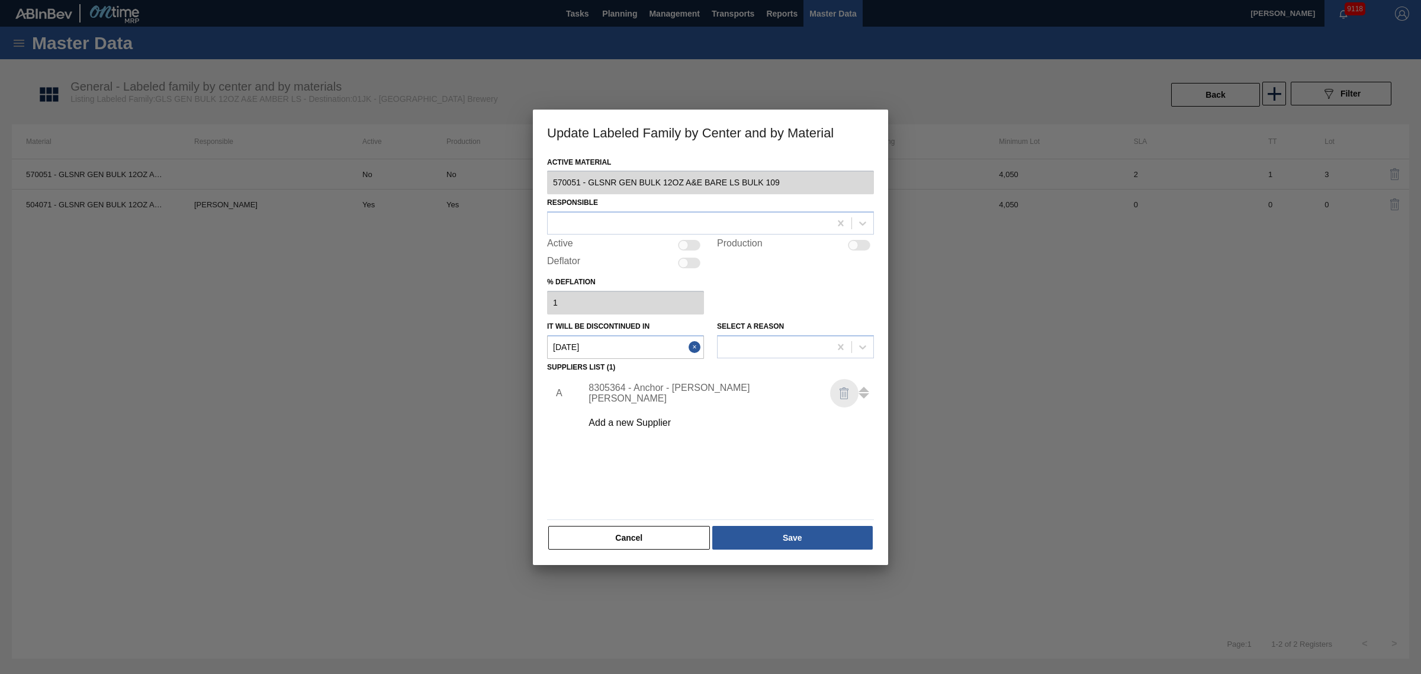
click at [841, 400] on img "button" at bounding box center [844, 393] width 14 height 14
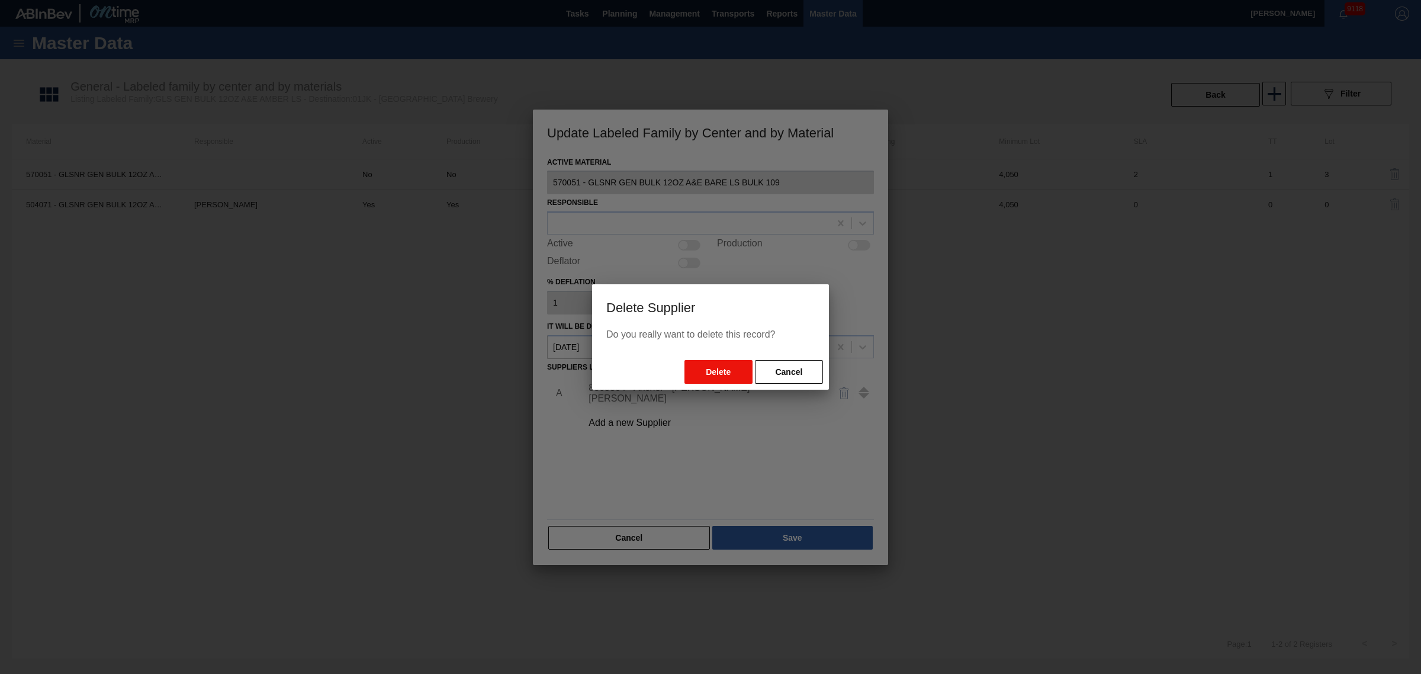
click at [730, 374] on button "Delete" at bounding box center [718, 372] width 68 height 24
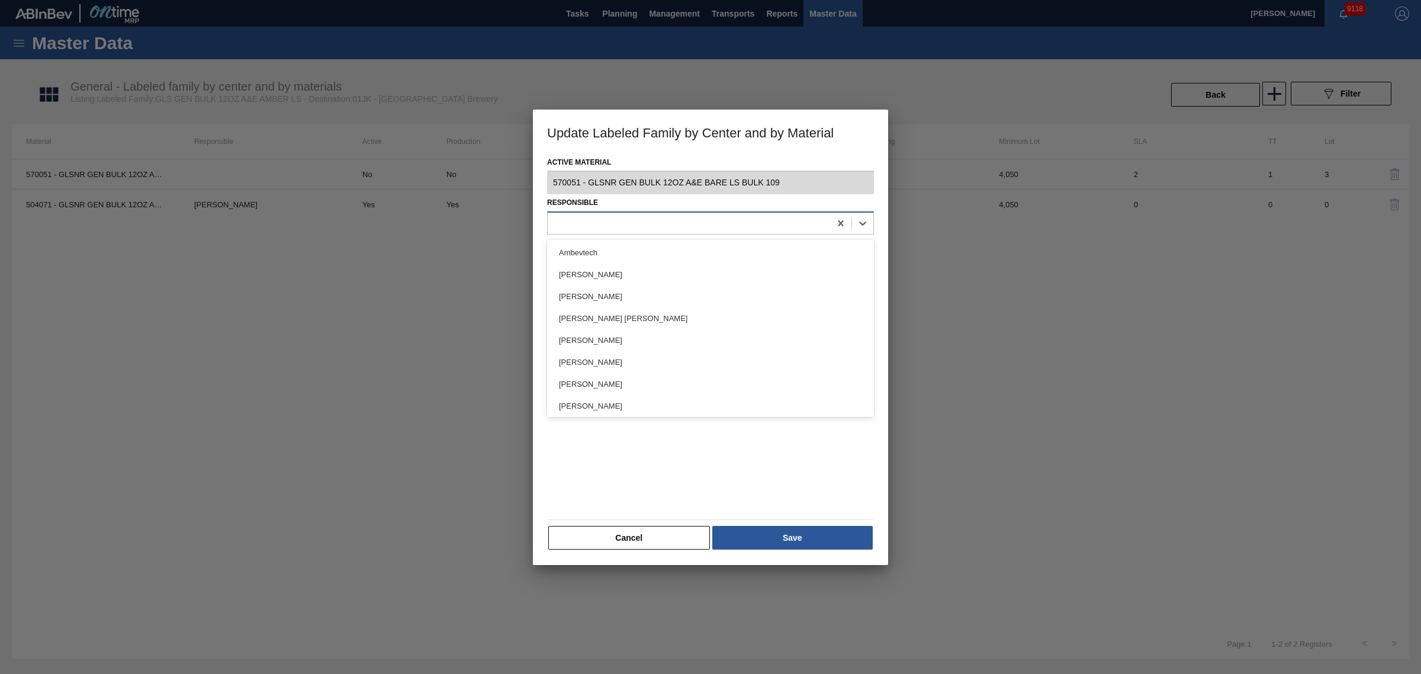
click at [661, 220] on div at bounding box center [689, 223] width 282 height 17
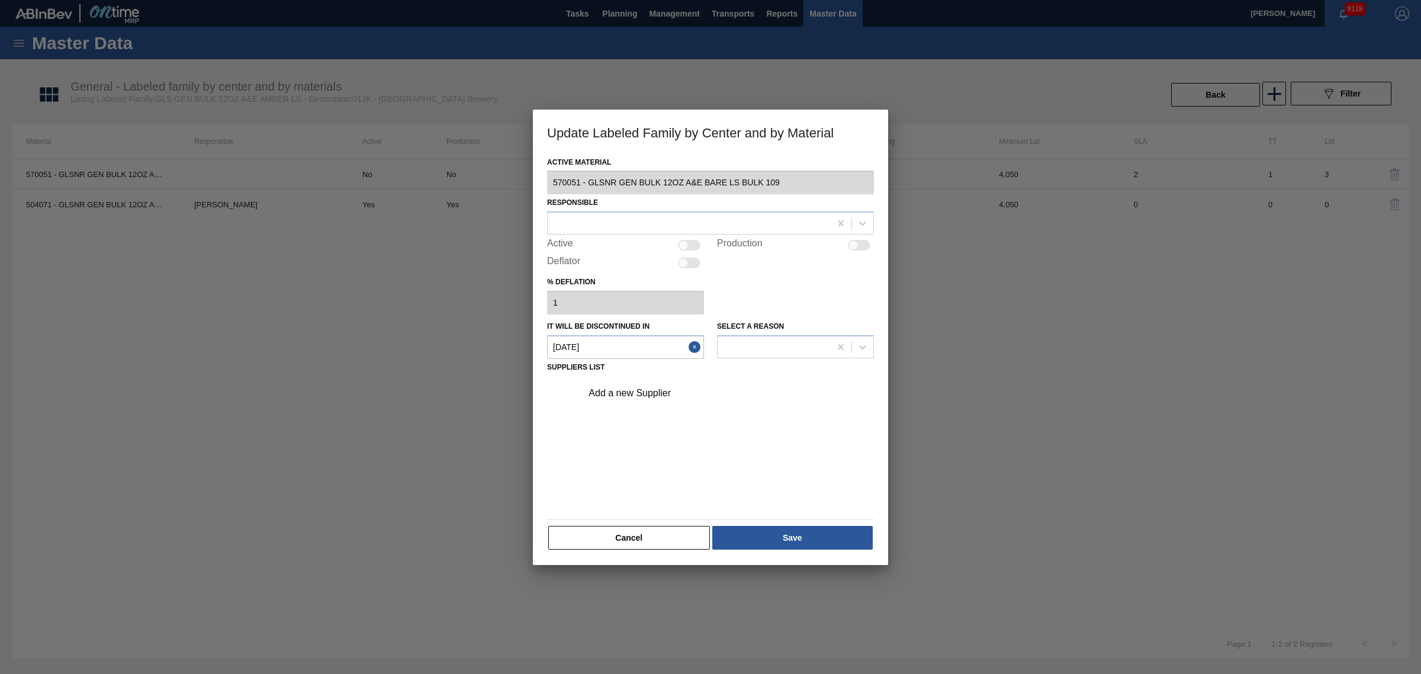
click at [631, 201] on div "Responsible" at bounding box center [710, 214] width 327 height 40
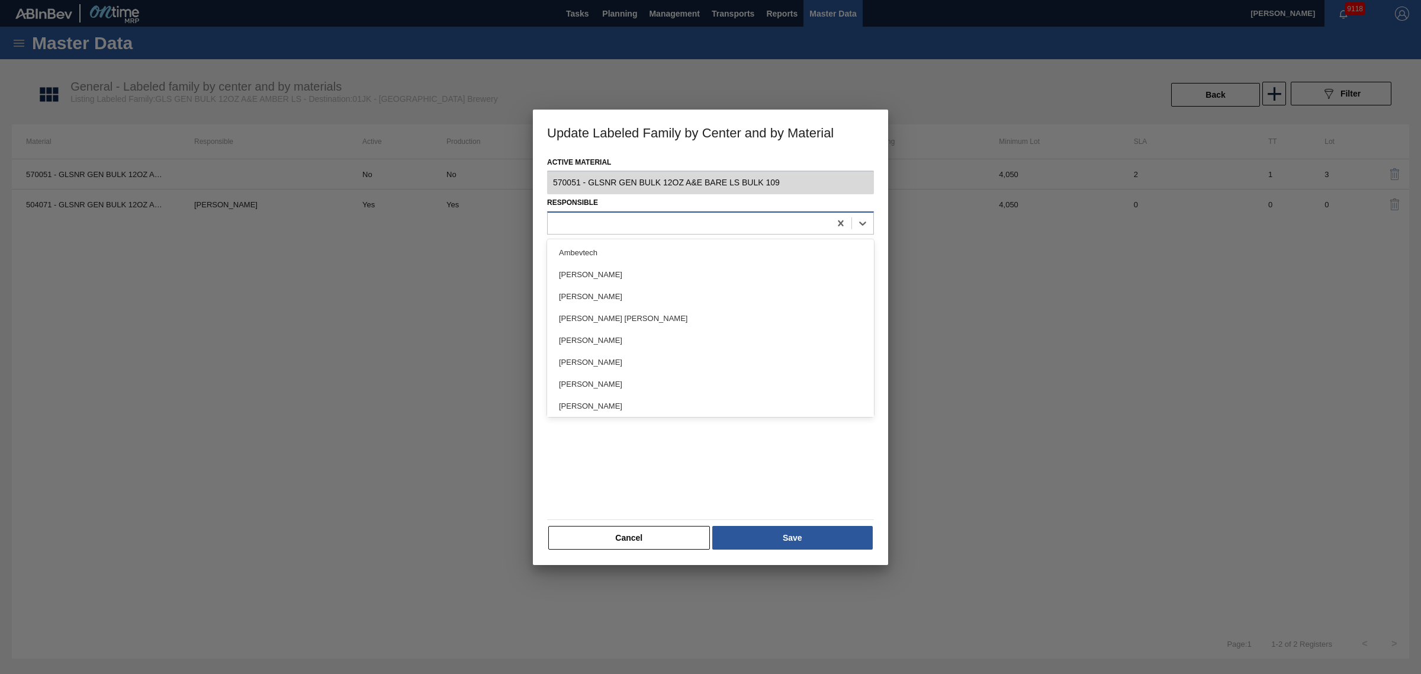
click at [634, 220] on div at bounding box center [689, 223] width 282 height 17
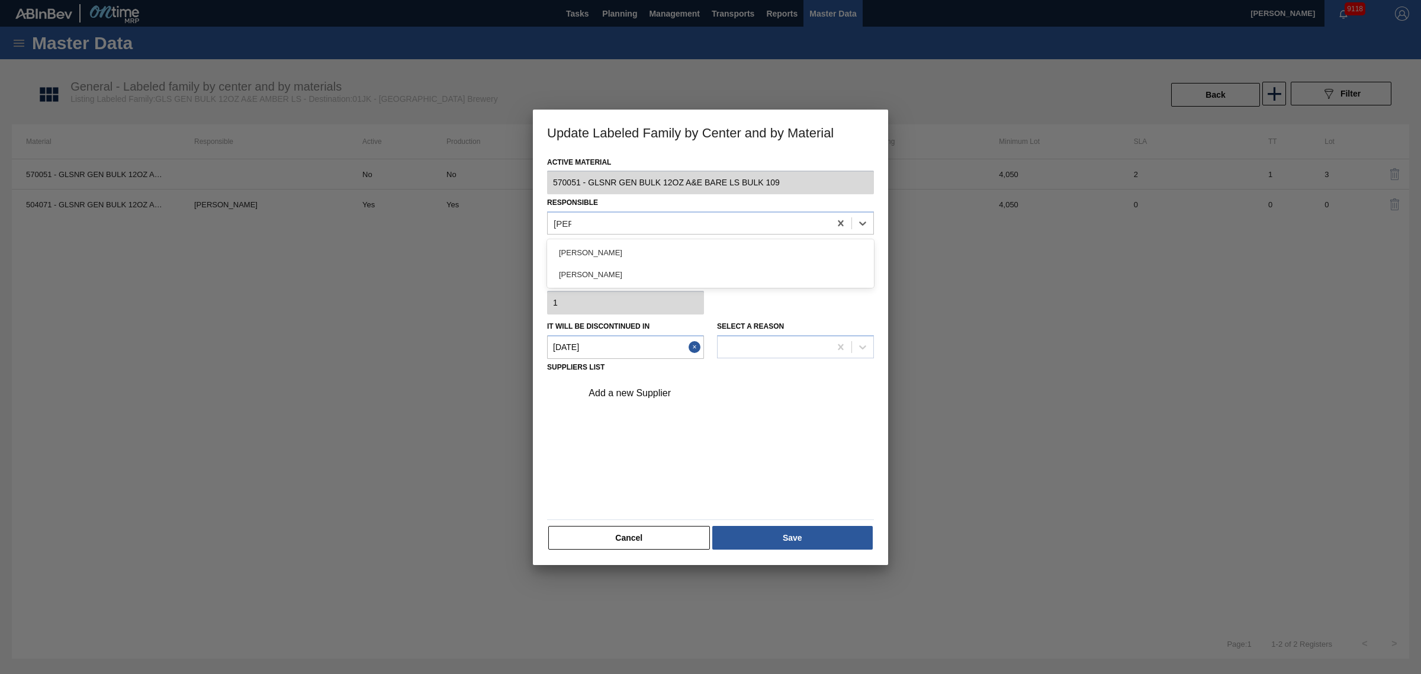
type input "scott"
click at [632, 275] on div "[PERSON_NAME]" at bounding box center [710, 274] width 327 height 22
click at [637, 413] on div "Add a new Supplier" at bounding box center [710, 444] width 327 height 139
click at [652, 400] on div "Add a new Supplier" at bounding box center [724, 393] width 299 height 30
click at [665, 378] on div "Add a new Supplier" at bounding box center [724, 393] width 299 height 30
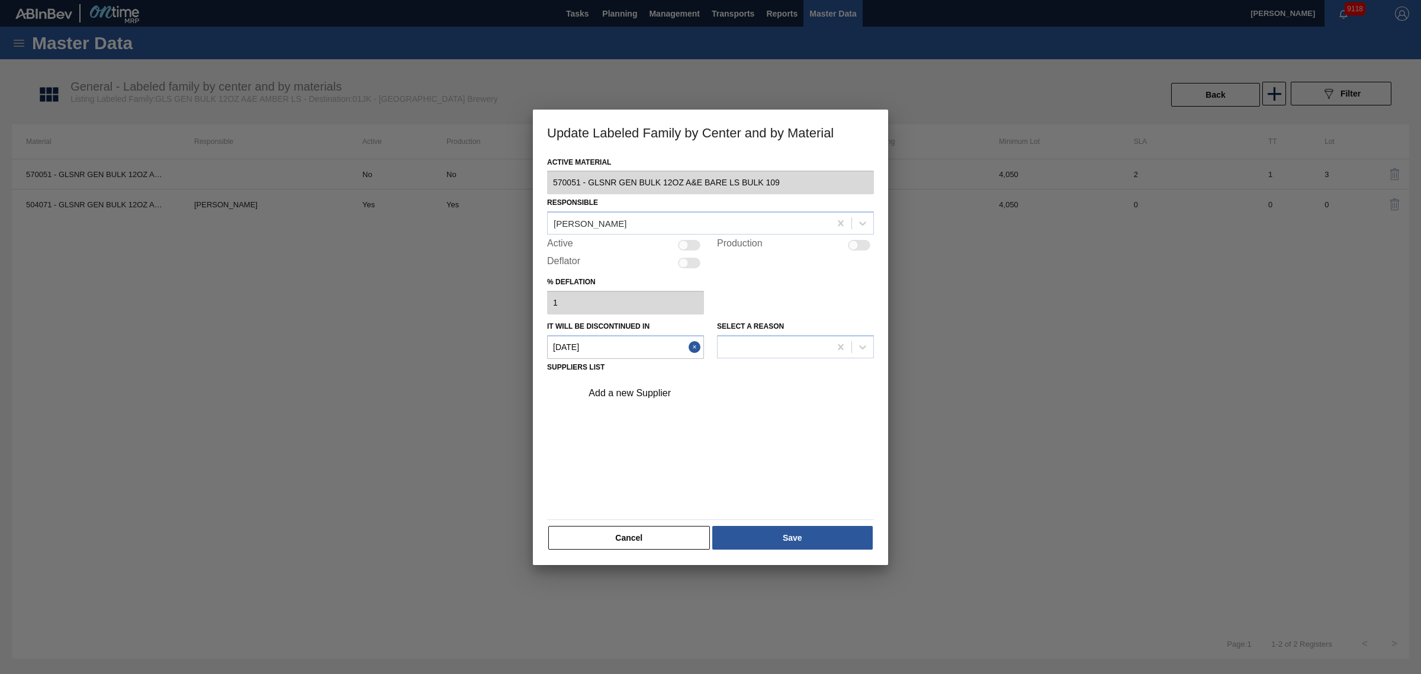
click at [661, 386] on div "Add a new Supplier" at bounding box center [724, 393] width 299 height 30
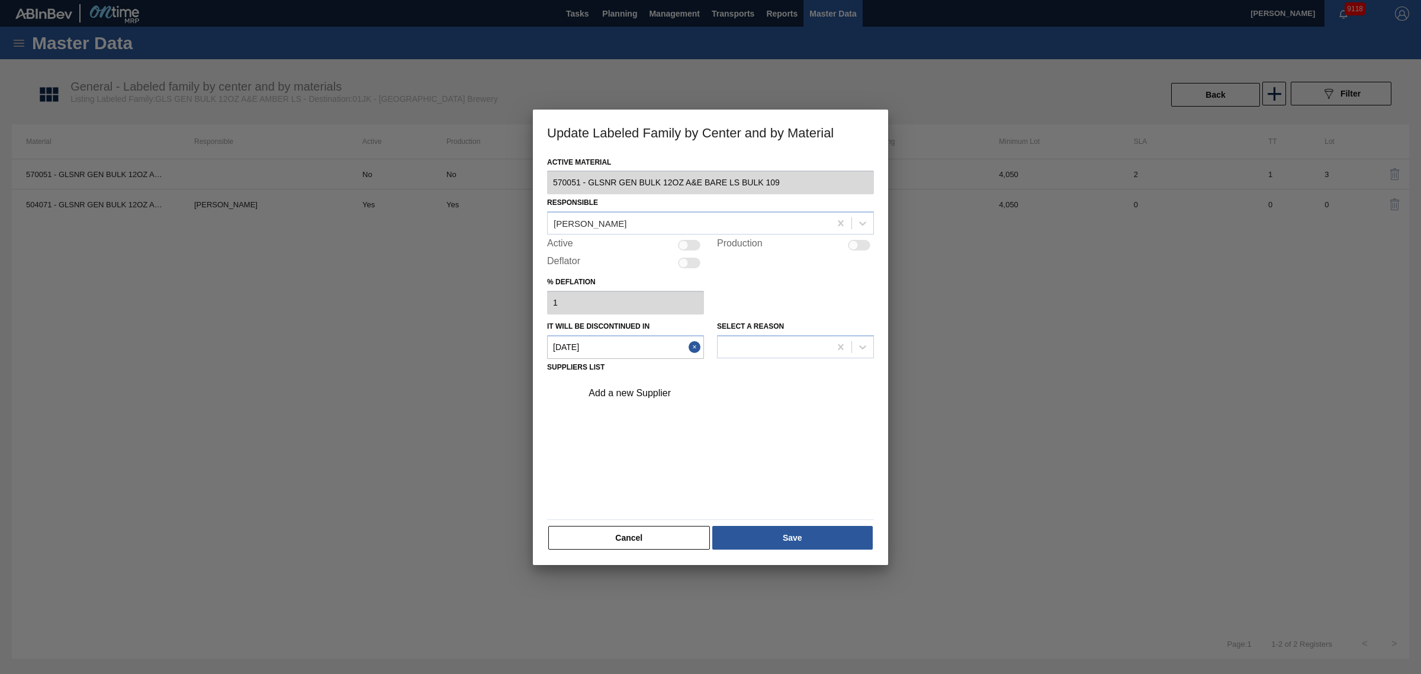
click at [661, 386] on div "Add a new Supplier" at bounding box center [724, 393] width 299 height 30
click at [658, 398] on div "Add a new Supplier" at bounding box center [705, 393] width 232 height 11
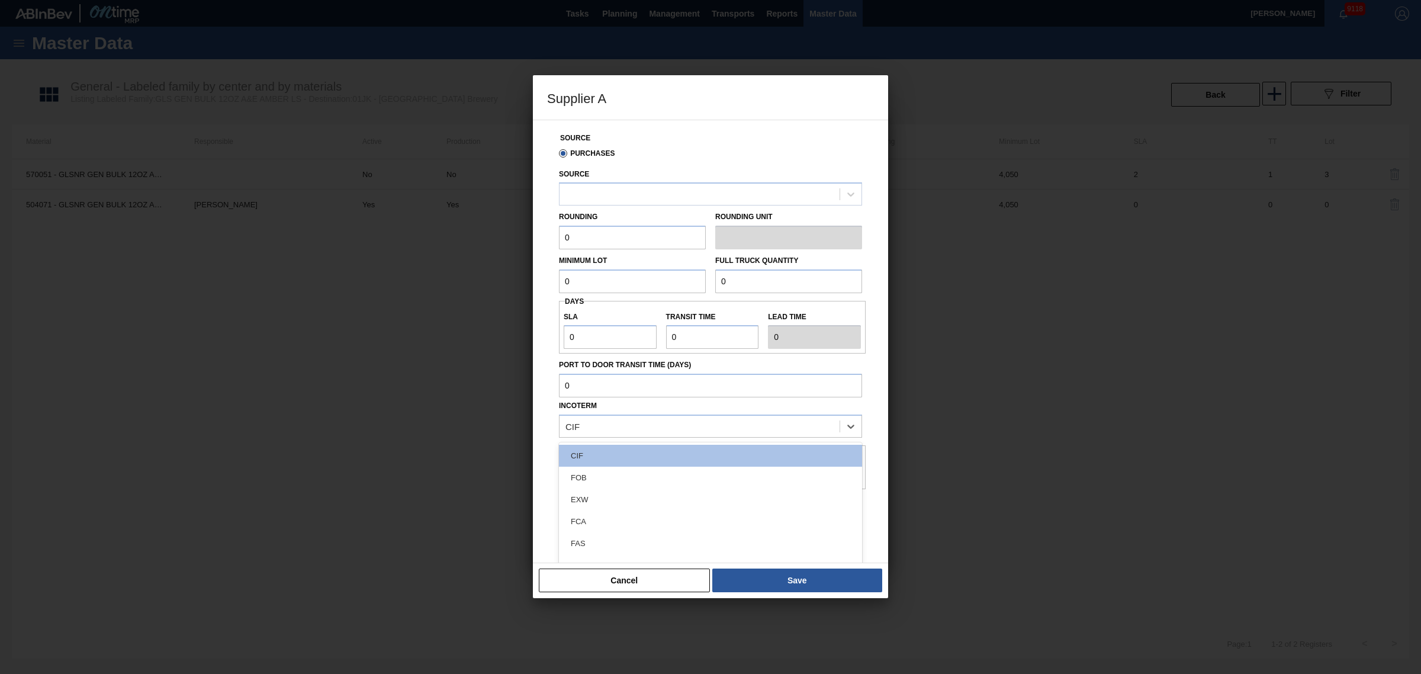
click at [658, 398] on div "Incoterm option CIF focused, 1 of 11. 11 results available. Use Up and Down to …" at bounding box center [710, 417] width 303 height 40
click at [658, 398] on div "Source Purchases Source Rounding 0 Rounding Unit Minimum Lot 0 Full Truck Quant…" at bounding box center [710, 334] width 327 height 428
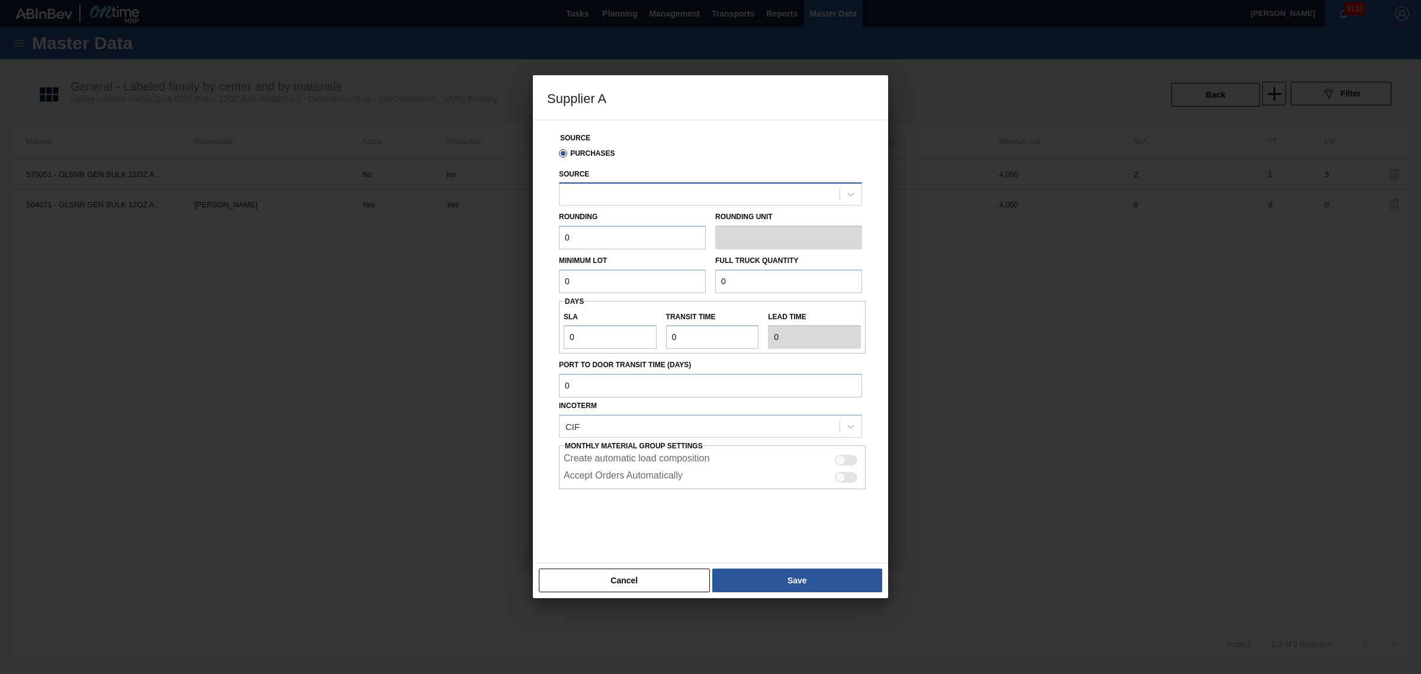
click at [616, 188] on div at bounding box center [700, 194] width 280 height 17
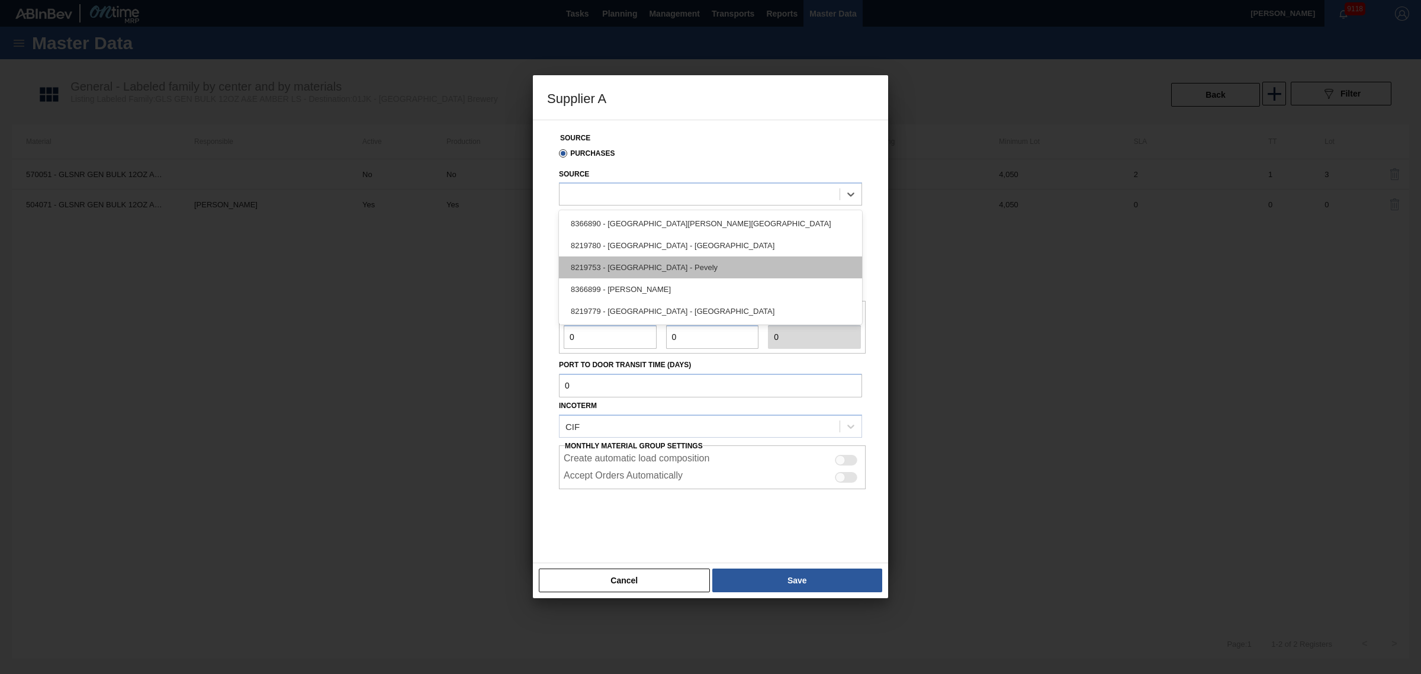
click at [690, 263] on div "8219753 - Ardagh - Pevely" at bounding box center [710, 267] width 303 height 22
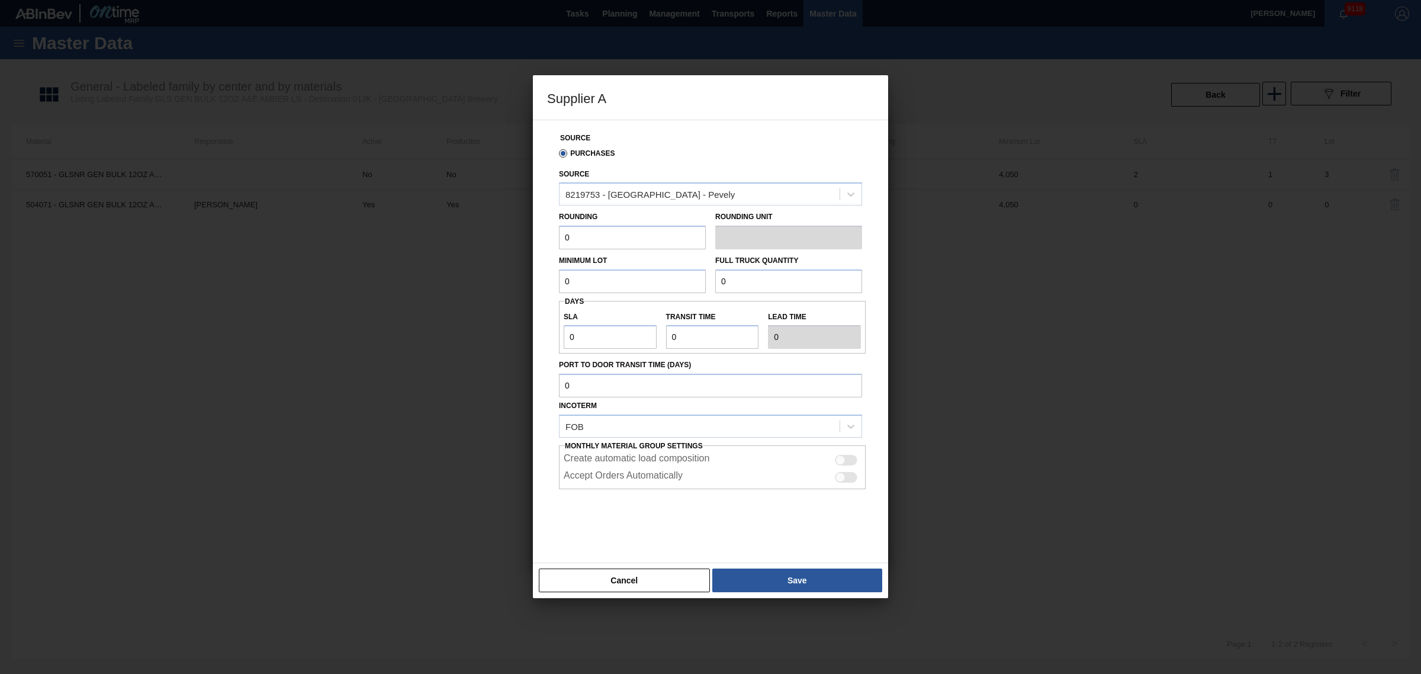
drag, startPoint x: 634, startPoint y: 238, endPoint x: 271, endPoint y: 200, distance: 364.9
click at [271, 201] on div "Supplier A Source Purchases Source 8219753 - Ardagh - Pevely Rounding 0 Roundin…" at bounding box center [710, 337] width 1421 height 674
type input "4,050"
type input "89,100"
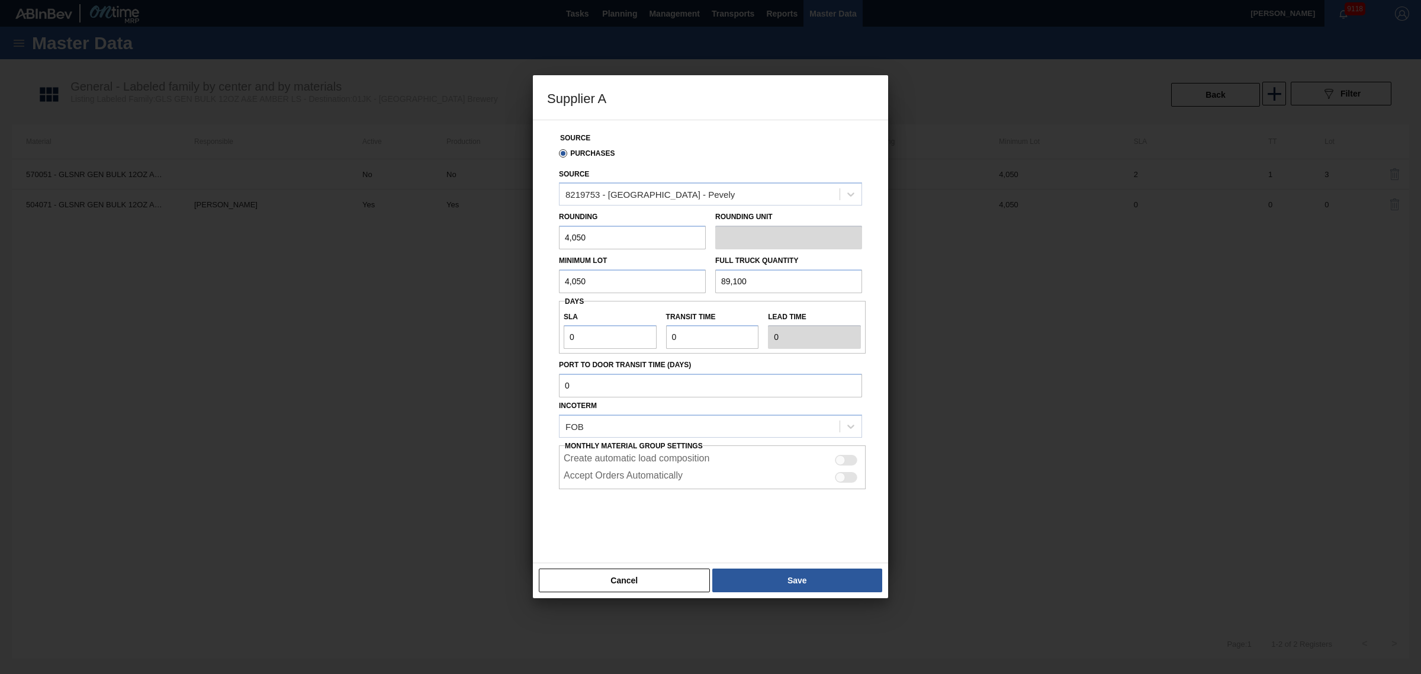
click at [743, 561] on div "Source Purchases Source 8219753 - Ardagh - Pevely Rounding 4,050 Rounding Unit …" at bounding box center [710, 341] width 355 height 443
click at [752, 572] on button "Save" at bounding box center [797, 580] width 170 height 24
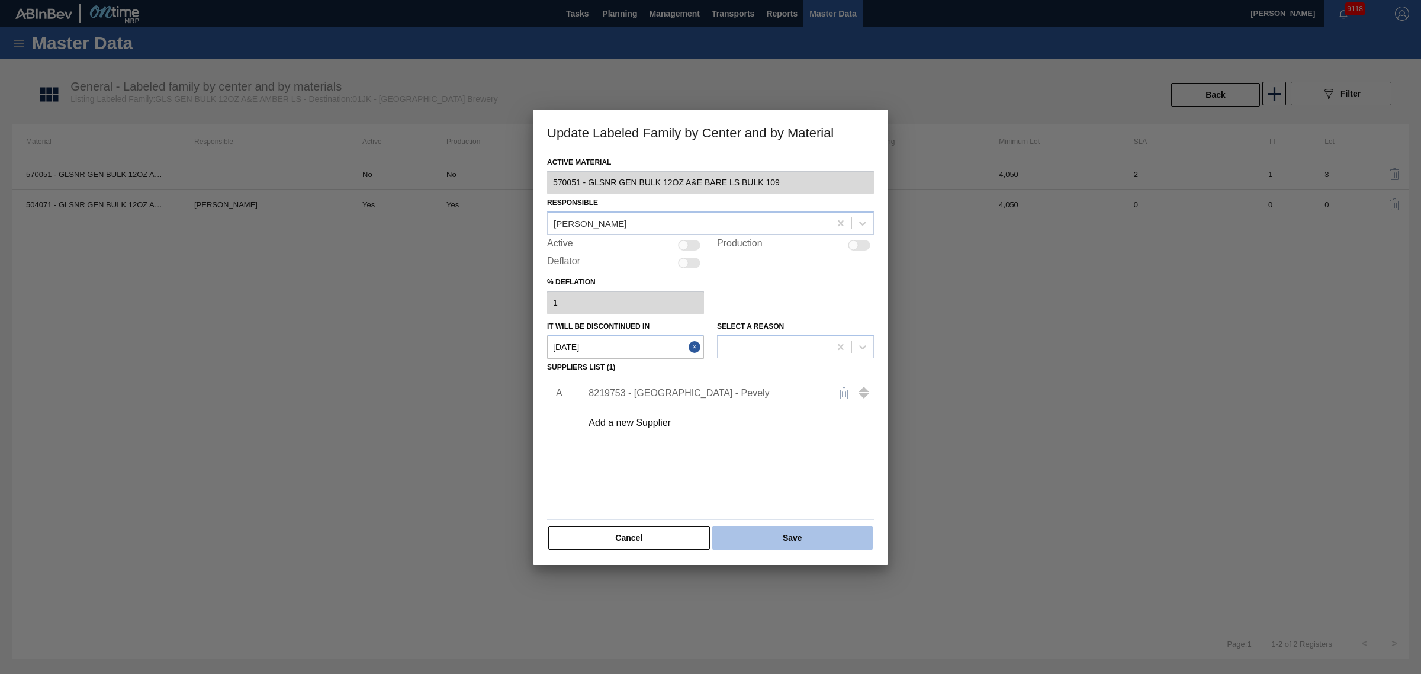
click at [759, 526] on button "Save" at bounding box center [792, 538] width 160 height 24
click at [800, 528] on button "Save" at bounding box center [792, 538] width 160 height 24
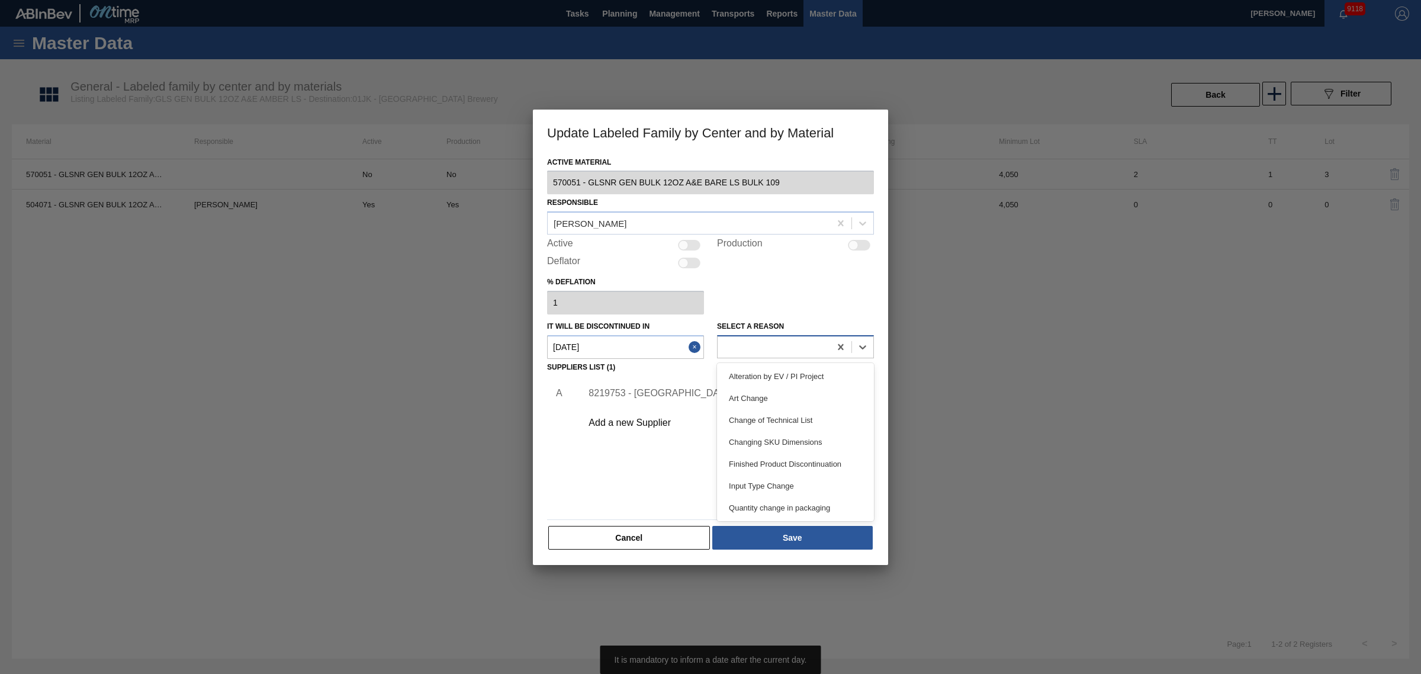
click at [752, 338] on div at bounding box center [774, 346] width 112 height 17
click at [774, 292] on div "% deflation 1" at bounding box center [710, 294] width 327 height 41
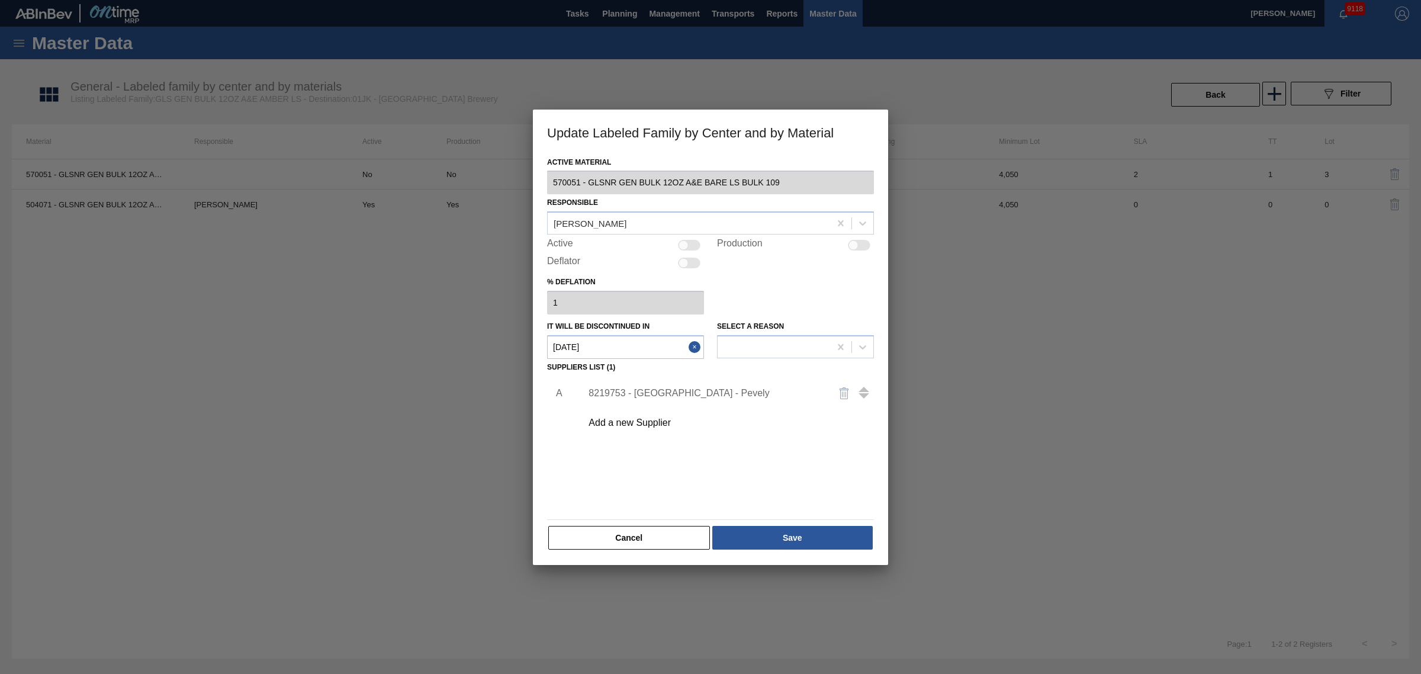
click at [650, 348] on in "05/29/2025" at bounding box center [625, 347] width 157 height 24
drag, startPoint x: 732, startPoint y: 424, endPoint x: 689, endPoint y: 255, distance: 174.3
click at [729, 375] on div "A 8219753 - Ardagh - Pevely Add a new Supplier" at bounding box center [710, 406] width 336 height 62
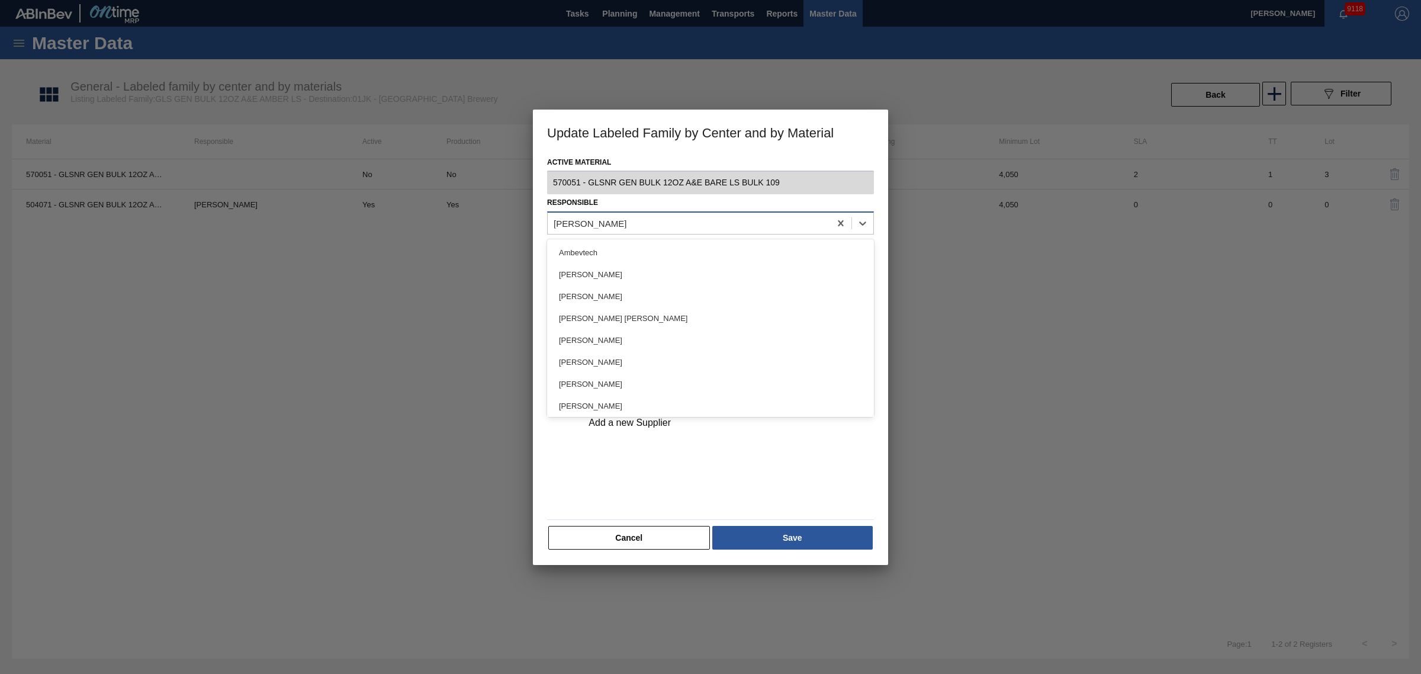
click at [678, 232] on div "[PERSON_NAME]" at bounding box center [710, 222] width 327 height 23
click at [814, 207] on div "Responsible option John Scott, selected. option Ambevtech focused, 1 of 101. 10…" at bounding box center [710, 214] width 327 height 40
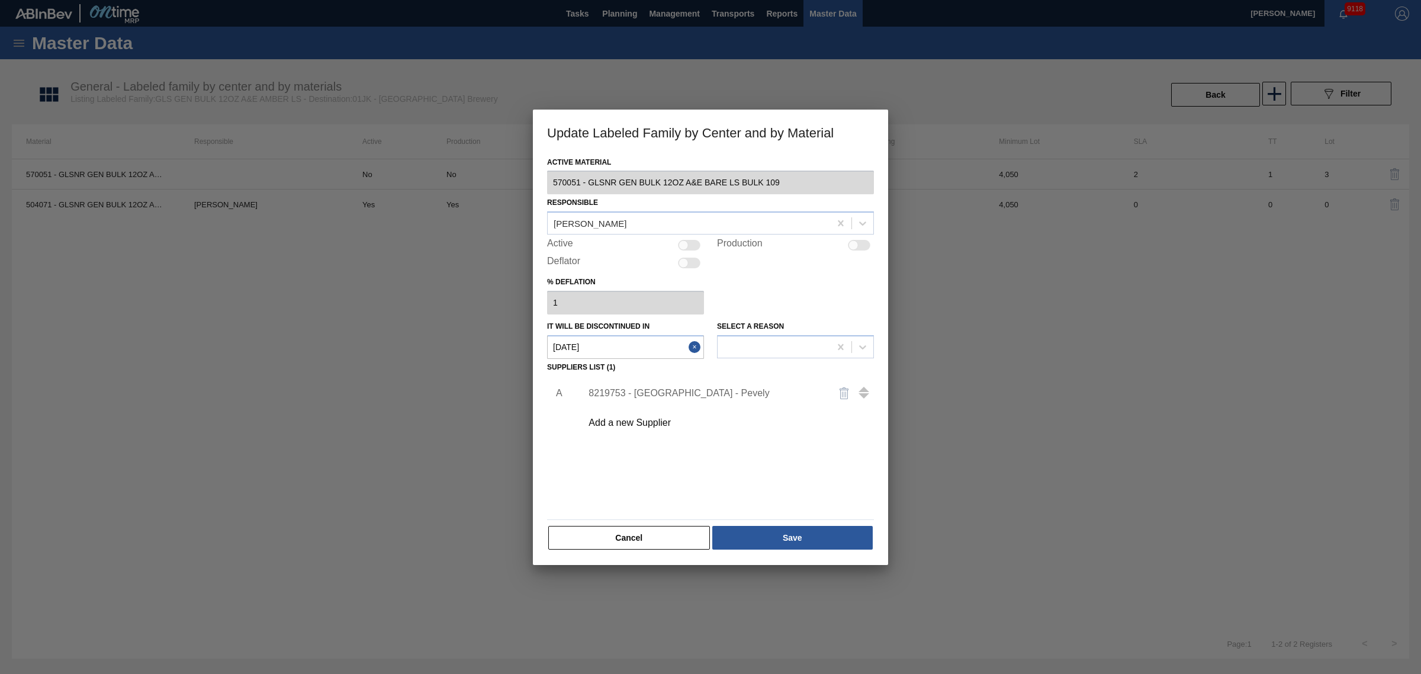
click at [665, 398] on div "8219753 - Ardagh - Pevely" at bounding box center [705, 393] width 232 height 11
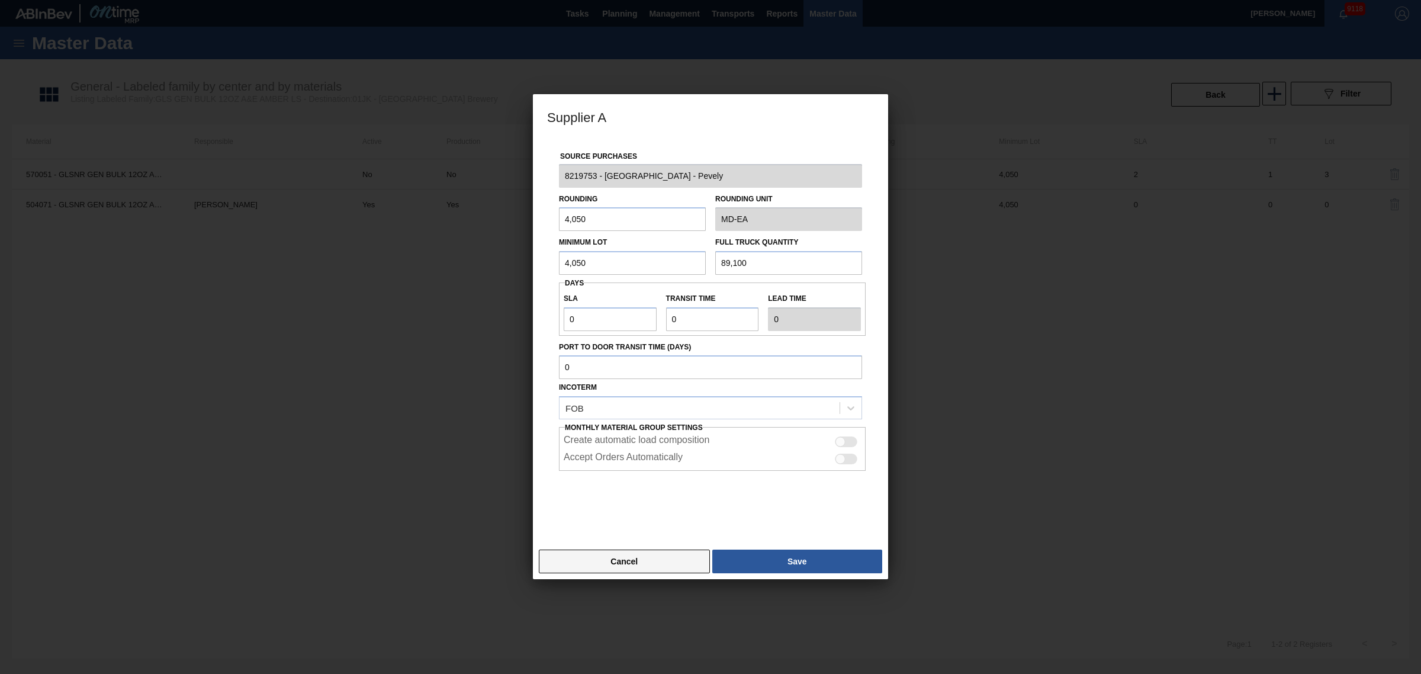
click at [634, 561] on button "Cancel" at bounding box center [624, 561] width 171 height 24
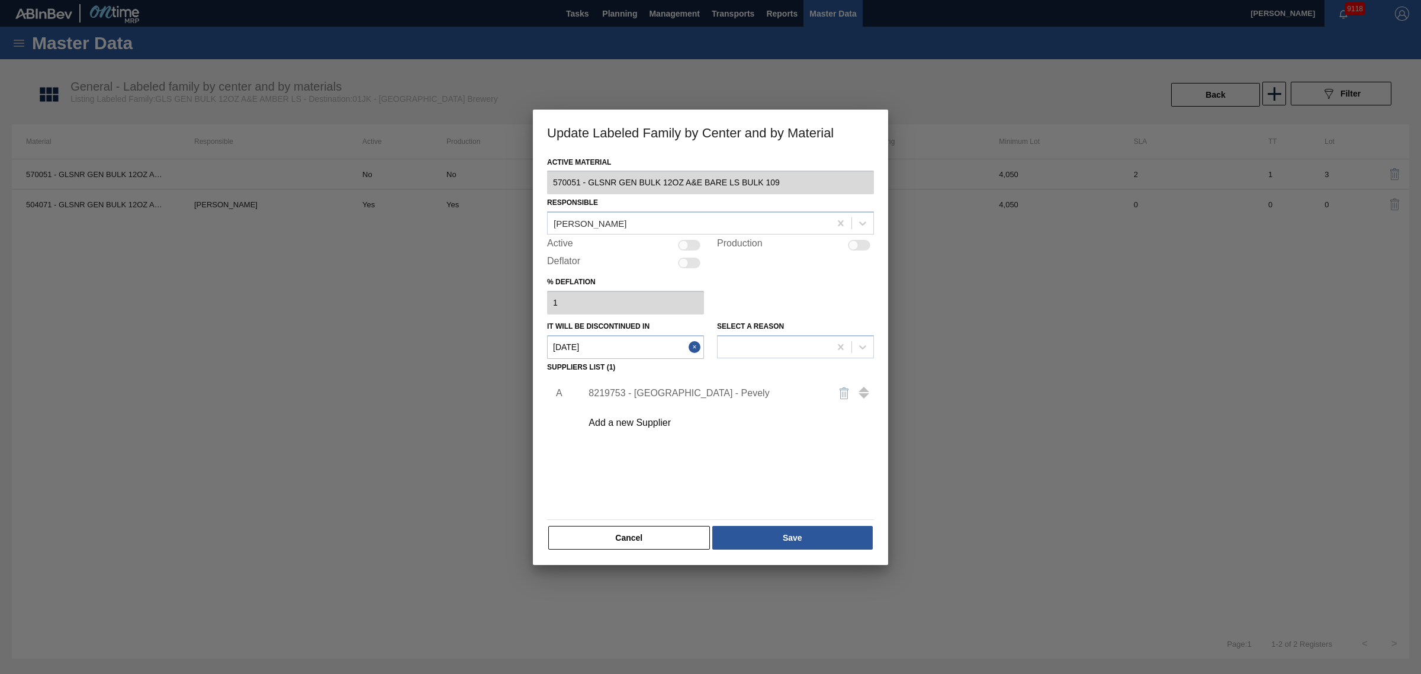
click at [666, 430] on div "Add a new Supplier" at bounding box center [724, 423] width 299 height 30
click at [655, 409] on div "Add a new Supplier" at bounding box center [724, 423] width 299 height 30
click at [658, 422] on div "Add a new Supplier" at bounding box center [705, 422] width 232 height 11
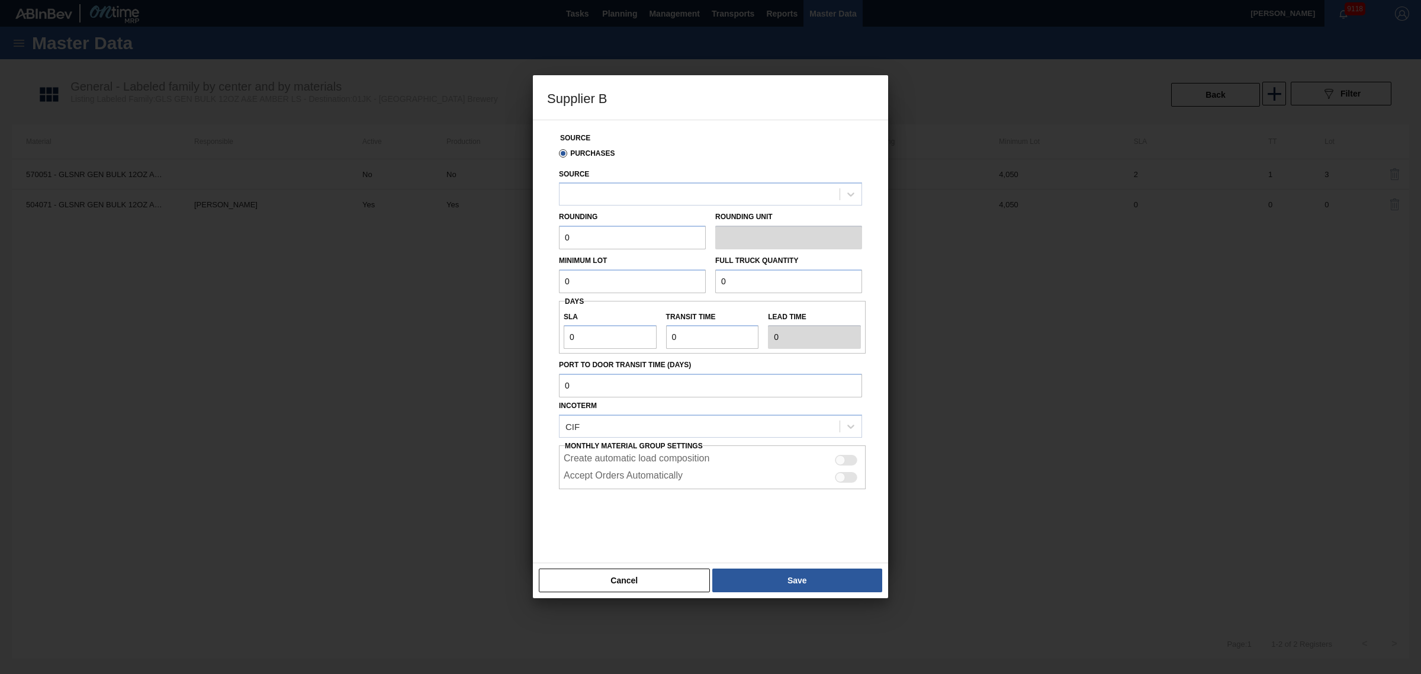
click at [620, 182] on div "Source" at bounding box center [710, 186] width 303 height 40
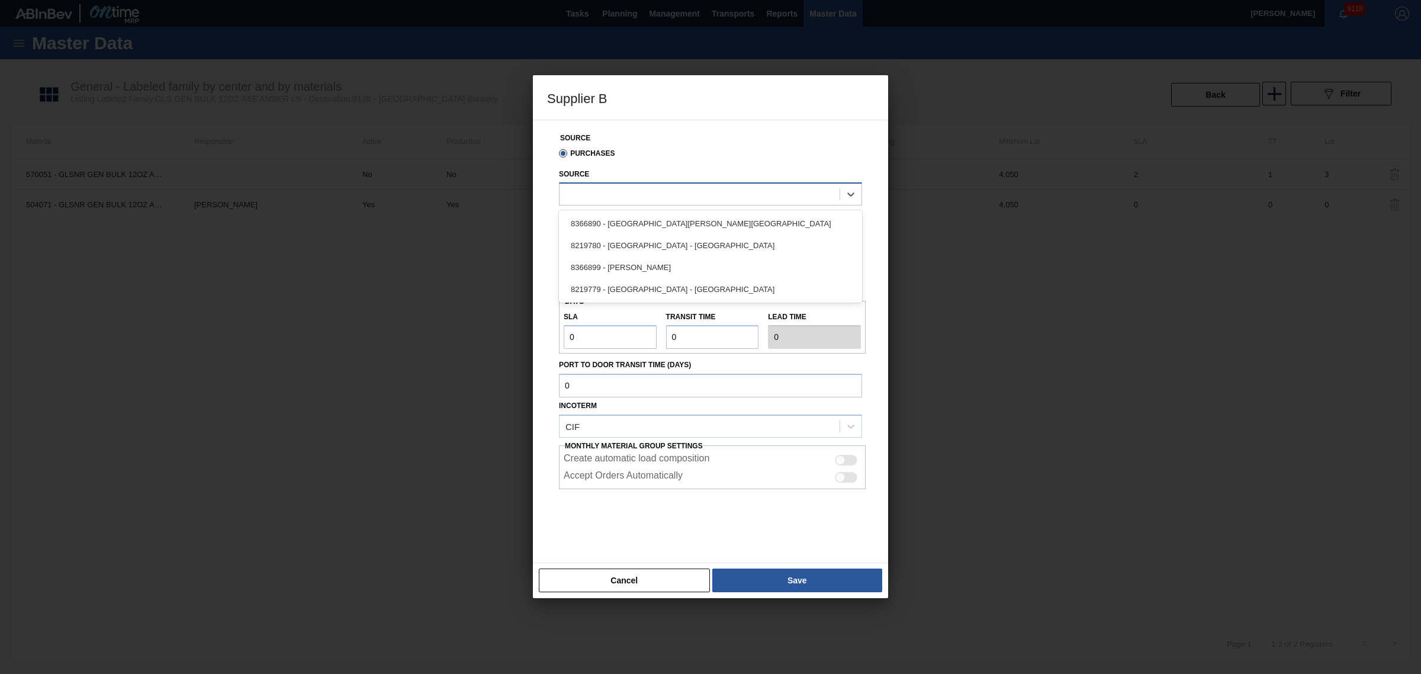
click at [628, 194] on div at bounding box center [700, 194] width 280 height 17
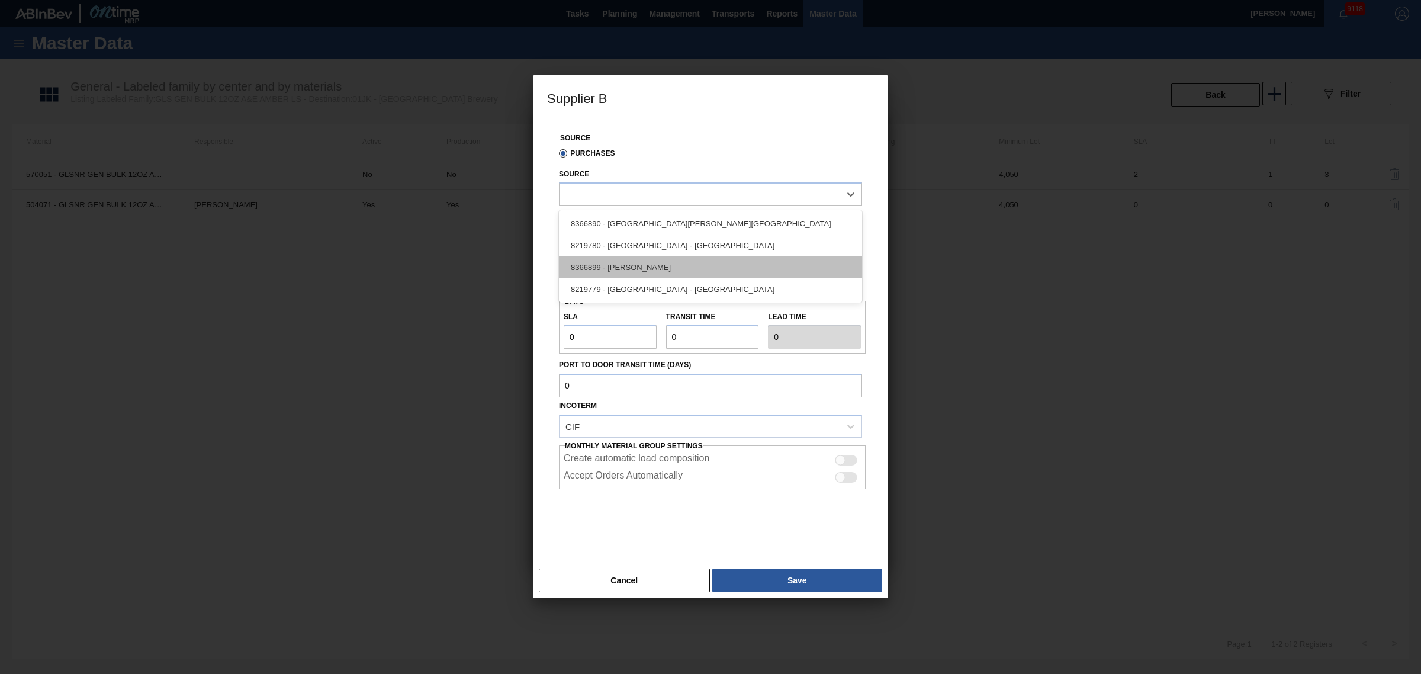
click at [670, 266] on div "8366899 - Owens - Toano" at bounding box center [710, 267] width 303 height 22
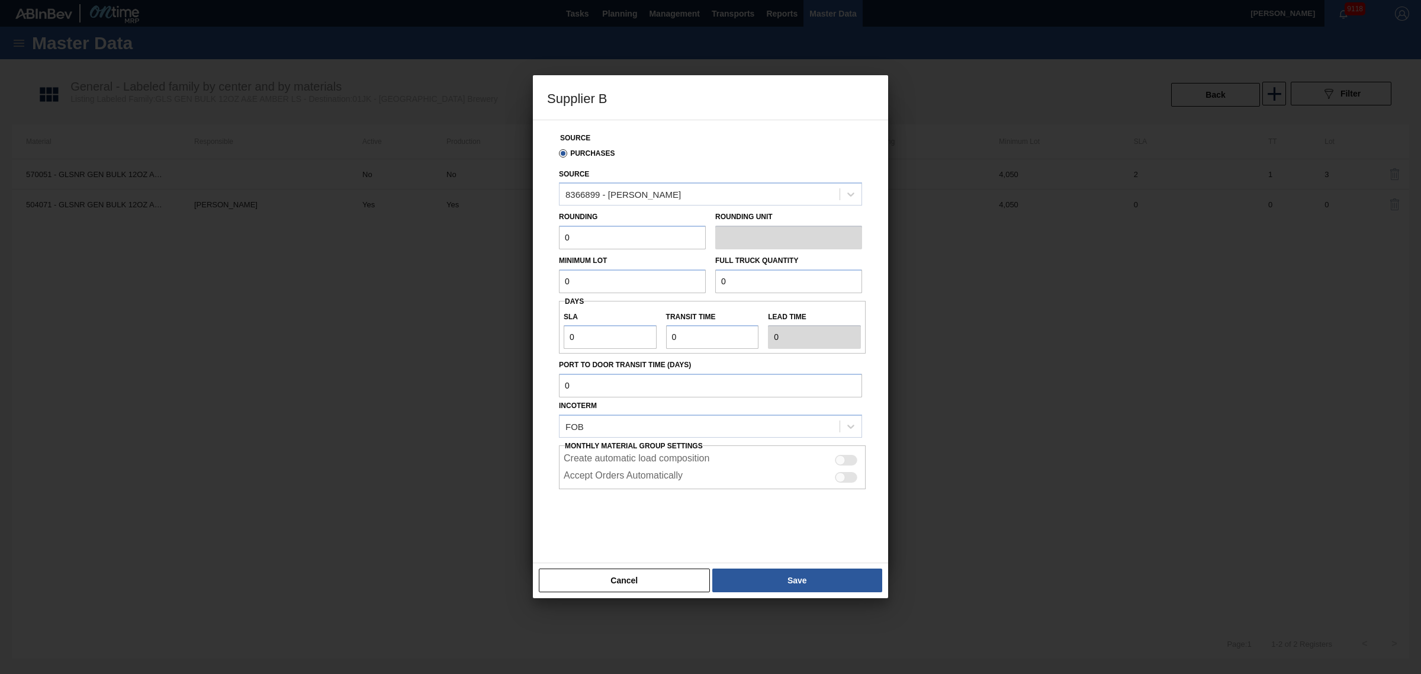
drag, startPoint x: 606, startPoint y: 243, endPoint x: 411, endPoint y: 223, distance: 195.2
click at [411, 223] on div "Supplier B Source Purchases Source 8366899 - Owens - Toano Rounding 0 Rounding …" at bounding box center [710, 337] width 1421 height 674
type input "4,050"
type input "8"
type input "4,050"
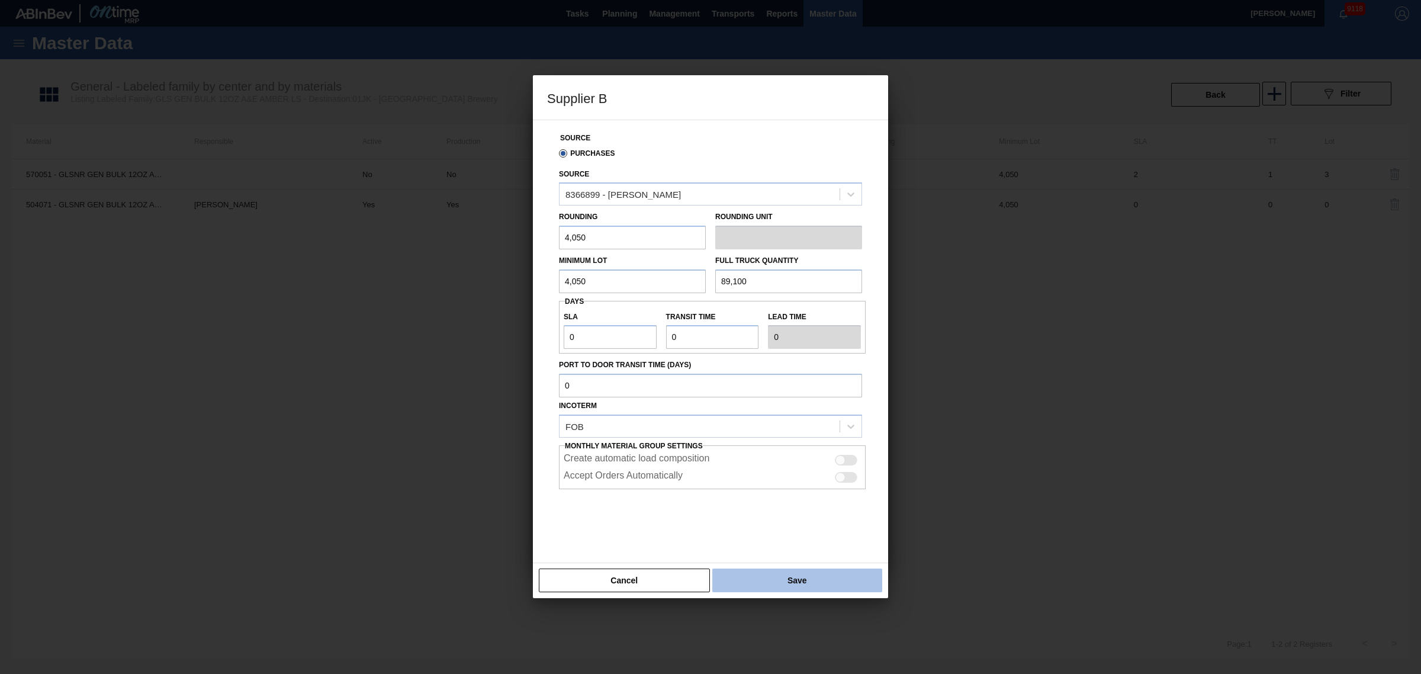
type input "89,100"
click at [777, 589] on button "Save" at bounding box center [797, 580] width 170 height 24
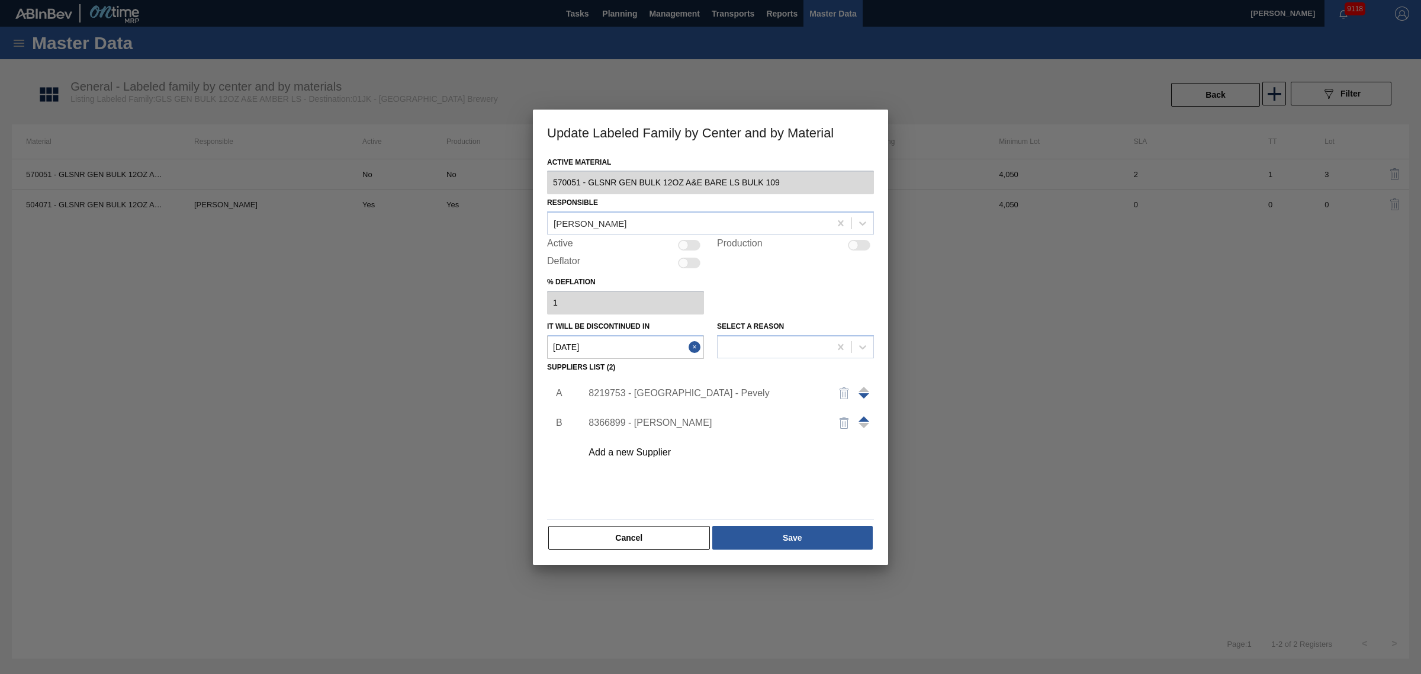
click at [842, 393] on img "button" at bounding box center [844, 393] width 14 height 14
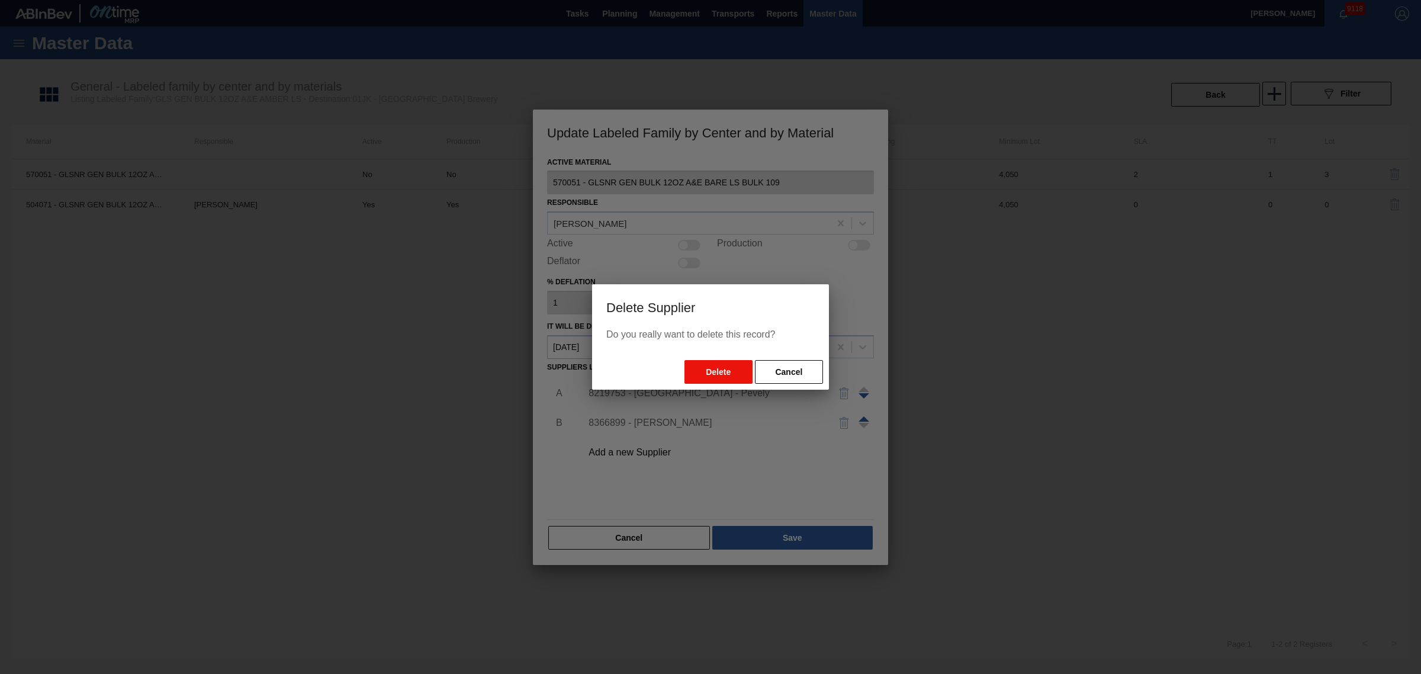
click at [711, 380] on button "Delete" at bounding box center [718, 372] width 68 height 24
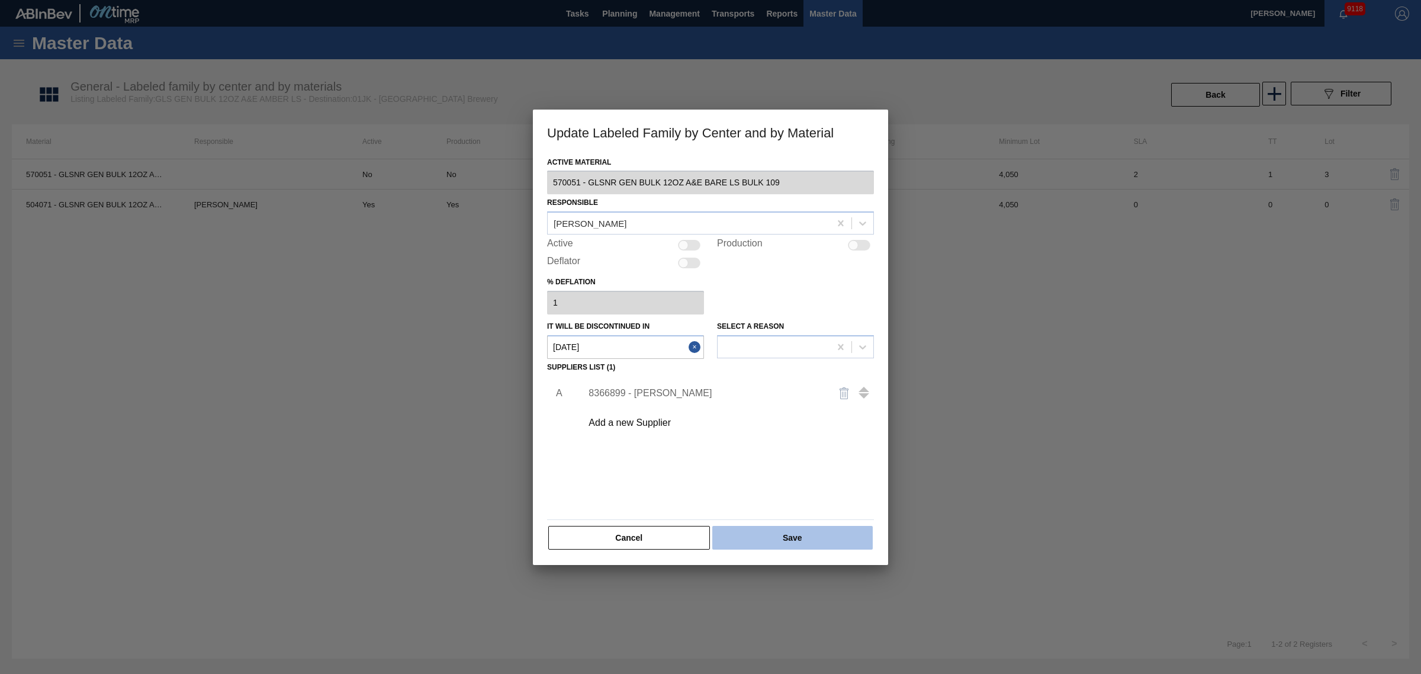
click at [794, 531] on button "Save" at bounding box center [792, 538] width 160 height 24
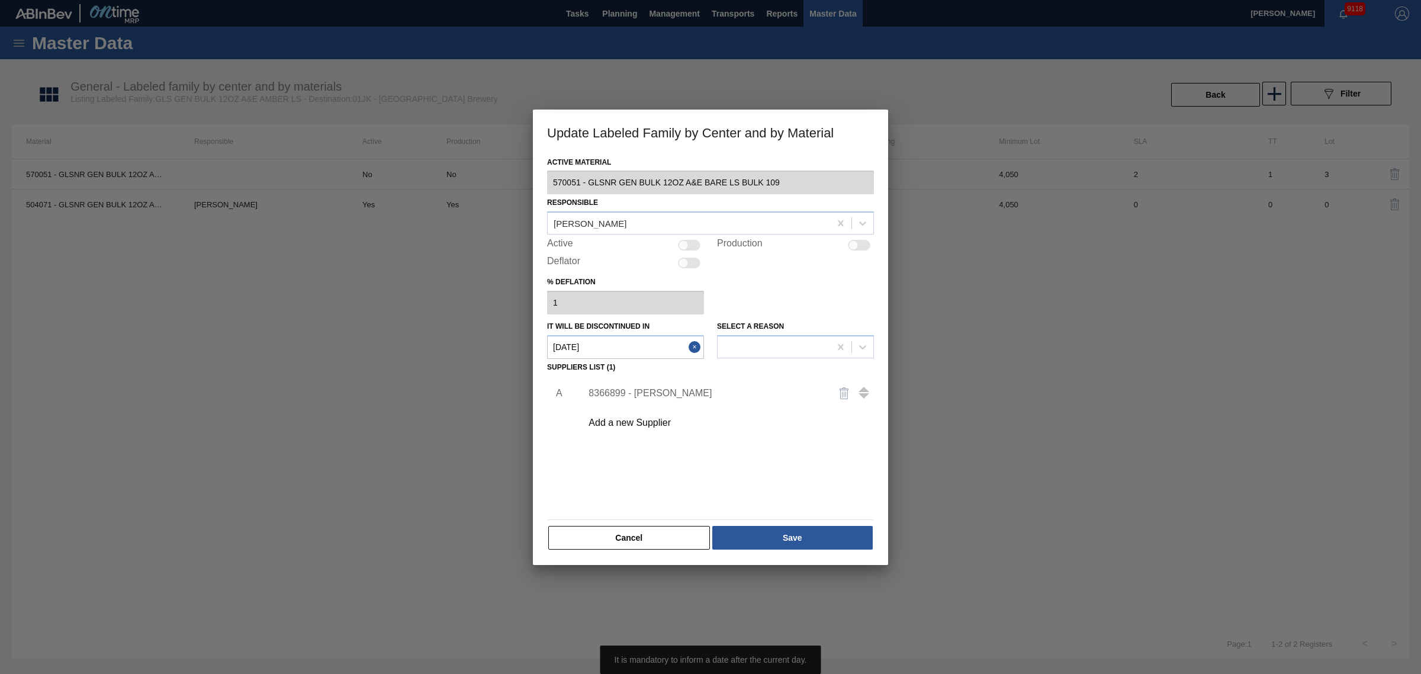
click at [631, 326] on label "It will be discontinued in" at bounding box center [598, 326] width 102 height 8
click at [631, 335] on in "05/29/2025" at bounding box center [625, 347] width 157 height 24
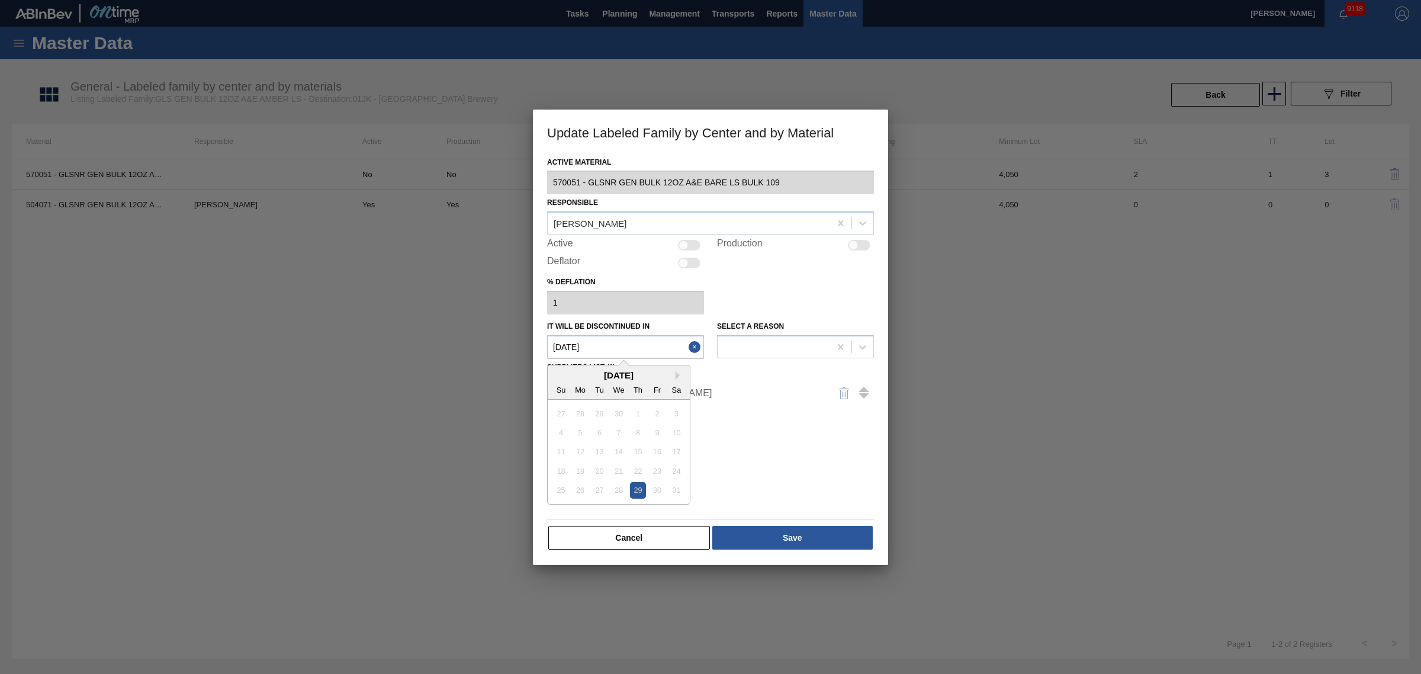
click at [632, 337] on in "05/29/2025" at bounding box center [625, 347] width 157 height 24
click at [675, 377] on div "May 2025" at bounding box center [619, 375] width 142 height 10
click at [679, 374] on button "Next Month" at bounding box center [680, 375] width 8 height 8
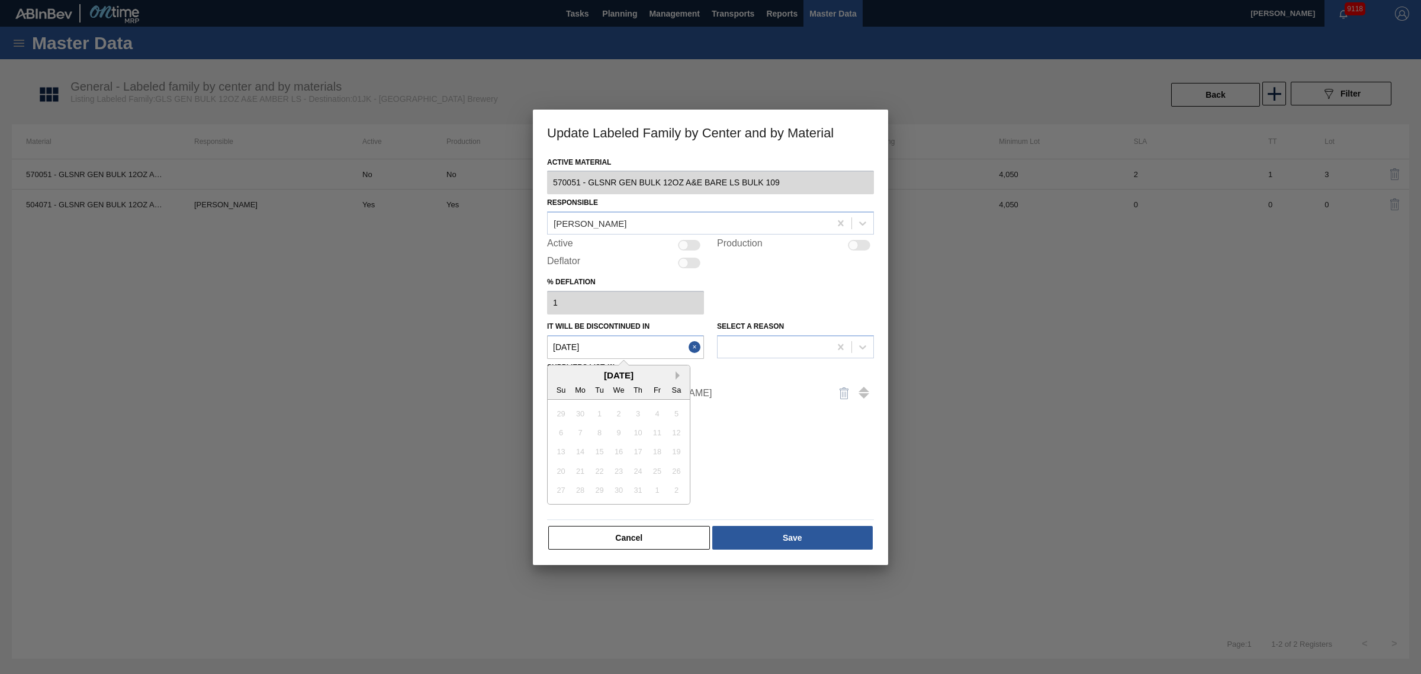
click at [679, 374] on button "Next Month" at bounding box center [680, 375] width 8 height 8
click at [562, 374] on div "September 2025" at bounding box center [619, 375] width 142 height 10
click at [561, 374] on div "September 2025" at bounding box center [619, 375] width 142 height 10
click at [557, 375] on button "Previous Month" at bounding box center [558, 375] width 8 height 8
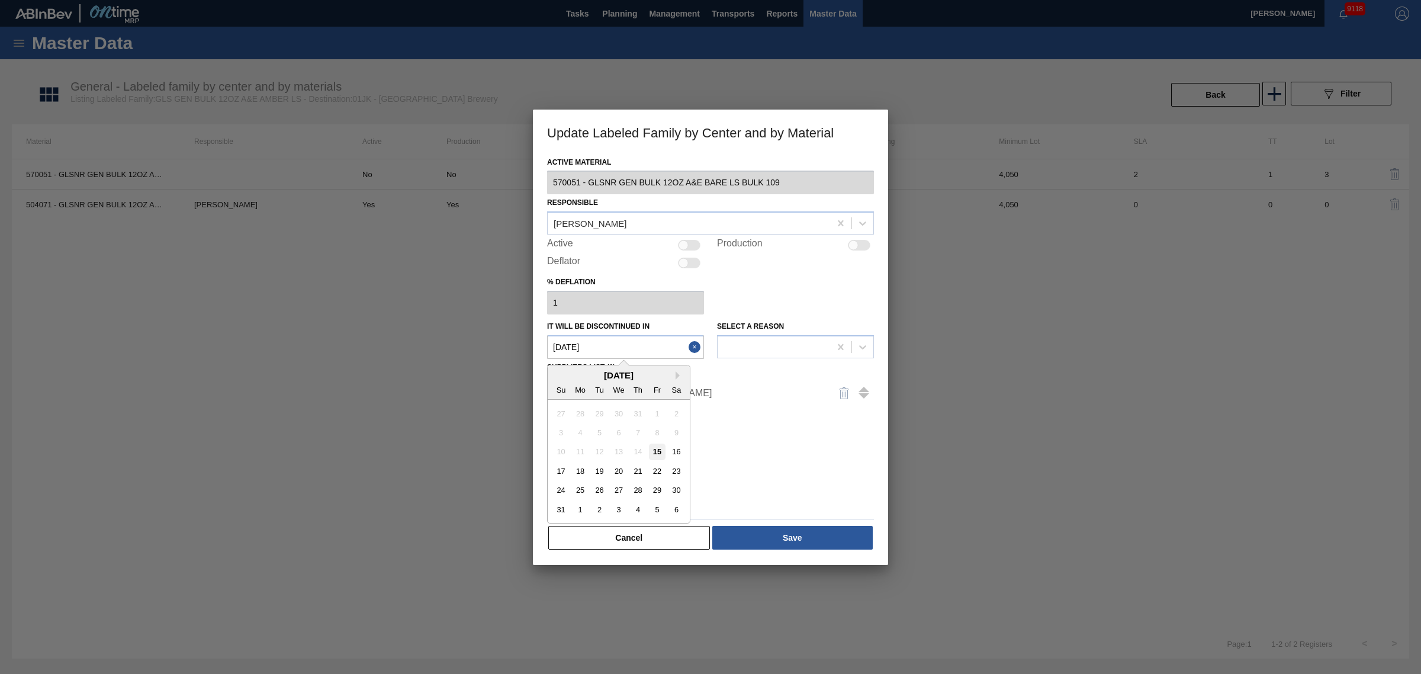
click at [655, 451] on div "15" at bounding box center [657, 451] width 16 height 16
type in "08/15/2025"
click at [792, 554] on div "Active Material 570051 - GLSNR GEN BULK 12OZ A&E BARE LS BULK 109 Responsible J…" at bounding box center [710, 359] width 355 height 411
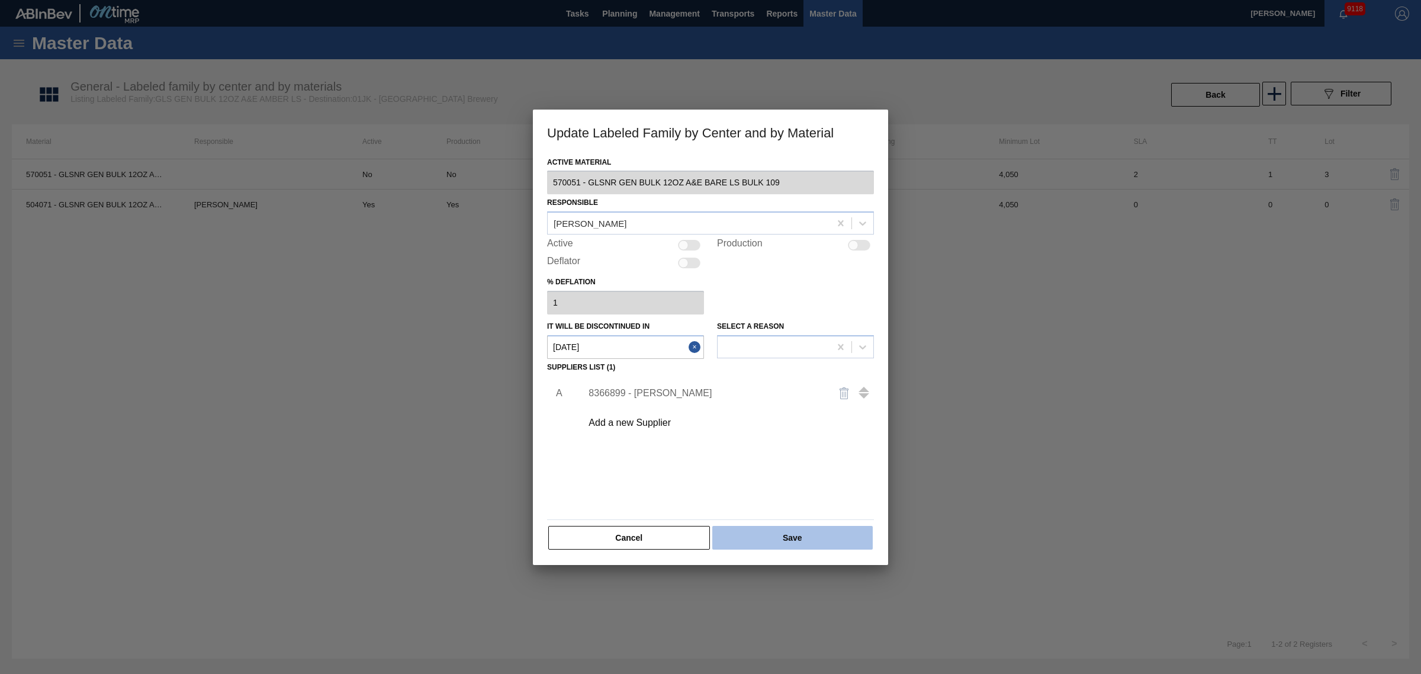
click at [792, 546] on button "Save" at bounding box center [792, 538] width 160 height 24
click at [820, 554] on div "Active Material 570051 - GLSNR GEN BULK 12OZ A&E BARE LS BULK 109 Responsible J…" at bounding box center [710, 359] width 355 height 411
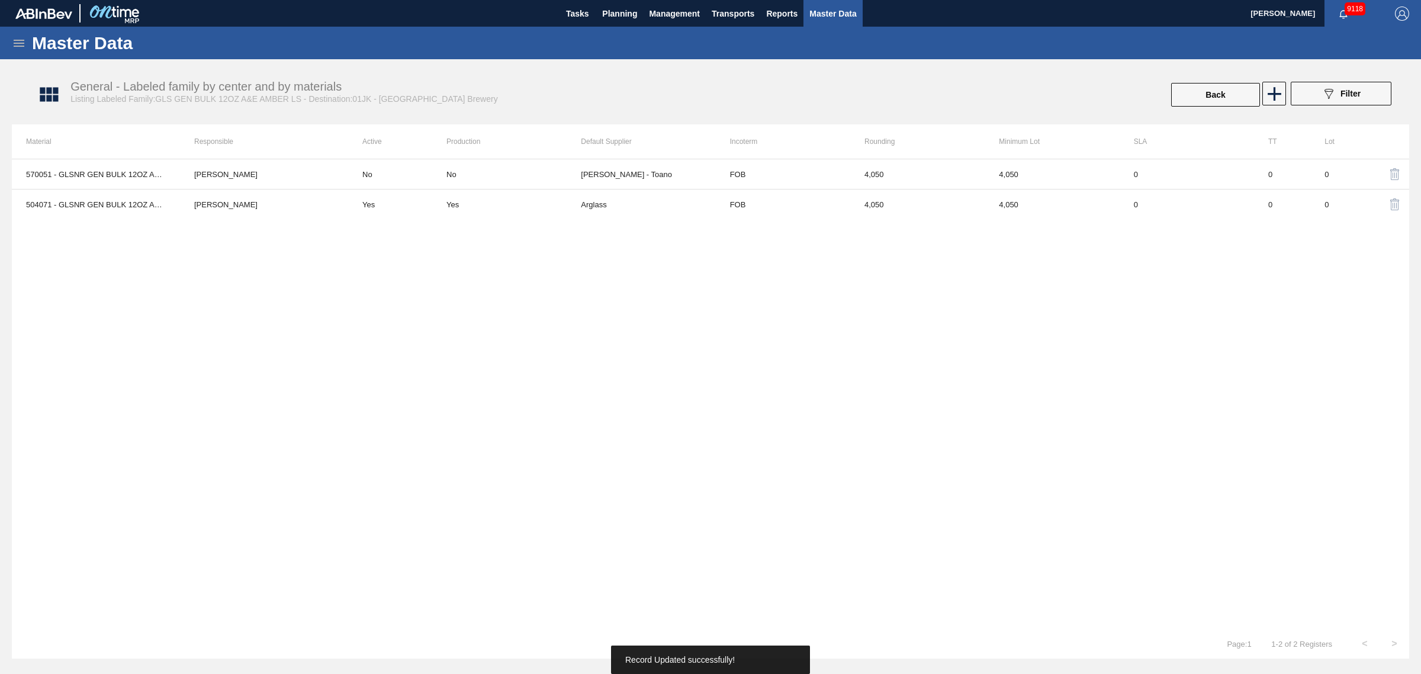
click at [678, 501] on div "570051 - GLSNR GEN BULK 12OZ A&E BARE LS BULK 109 John Scott No No Owens - Toan…" at bounding box center [710, 394] width 1397 height 470
